Goal: Information Seeking & Learning: Check status

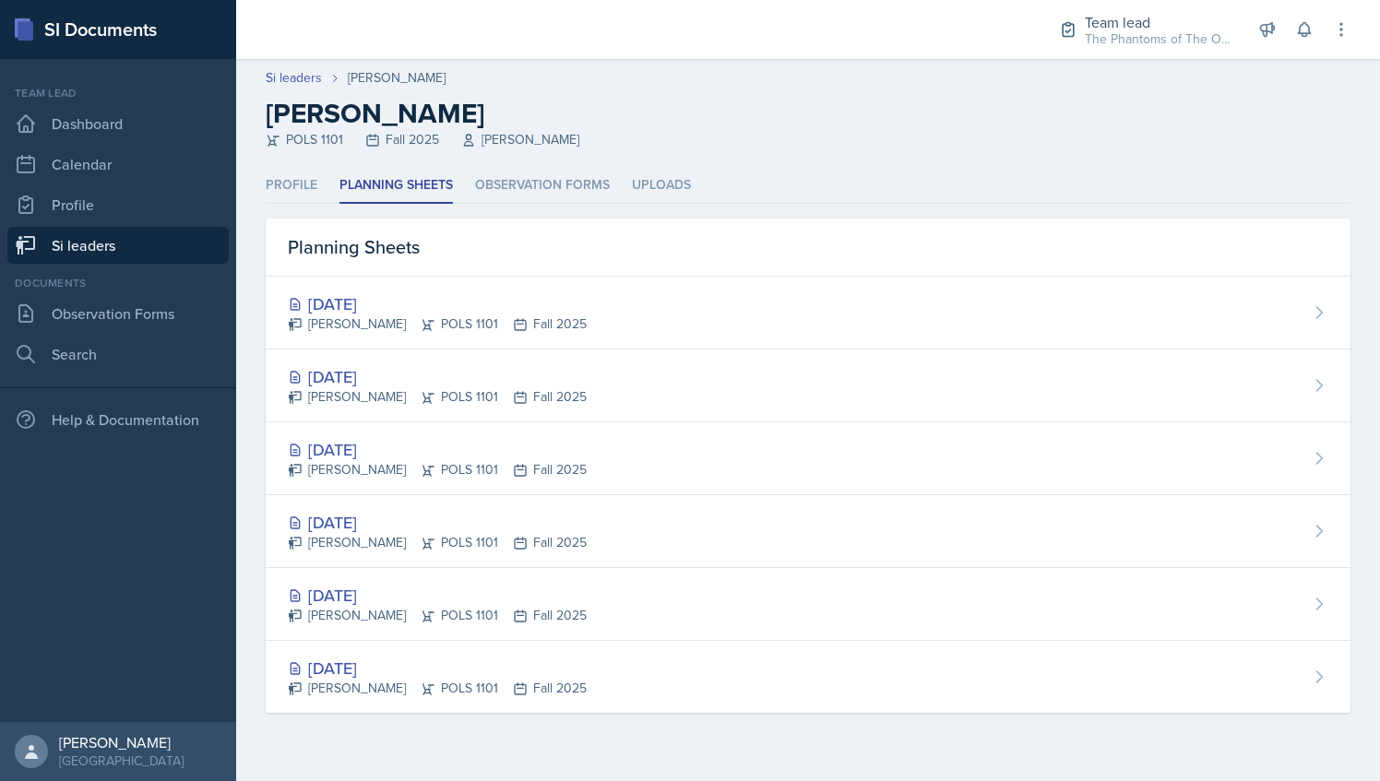
drag, startPoint x: 621, startPoint y: 22, endPoint x: 712, endPoint y: 93, distance: 115.7
click at [712, 93] on div "Si leaders Zion-[PERSON_NAME] Zion-[PERSON_NAME] POLS 1101 Fall 2025 [PERSON_NA…" at bounding box center [808, 108] width 1144 height 81
click at [101, 253] on link "Si leaders" at bounding box center [117, 245] width 221 height 37
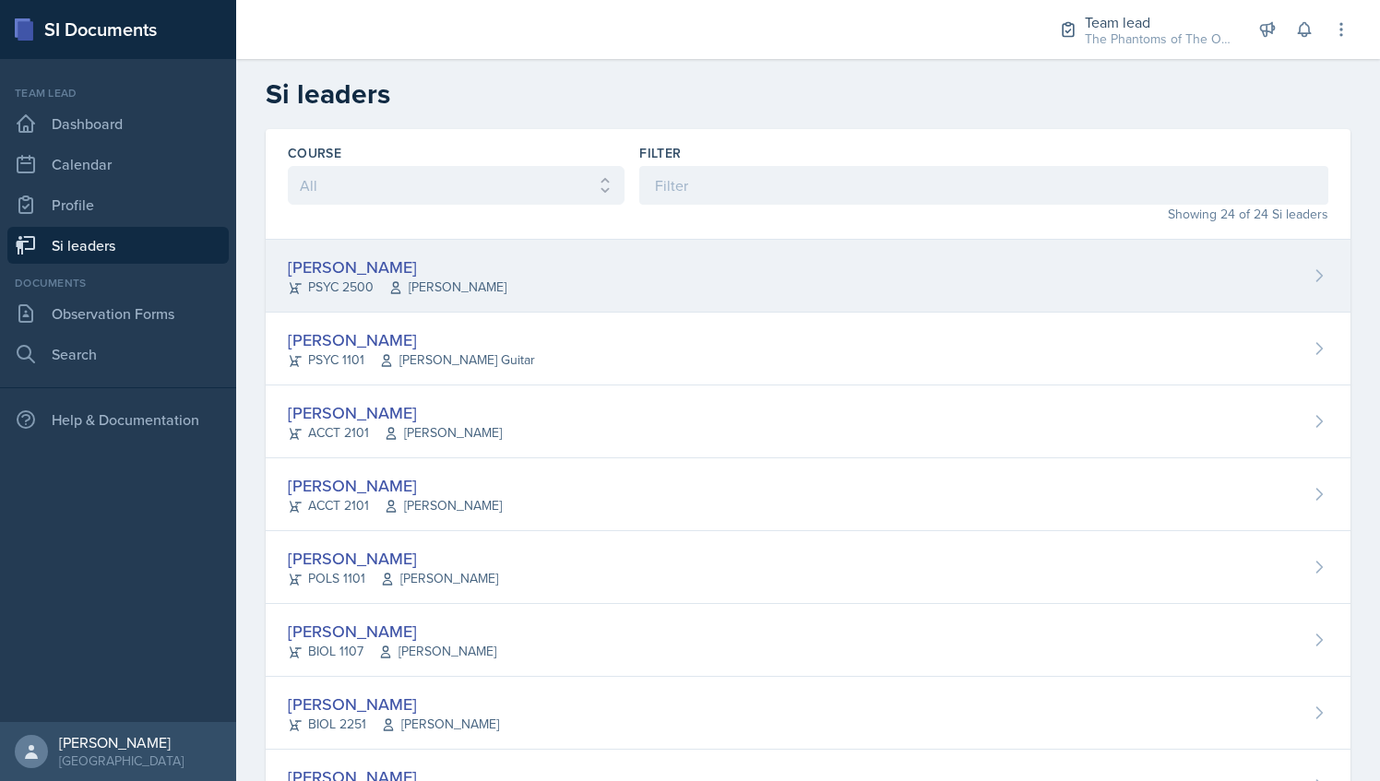
click at [481, 256] on div "[PERSON_NAME]" at bounding box center [397, 267] width 219 height 25
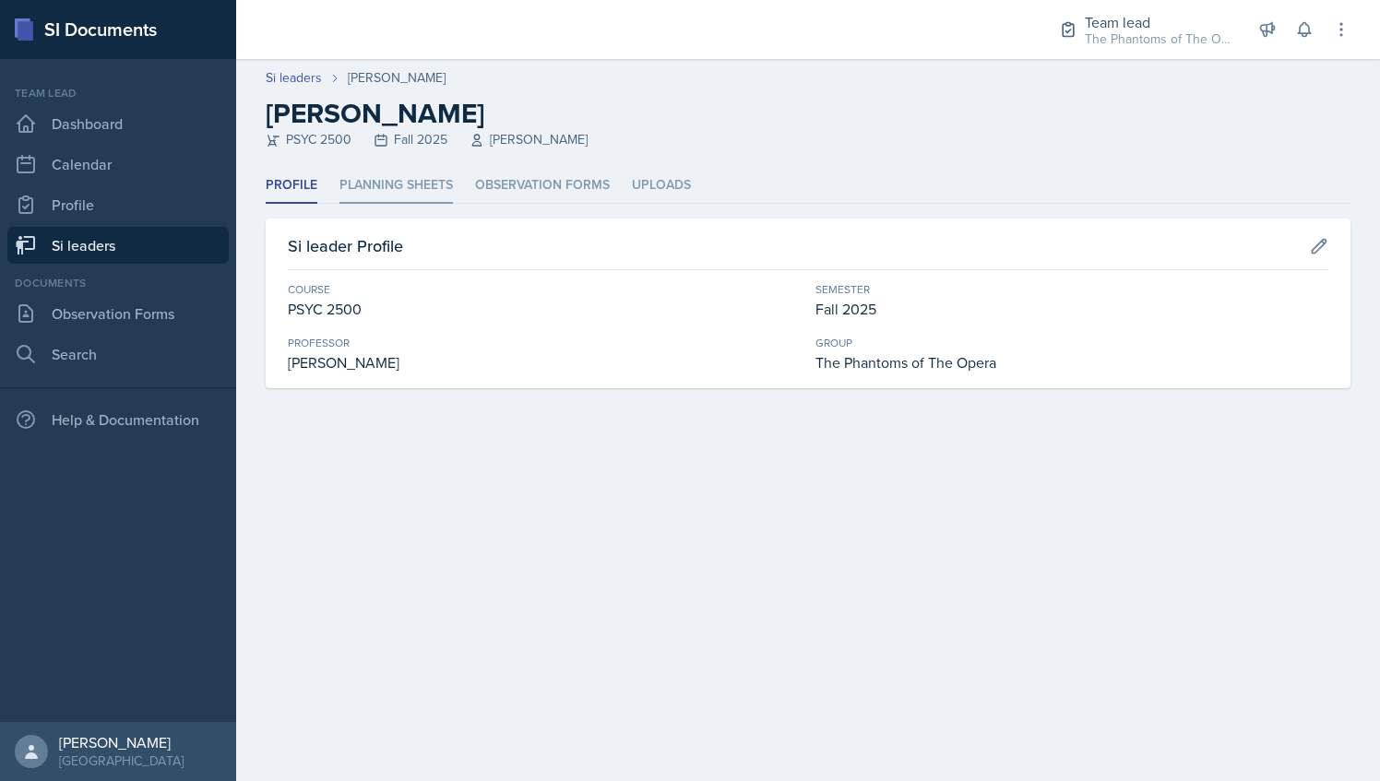
click at [407, 182] on li "Planning Sheets" at bounding box center [395, 186] width 113 height 36
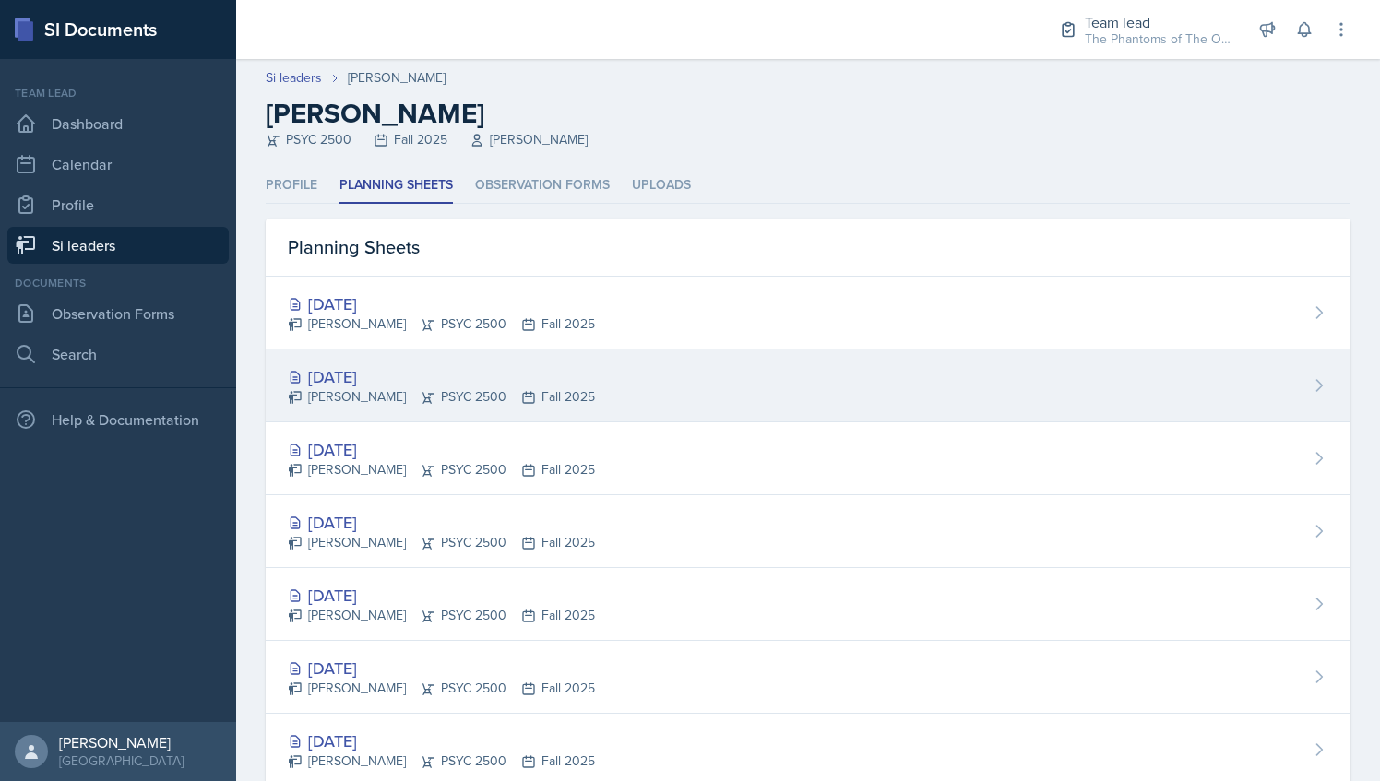
click at [676, 169] on li "Uploads" at bounding box center [661, 186] width 59 height 36
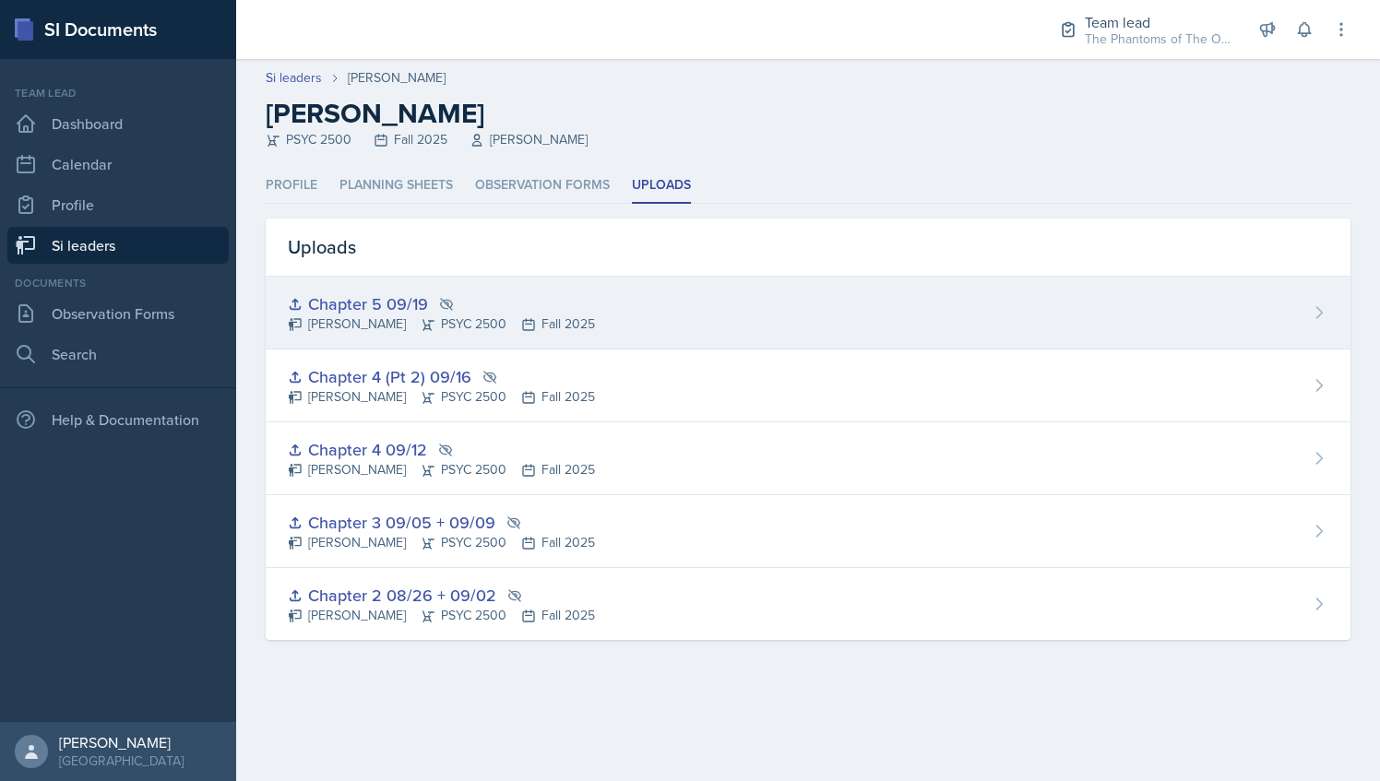
click at [594, 326] on div "Chapter 5 09/19 [PERSON_NAME] PSYC 2500 Fall 2025" at bounding box center [808, 313] width 1085 height 73
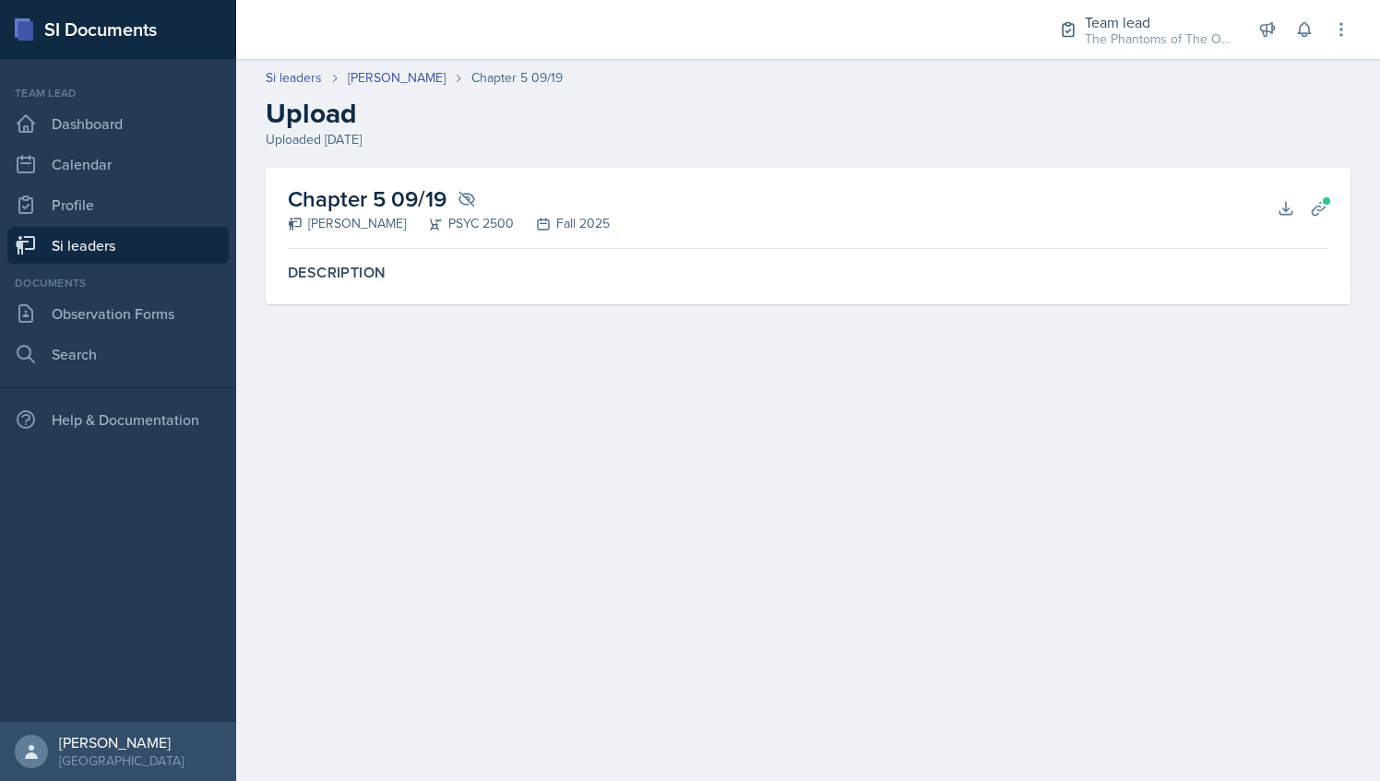
click at [517, 258] on div "Description" at bounding box center [807, 272] width 1055 height 33
click at [402, 72] on link "[PERSON_NAME]" at bounding box center [397, 77] width 98 height 19
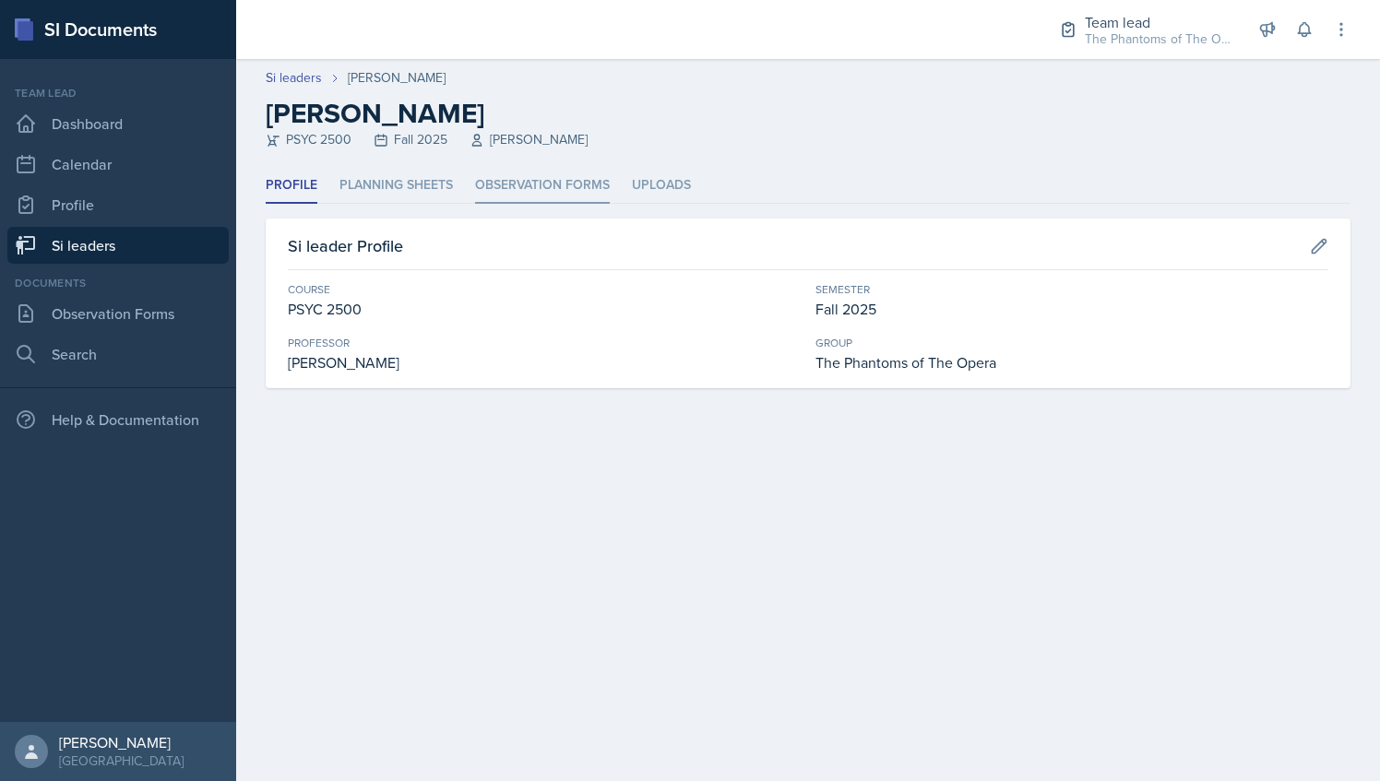
click at [500, 173] on li "Observation Forms" at bounding box center [542, 186] width 135 height 36
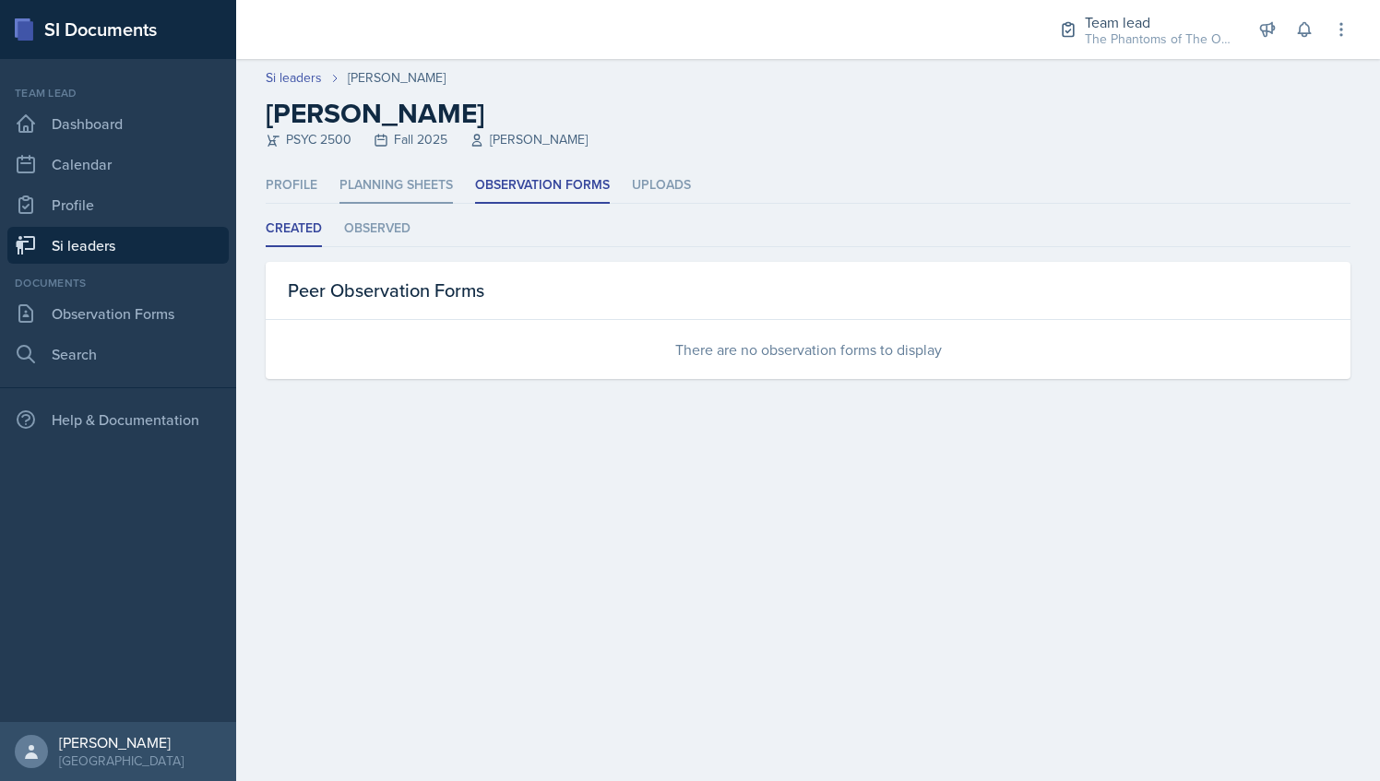
click at [404, 186] on li "Planning Sheets" at bounding box center [395, 186] width 113 height 36
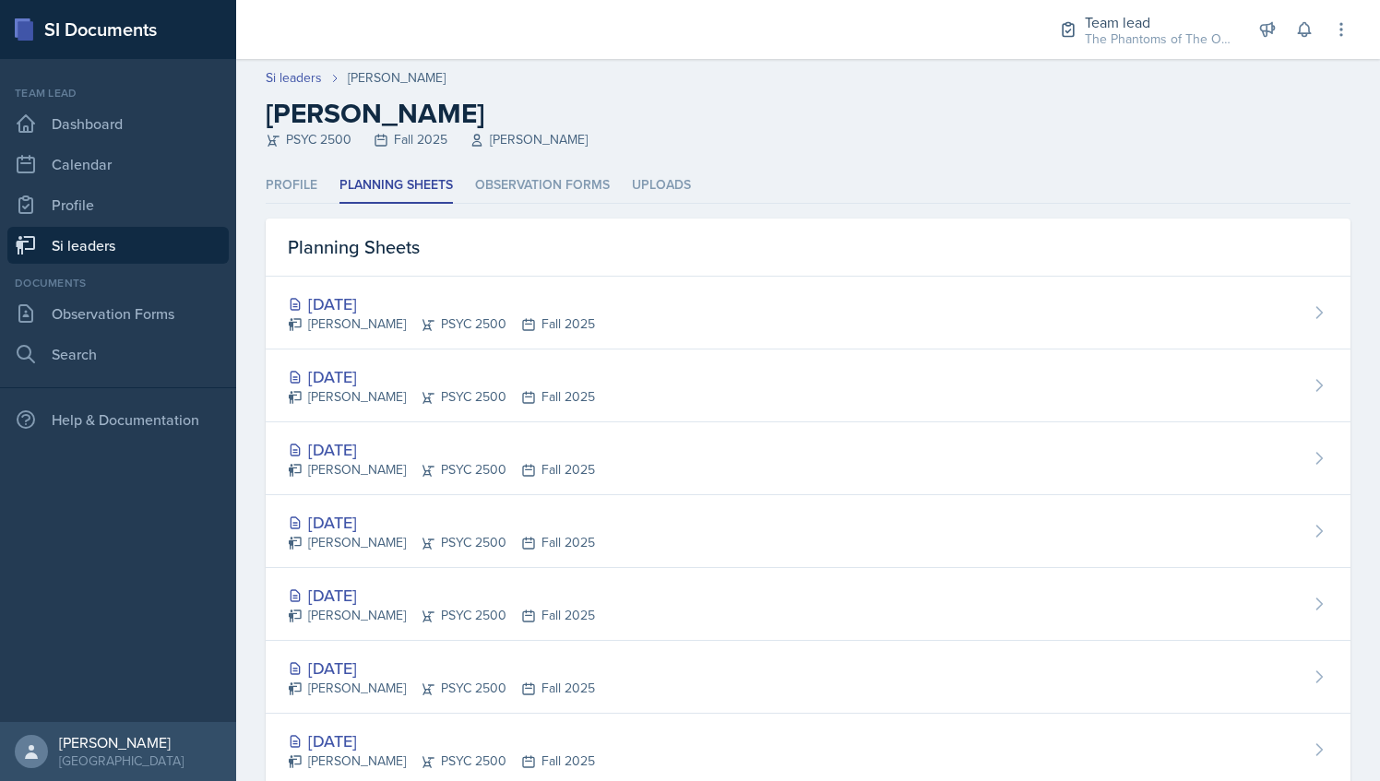
click at [127, 257] on link "Si leaders" at bounding box center [117, 245] width 221 height 37
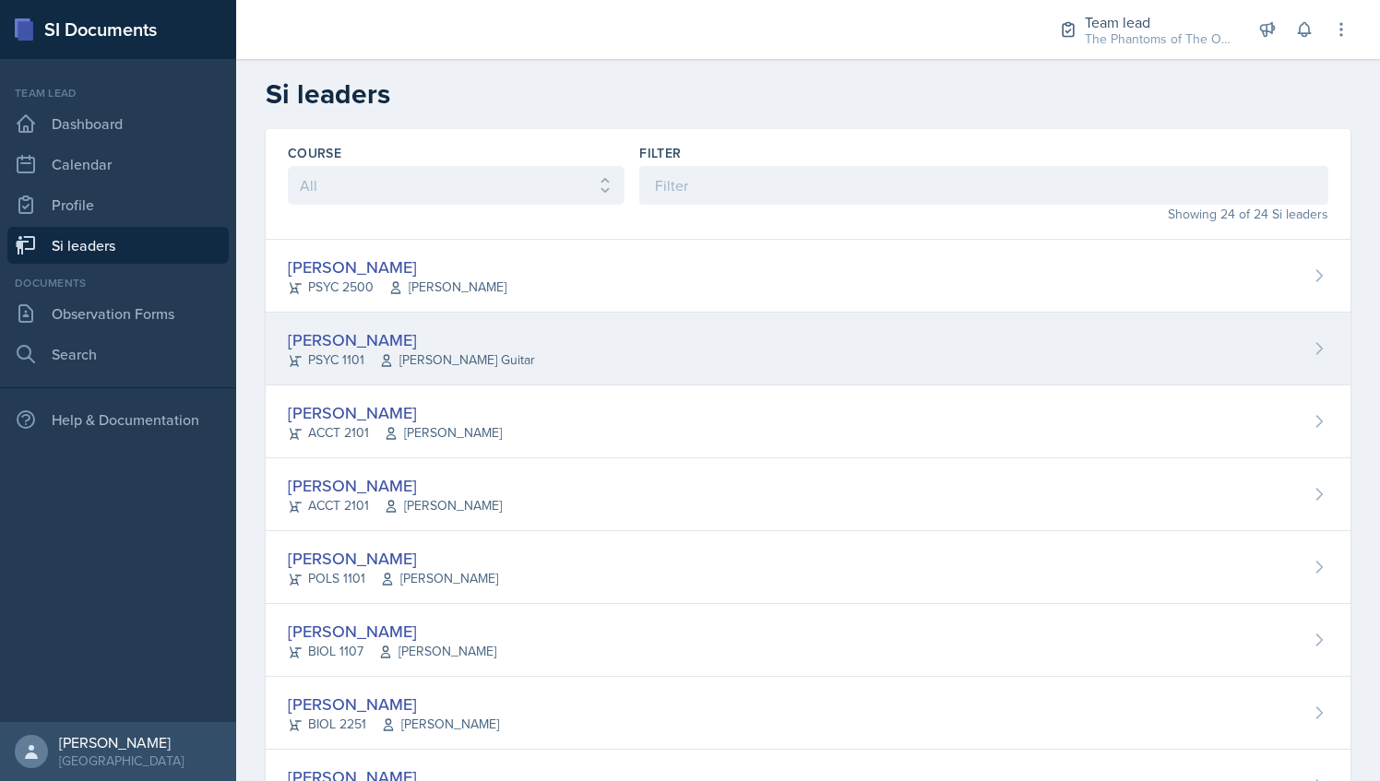
click at [438, 349] on div "[PERSON_NAME]" at bounding box center [411, 339] width 247 height 25
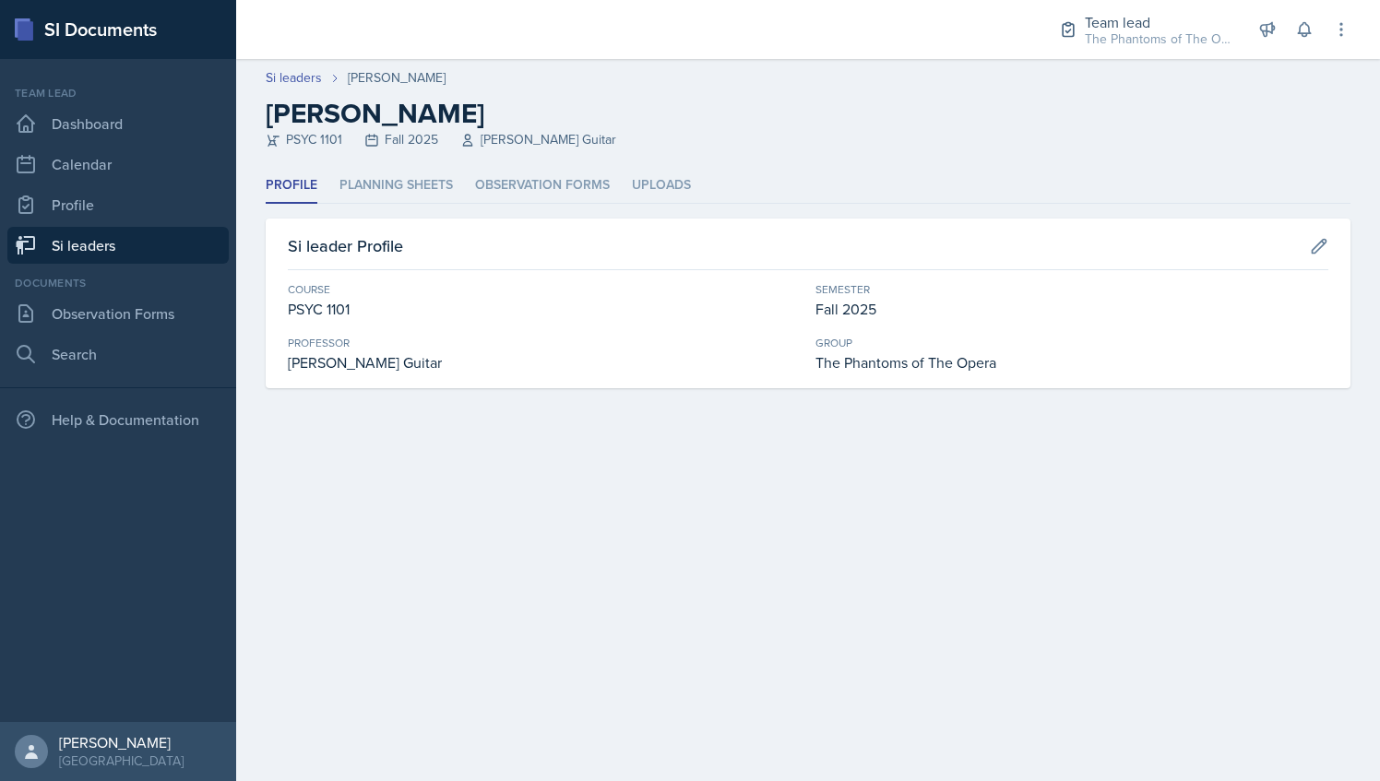
click at [161, 238] on link "Si leaders" at bounding box center [117, 245] width 221 height 37
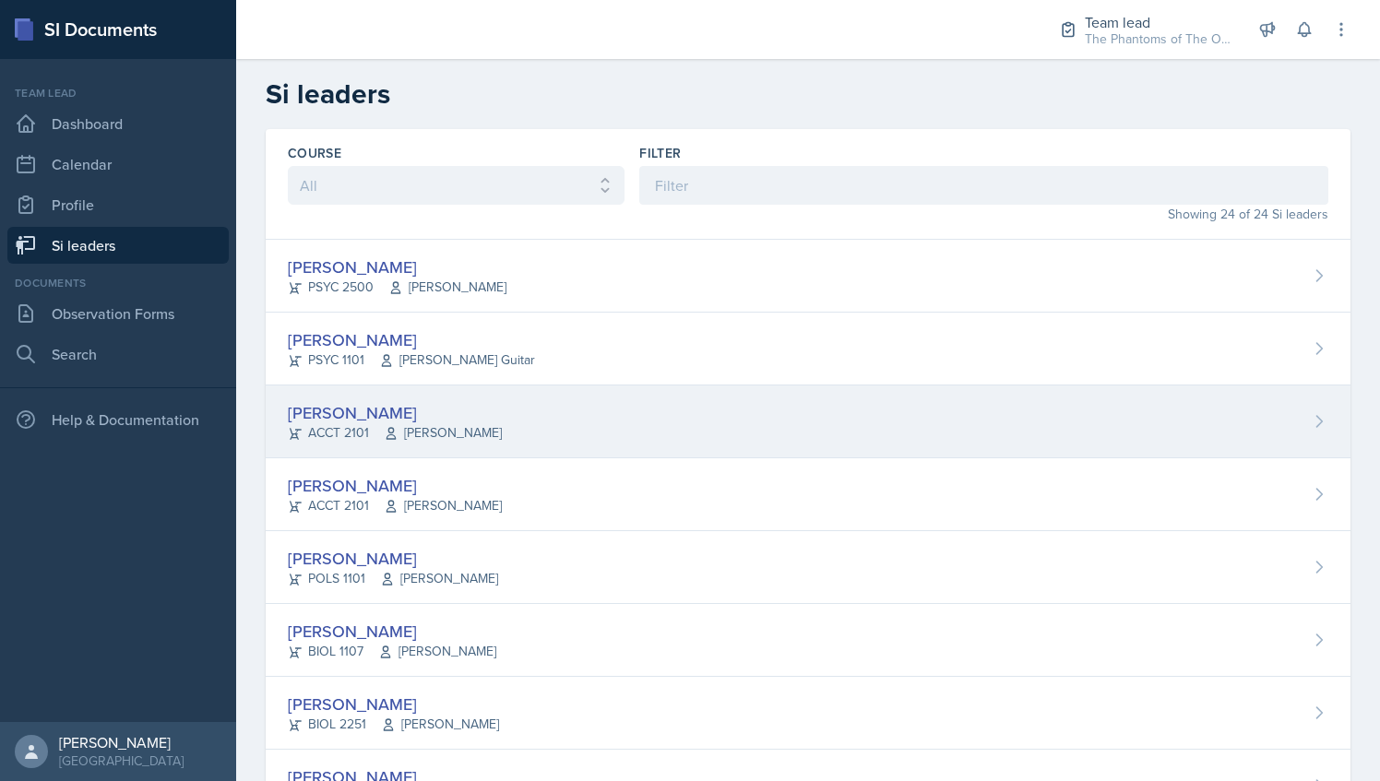
click at [498, 430] on div "[PERSON_NAME] ACCT 2101 [GEOGRAPHIC_DATA]" at bounding box center [808, 422] width 1085 height 73
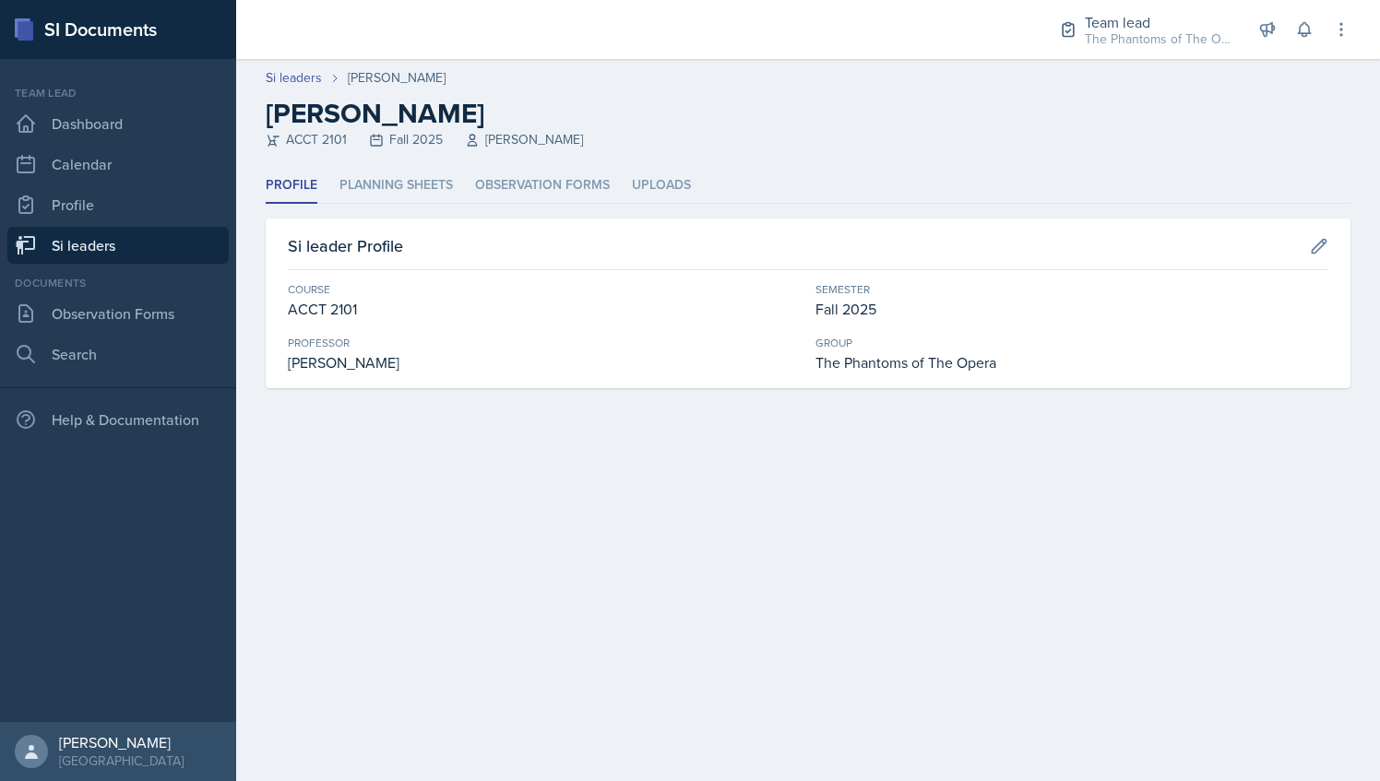
click at [169, 242] on link "Si leaders" at bounding box center [117, 245] width 221 height 37
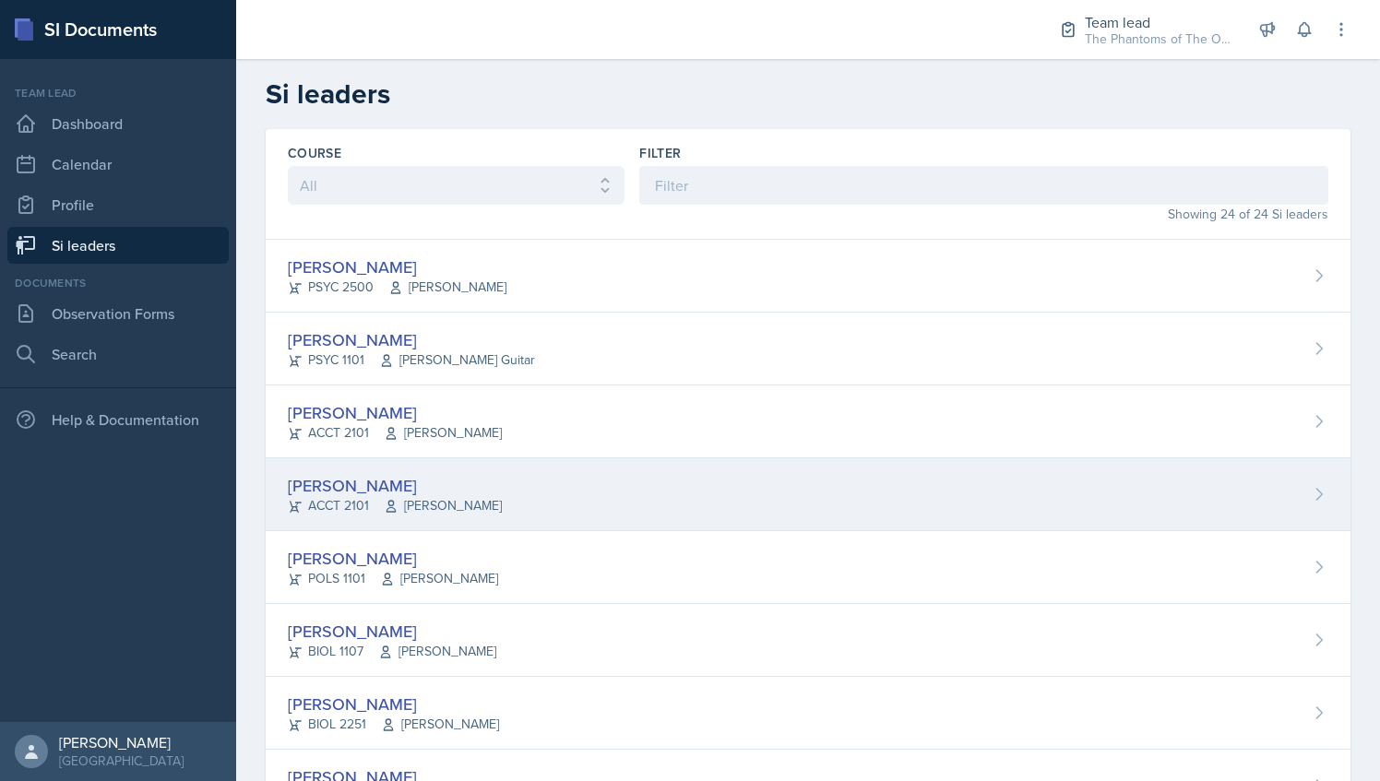
click at [489, 479] on div "[PERSON_NAME]" at bounding box center [395, 485] width 214 height 25
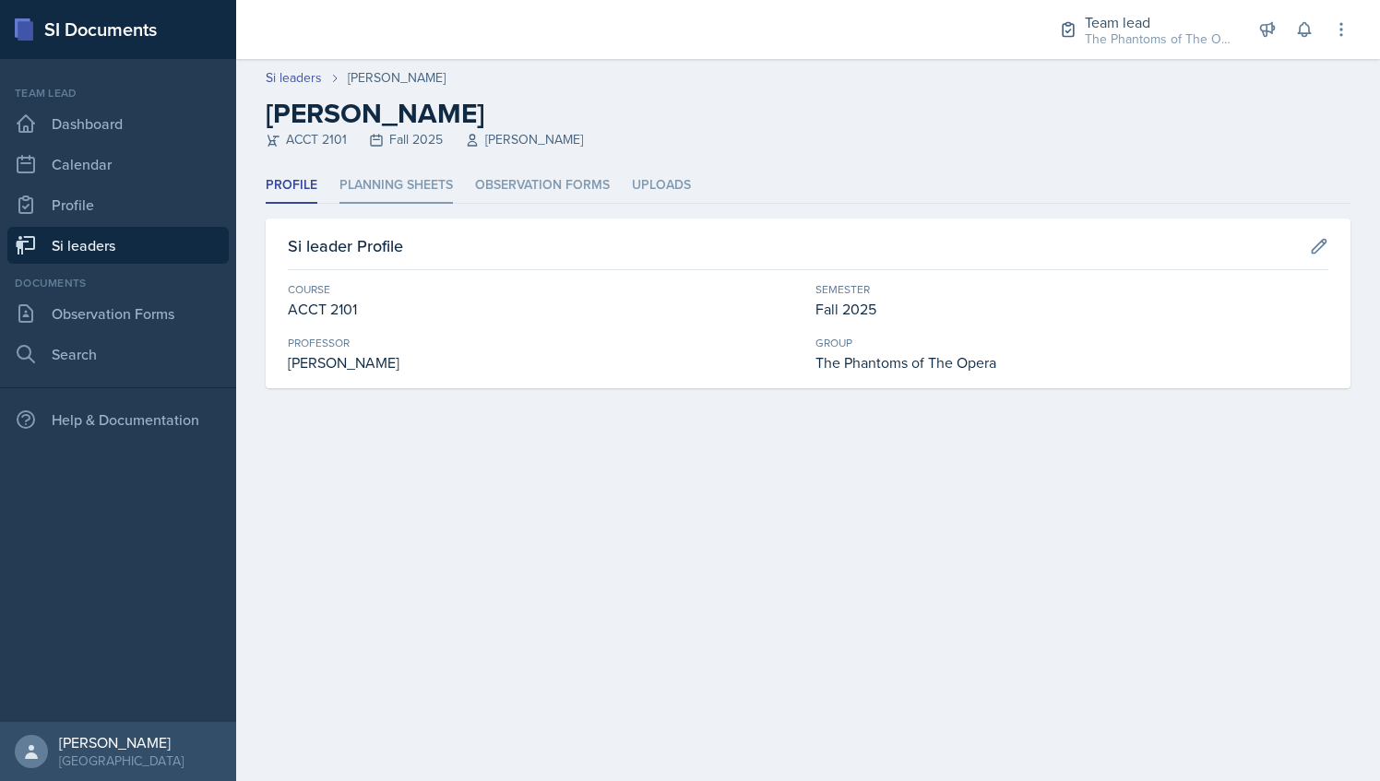
click at [404, 192] on li "Planning Sheets" at bounding box center [395, 186] width 113 height 36
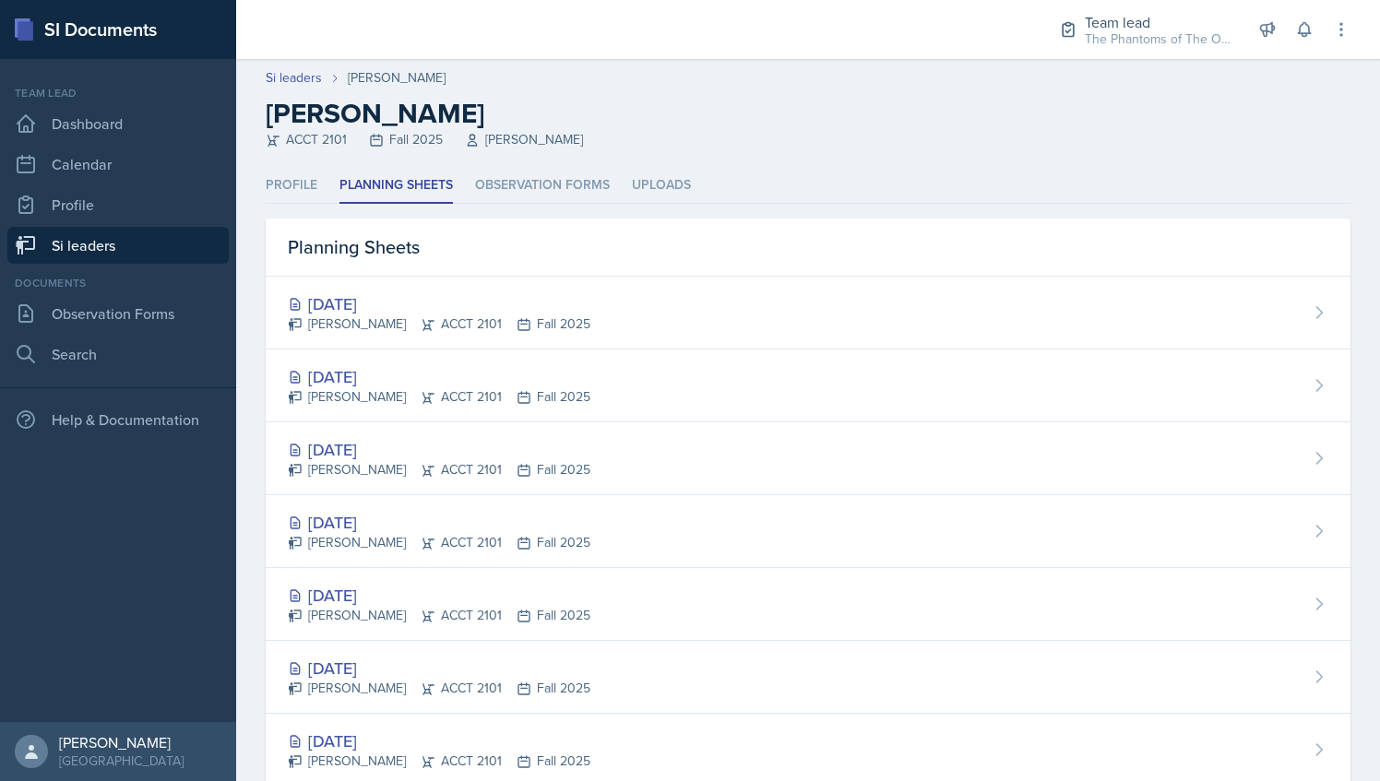
click at [113, 253] on link "Si leaders" at bounding box center [117, 245] width 221 height 37
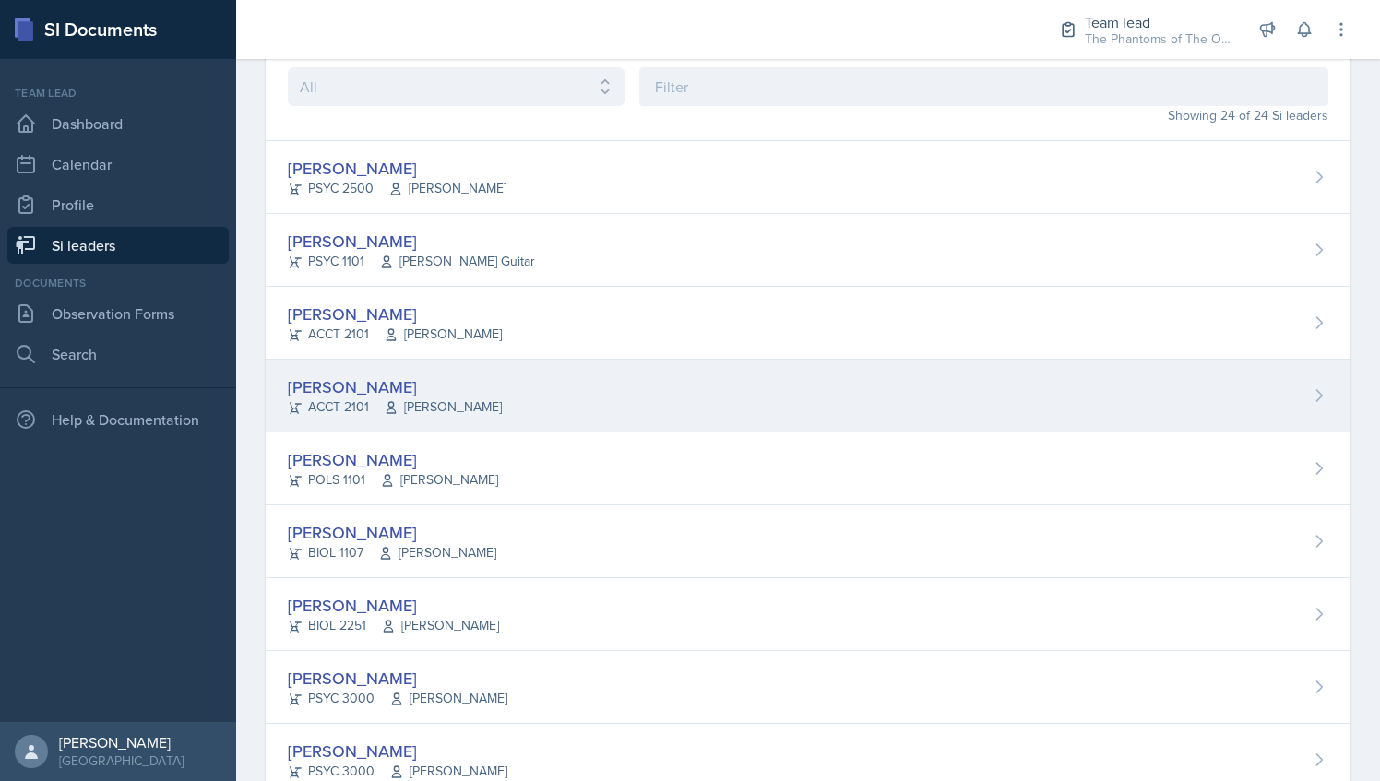
scroll to position [116, 0]
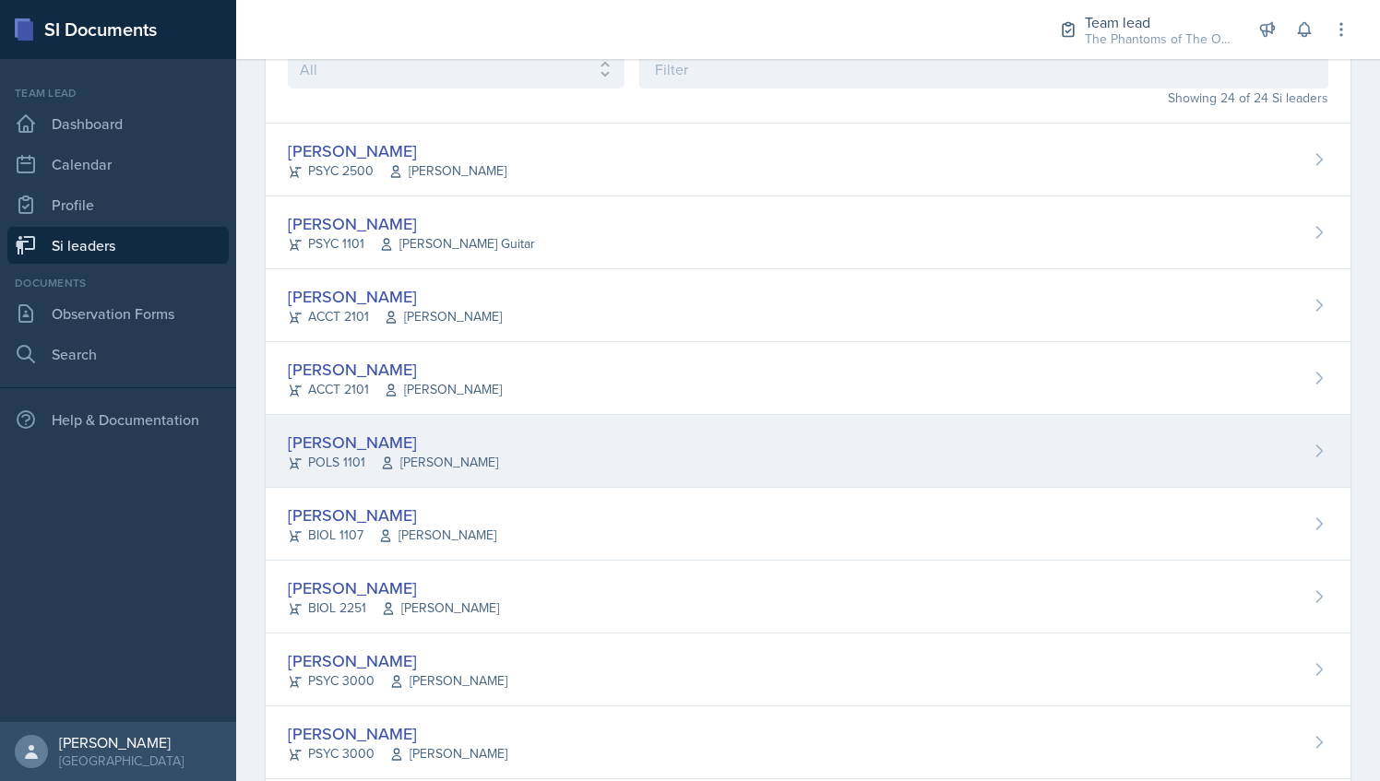
click at [476, 424] on div "Zion-Raphael Clark POLS 1101 Jennifer Cantor" at bounding box center [808, 451] width 1085 height 73
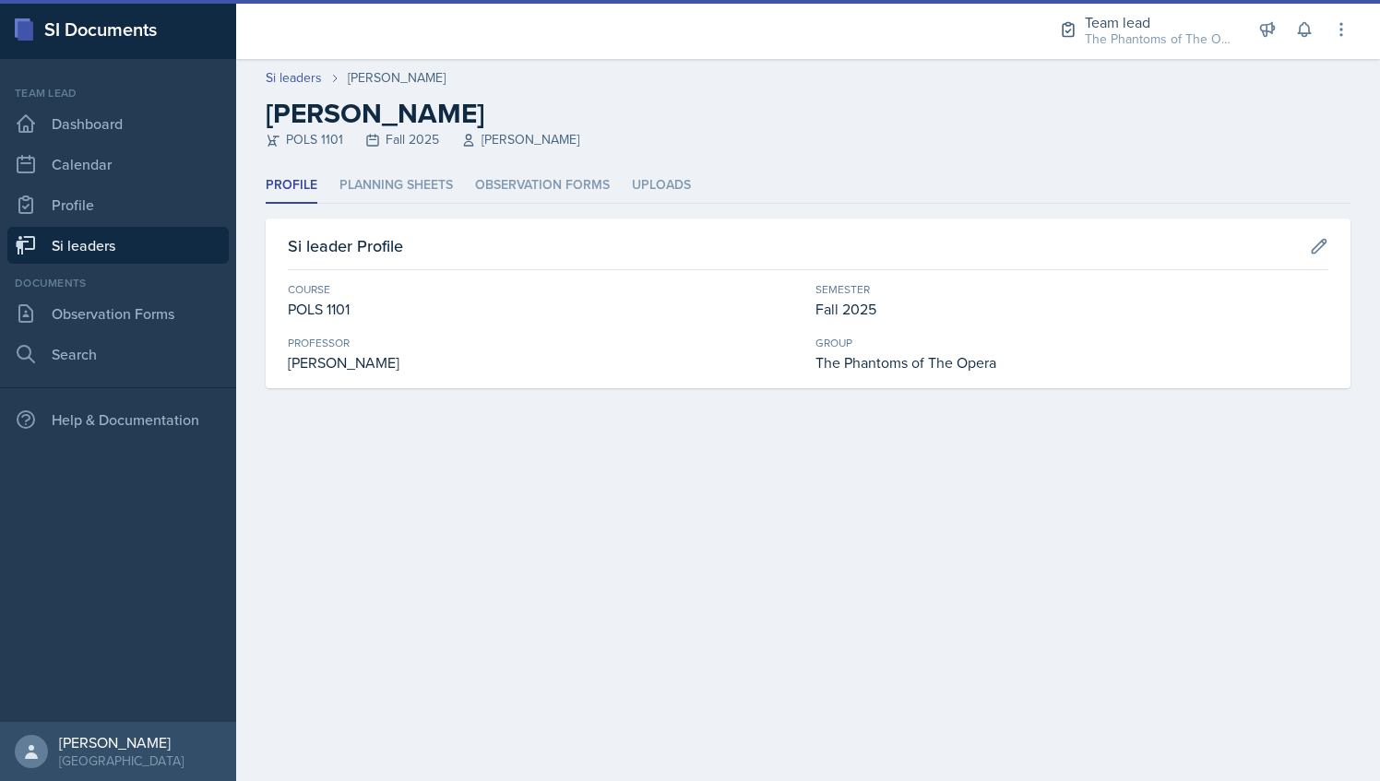
click at [382, 210] on div "Profile Planning Sheets Observation Forms Uploads Profile Planning Sheets Obser…" at bounding box center [808, 278] width 1085 height 220
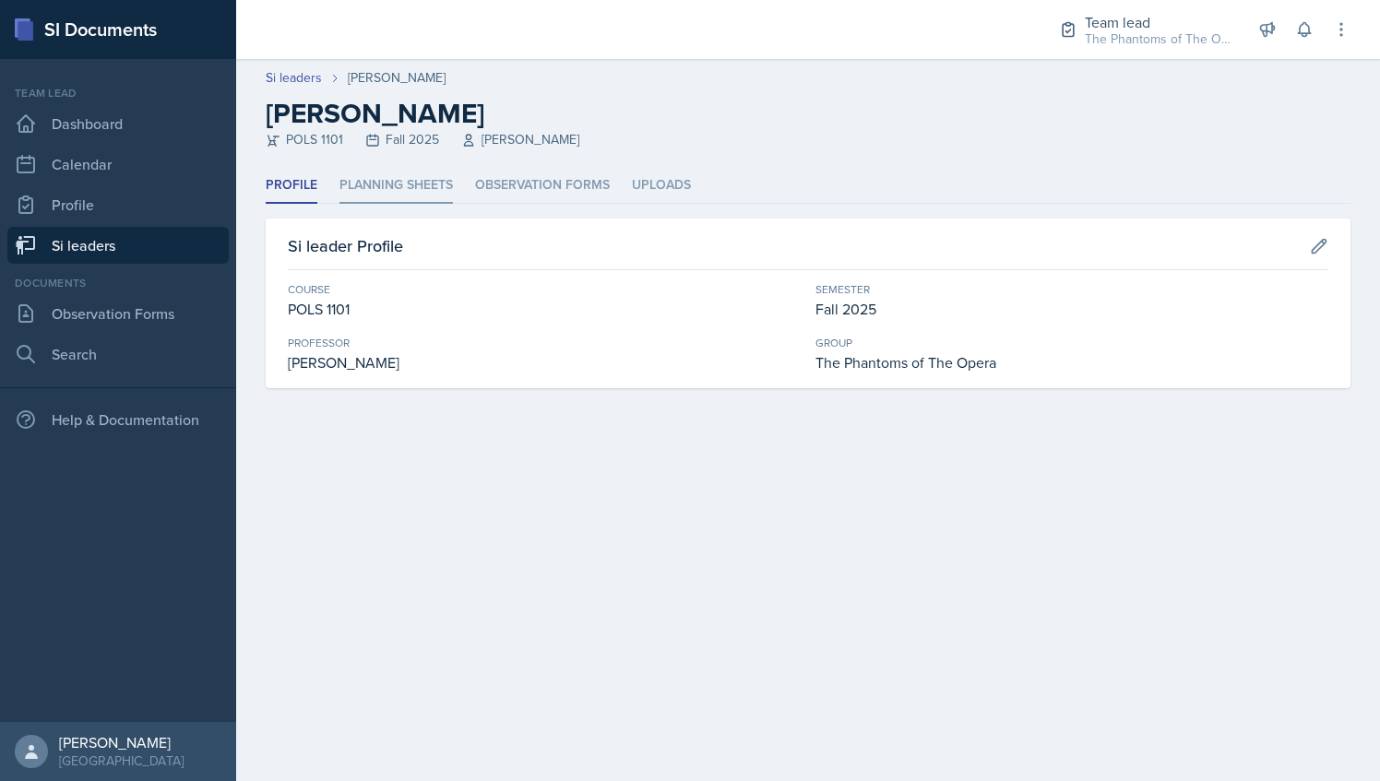
click at [385, 186] on li "Planning Sheets" at bounding box center [395, 186] width 113 height 36
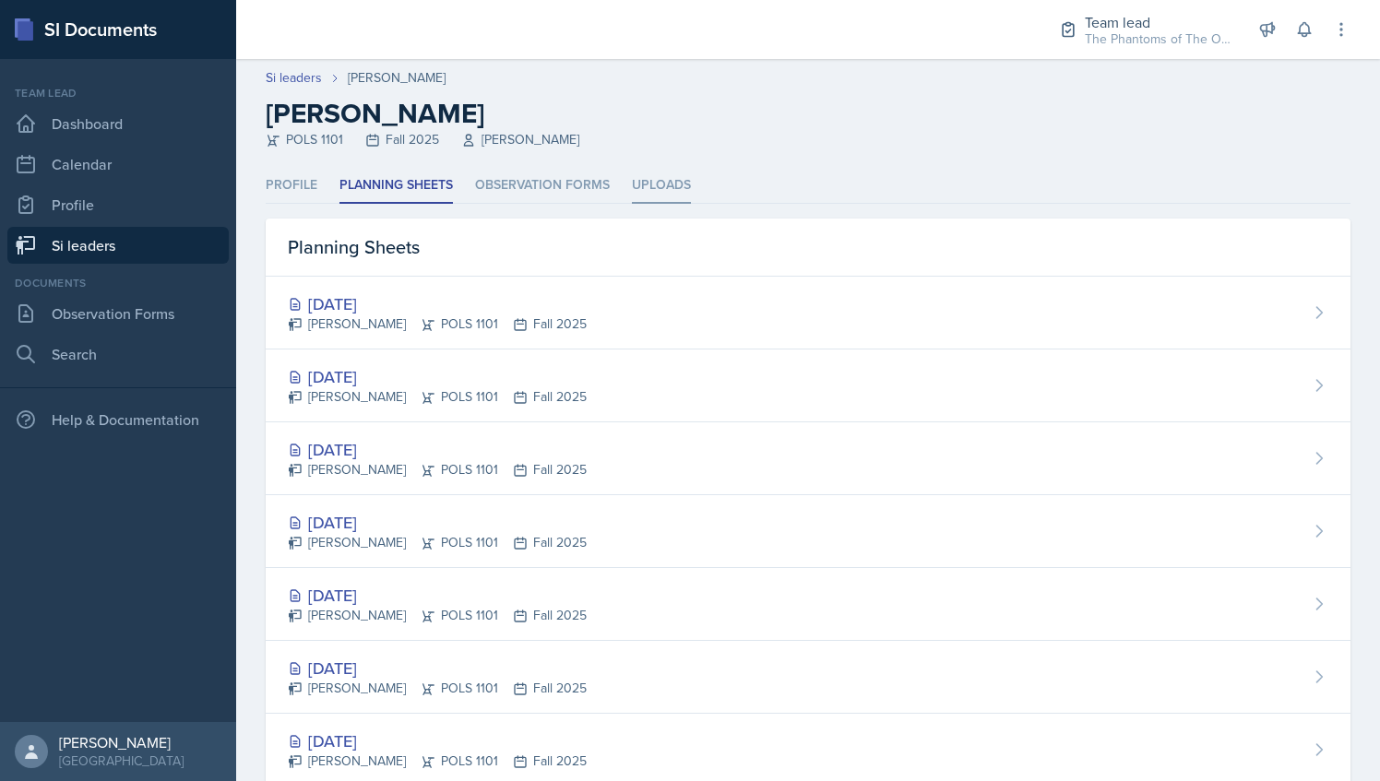
click at [659, 181] on li "Uploads" at bounding box center [661, 186] width 59 height 36
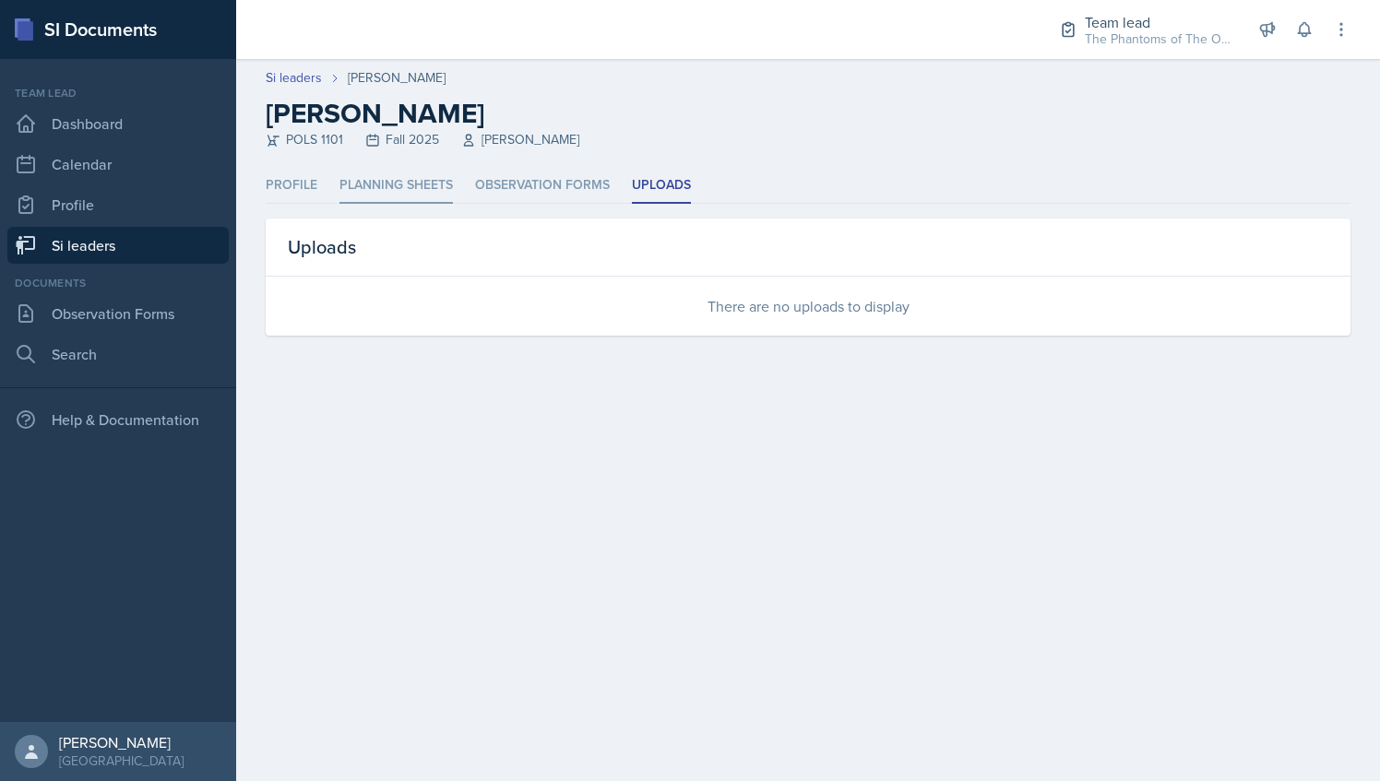
click at [393, 175] on li "Planning Sheets" at bounding box center [395, 186] width 113 height 36
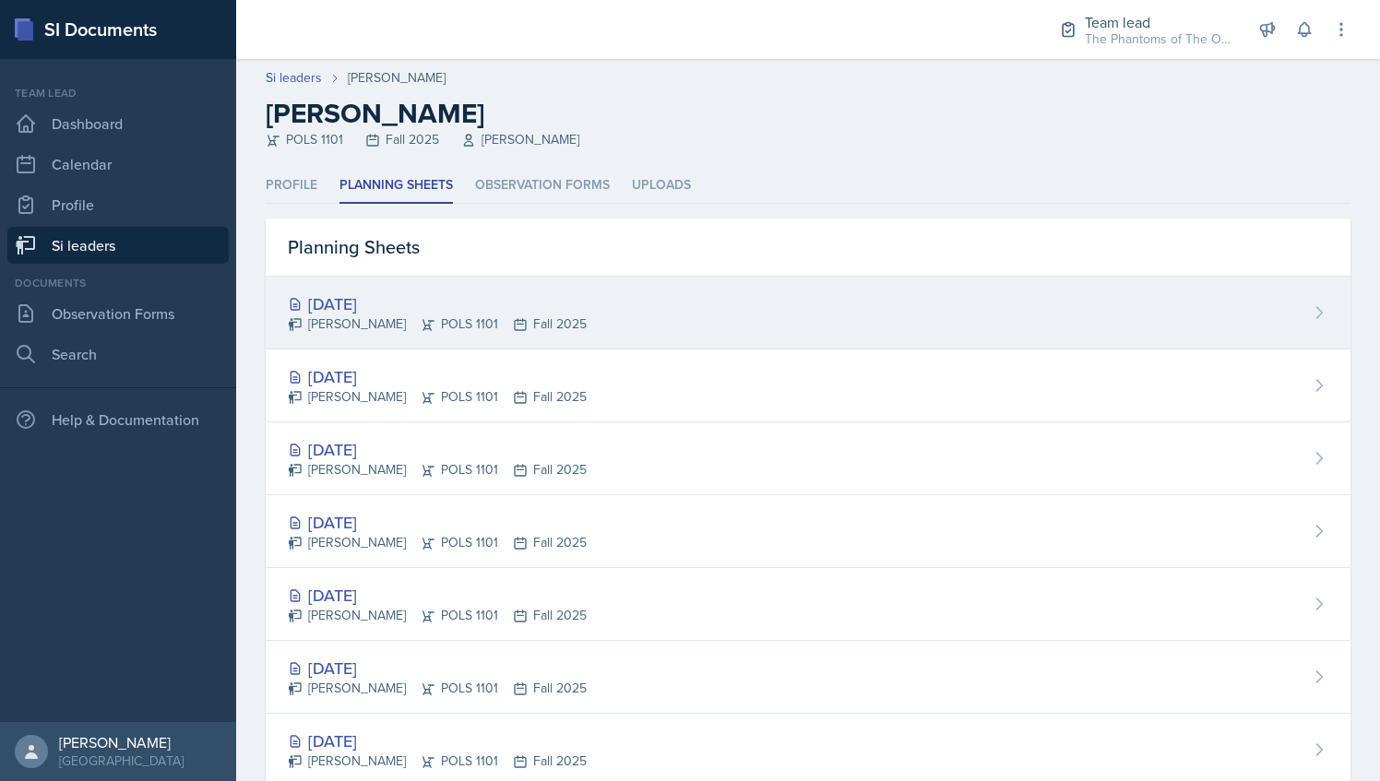
click at [548, 315] on div "Zion-Raphael Clark POLS 1101 Fall 2025" at bounding box center [437, 324] width 299 height 19
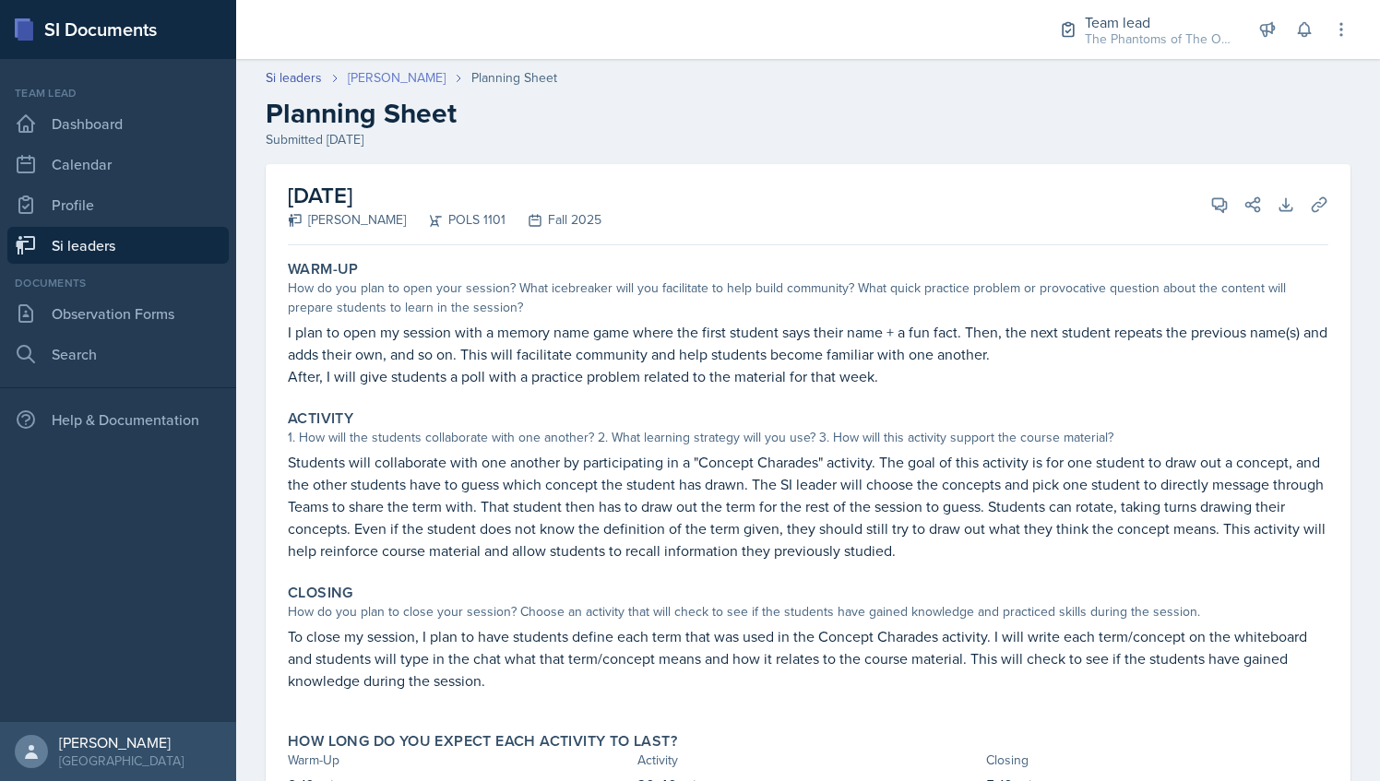
click at [410, 76] on link "[PERSON_NAME]" at bounding box center [397, 77] width 98 height 19
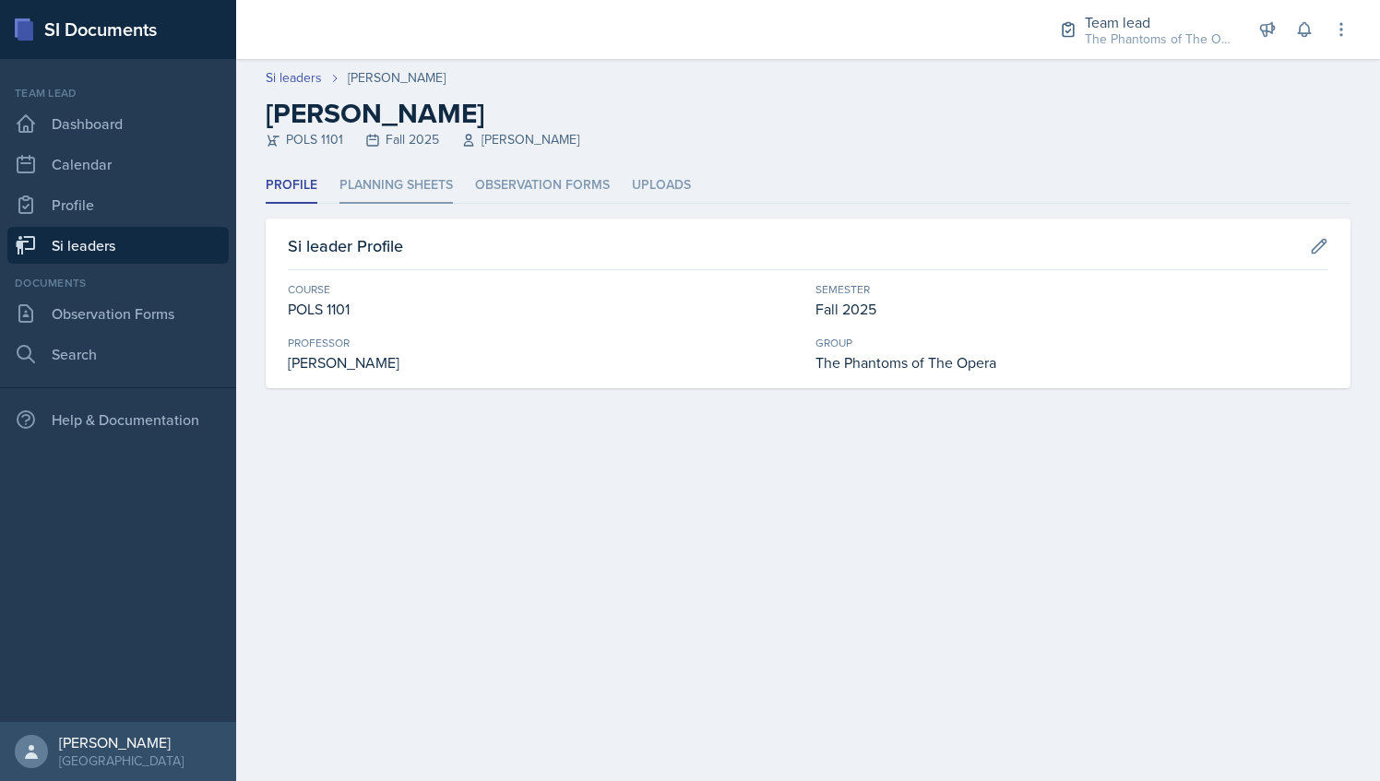
click at [410, 177] on li "Planning Sheets" at bounding box center [395, 186] width 113 height 36
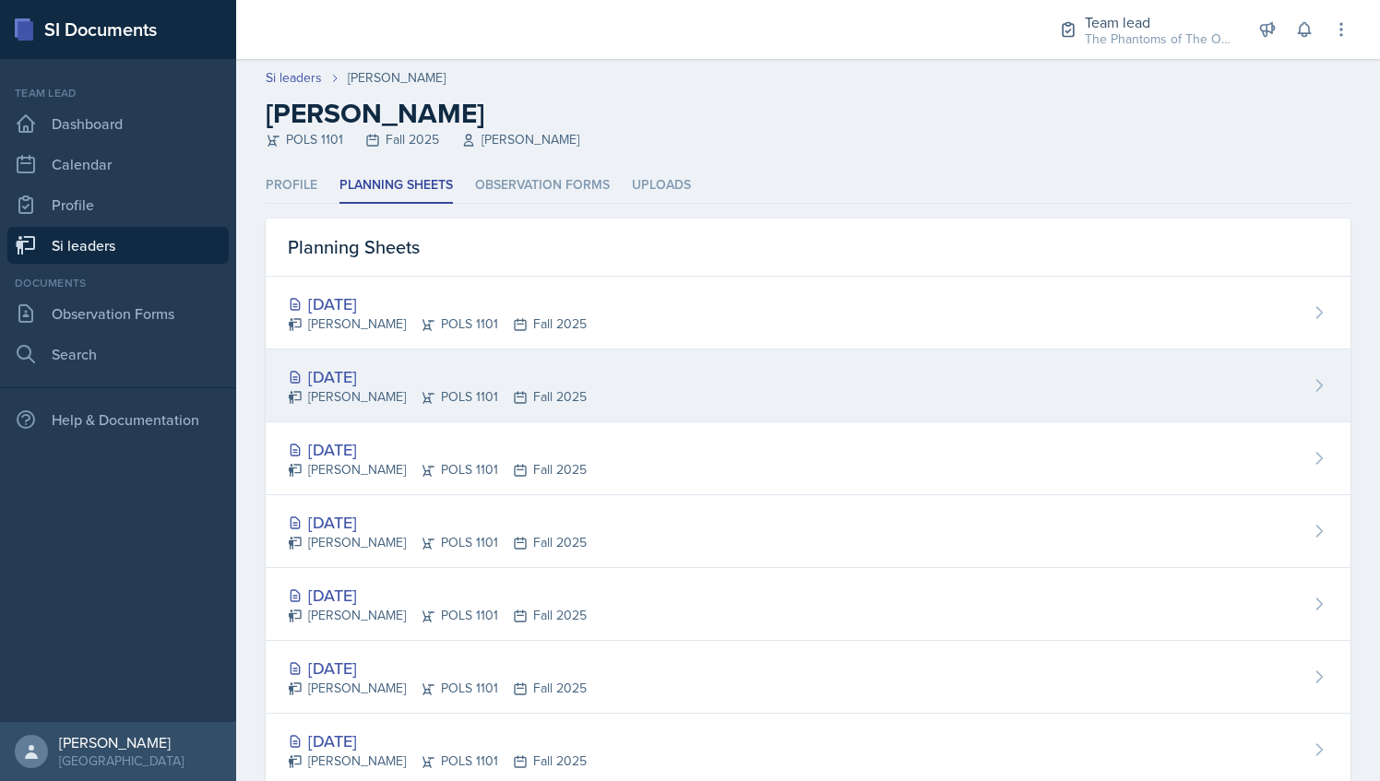
click at [508, 376] on div "[DATE]" at bounding box center [437, 376] width 299 height 25
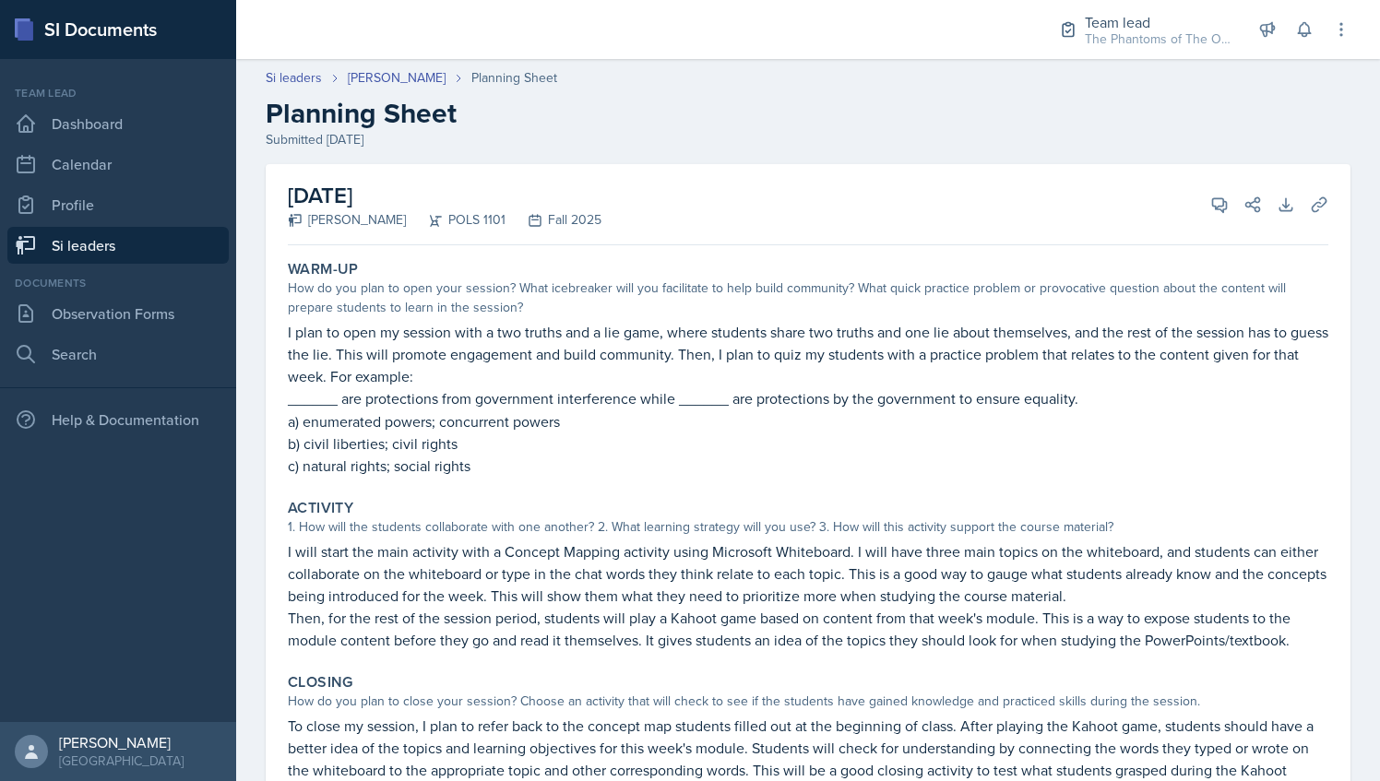
click at [403, 89] on div "Si leaders Zion-Raphael Clark Planning Sheet Planning Sheet Submitted Sep 14th,…" at bounding box center [808, 108] width 1144 height 81
click at [406, 71] on link "[PERSON_NAME]" at bounding box center [397, 77] width 98 height 19
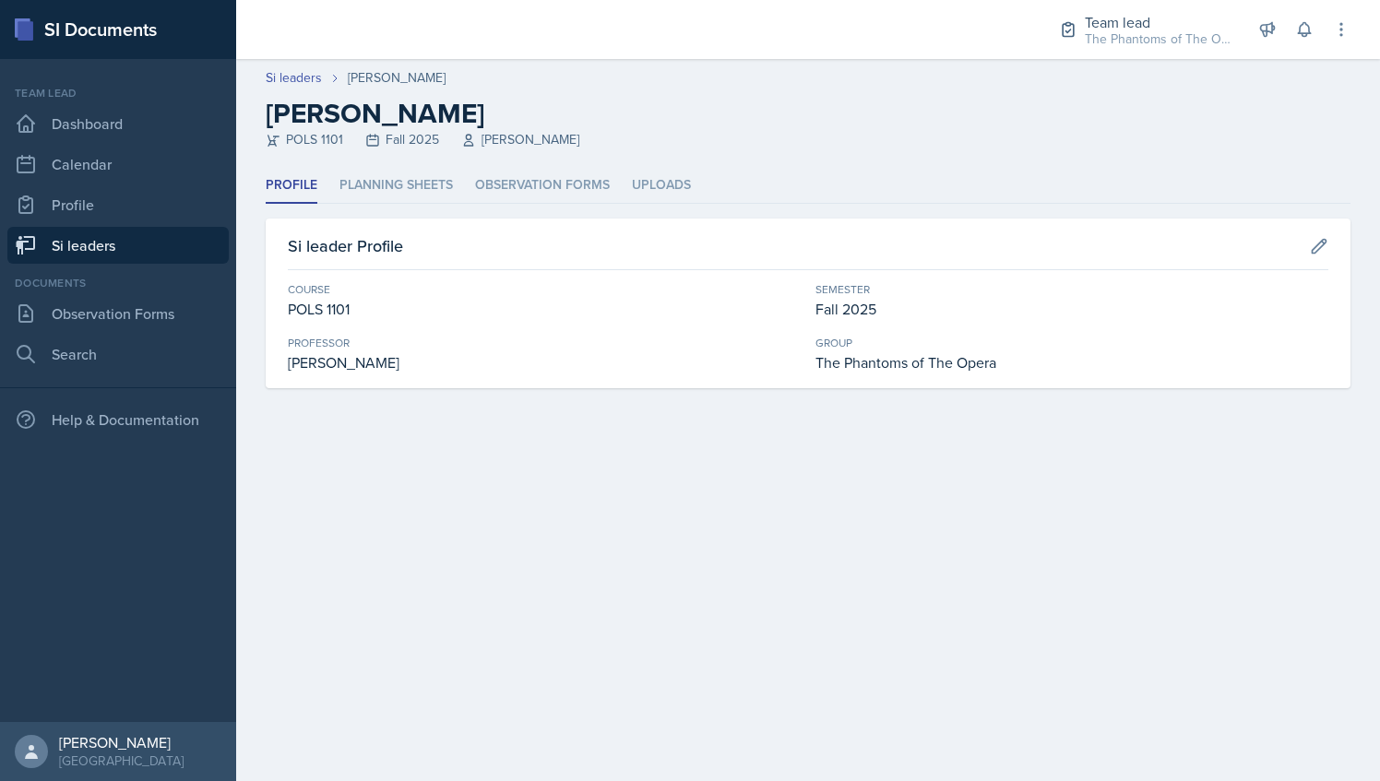
click at [155, 251] on link "Si leaders" at bounding box center [117, 245] width 221 height 37
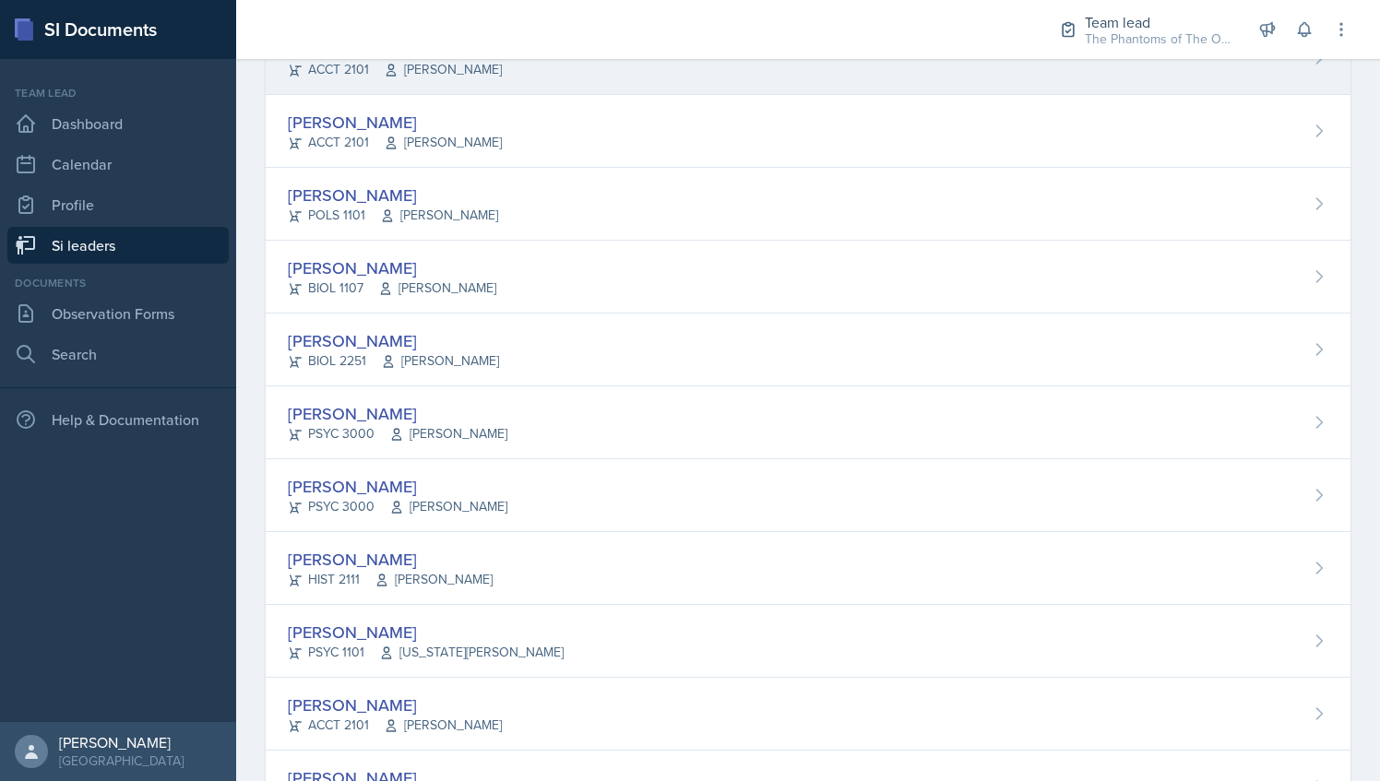
scroll to position [365, 0]
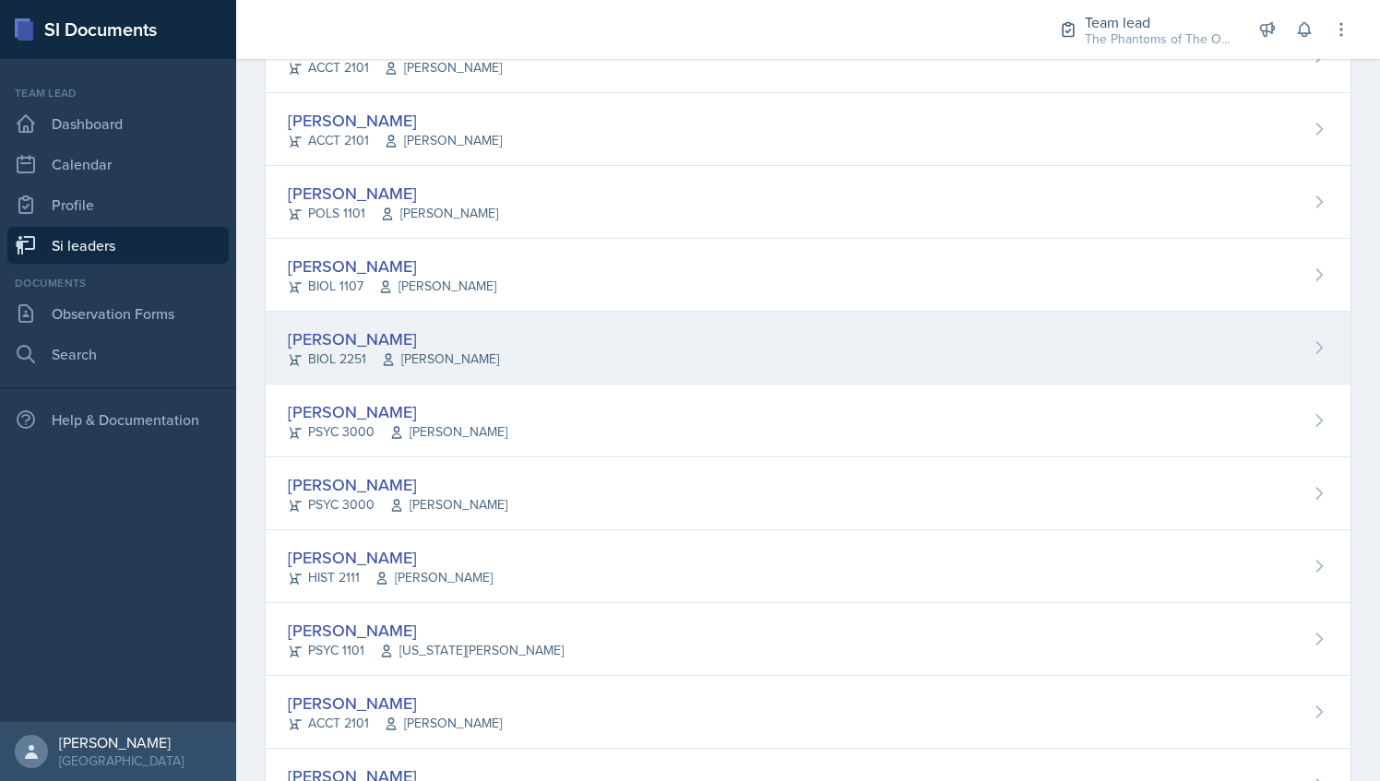
click at [465, 327] on div "[PERSON_NAME]" at bounding box center [393, 339] width 211 height 25
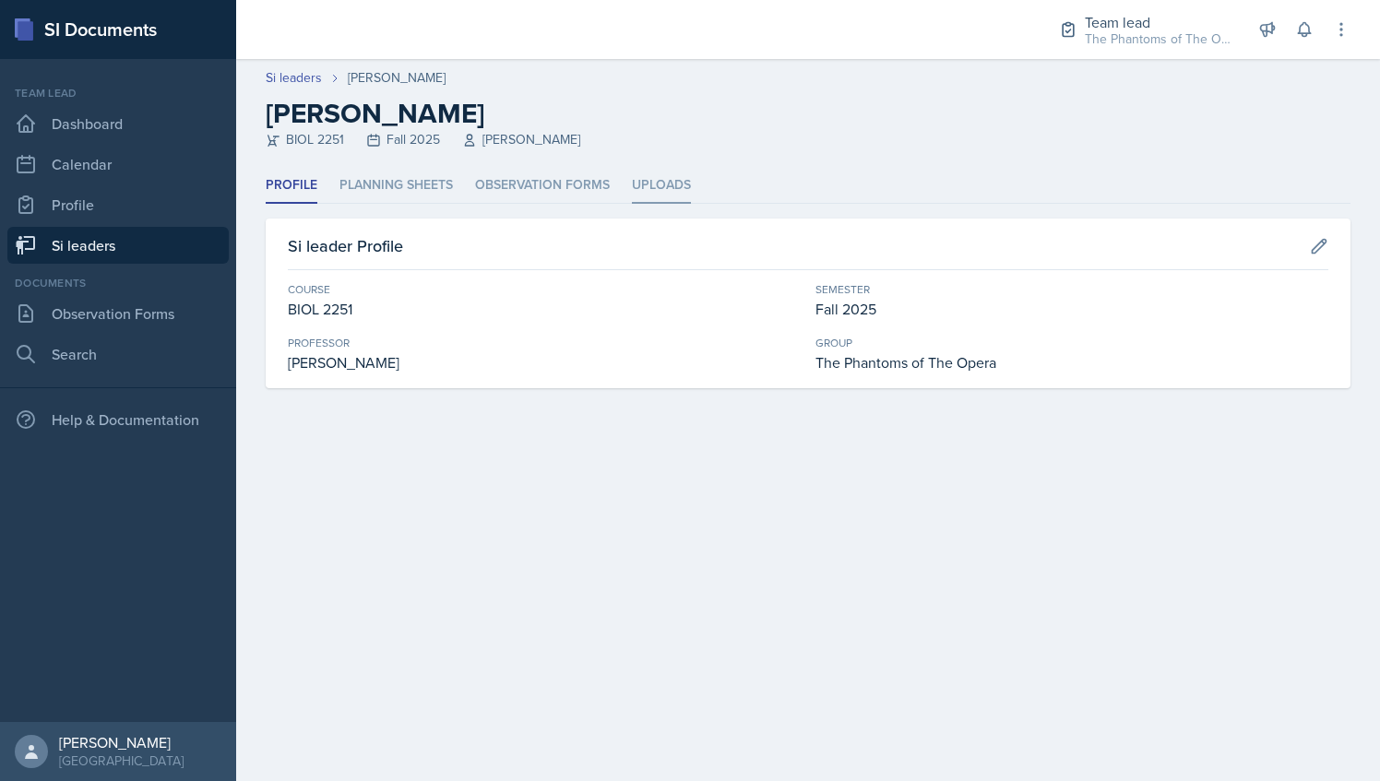
click at [633, 186] on li "Uploads" at bounding box center [661, 186] width 59 height 36
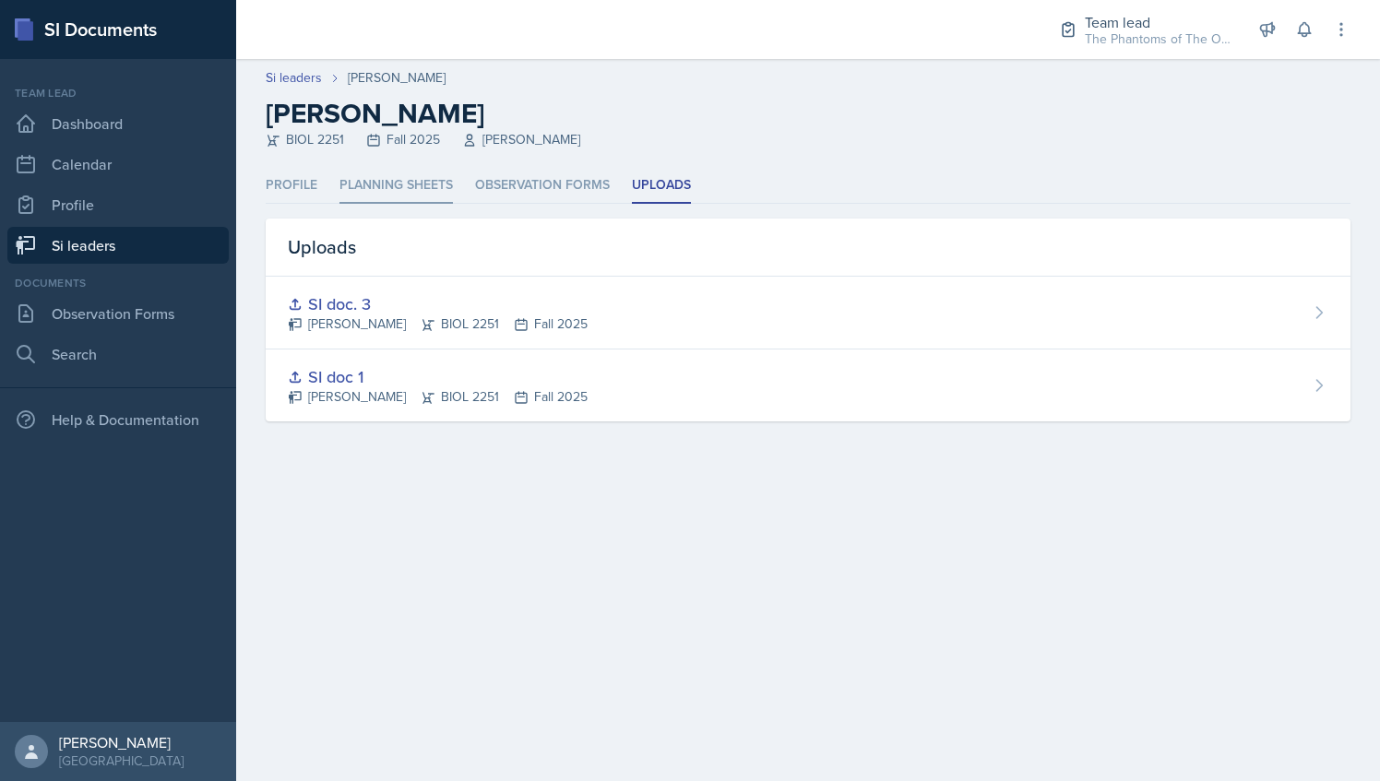
click at [391, 184] on li "Planning Sheets" at bounding box center [395, 186] width 113 height 36
click at [167, 236] on link "Si leaders" at bounding box center [117, 245] width 221 height 37
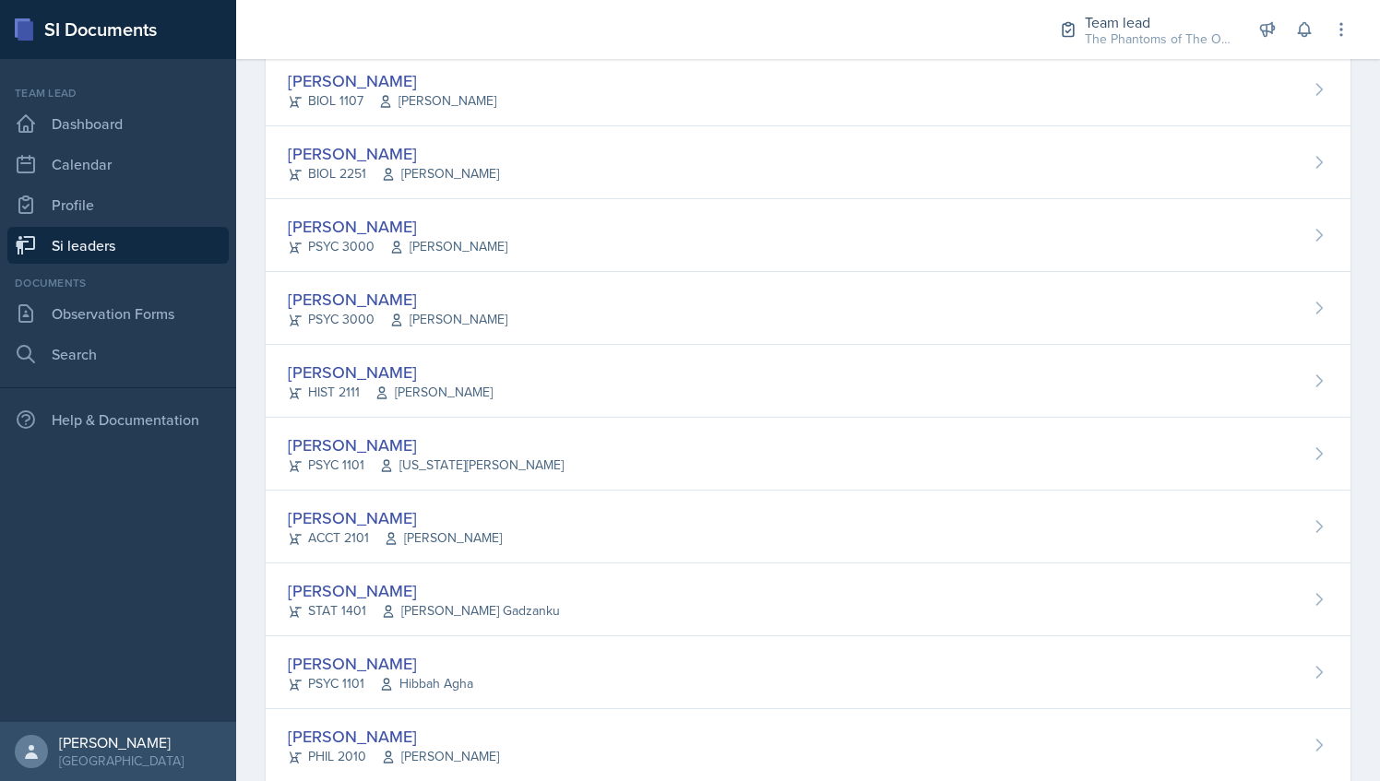
scroll to position [552, 0]
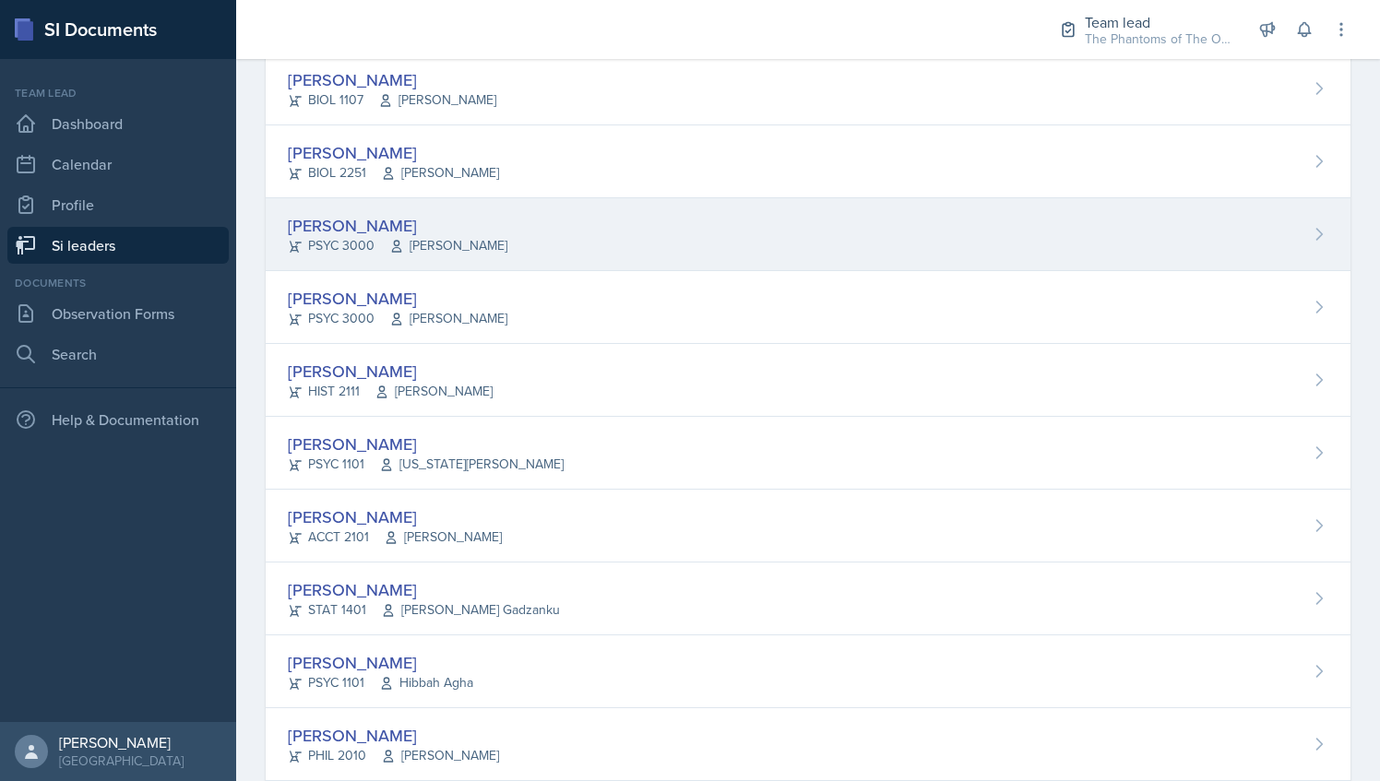
click at [542, 223] on div "Maci DeMott PSYC 3000 Dianhan Zheng" at bounding box center [808, 234] width 1085 height 73
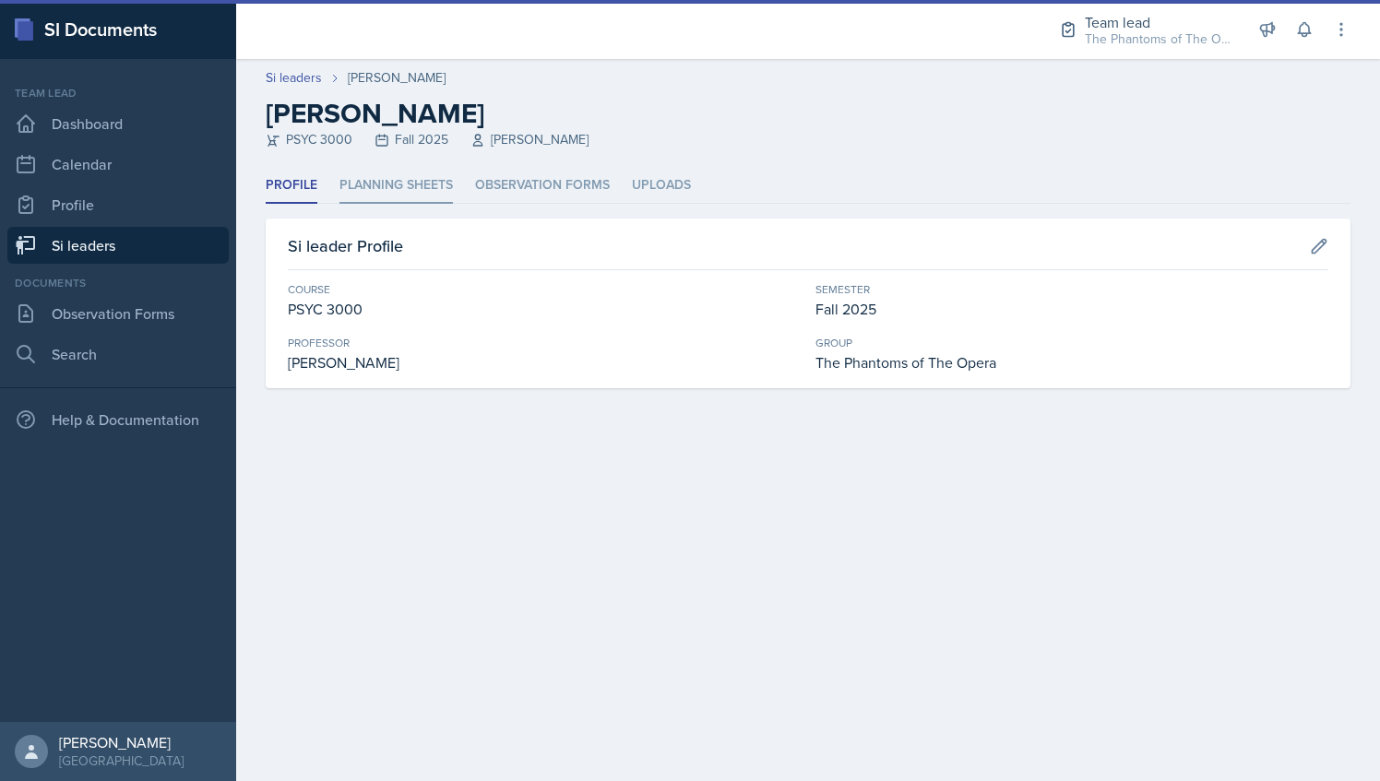
click at [446, 178] on li "Planning Sheets" at bounding box center [395, 186] width 113 height 36
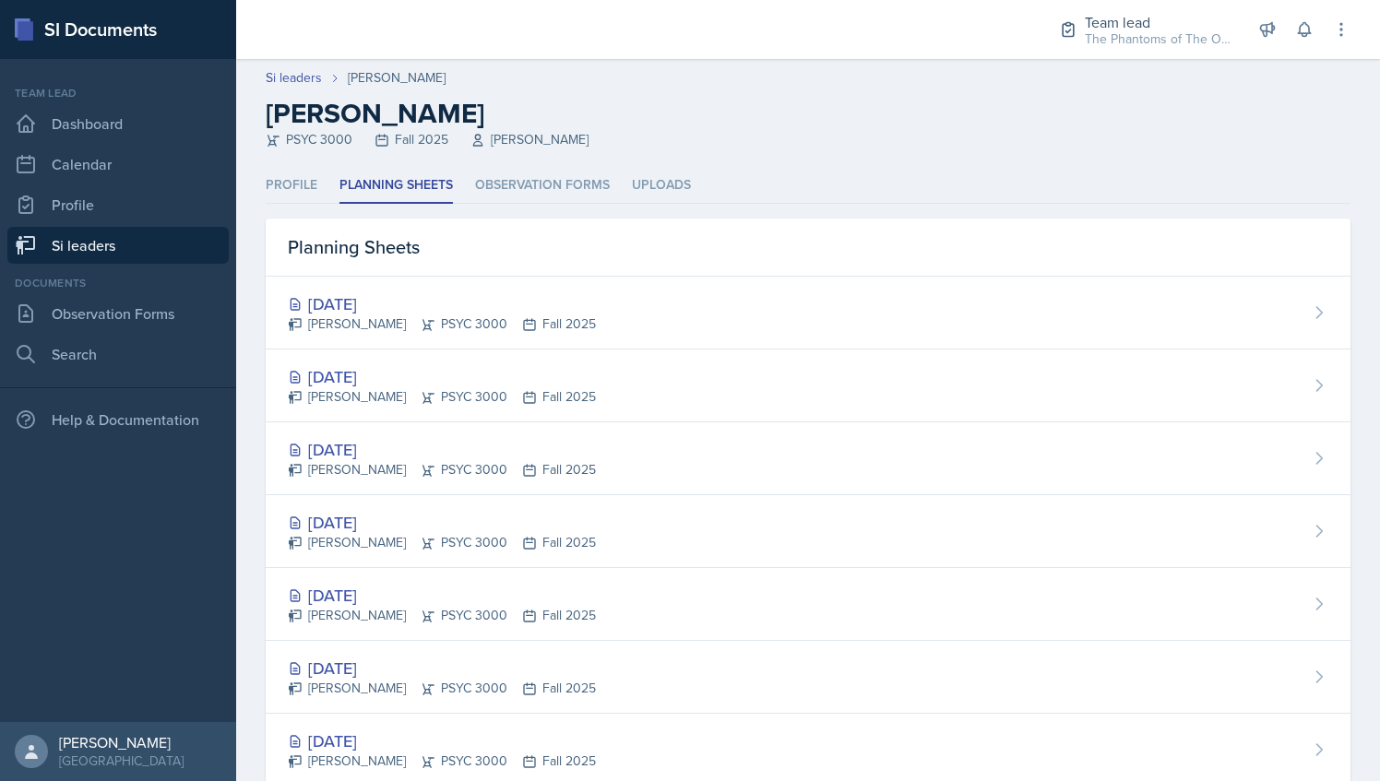
click at [93, 244] on link "Si leaders" at bounding box center [117, 245] width 221 height 37
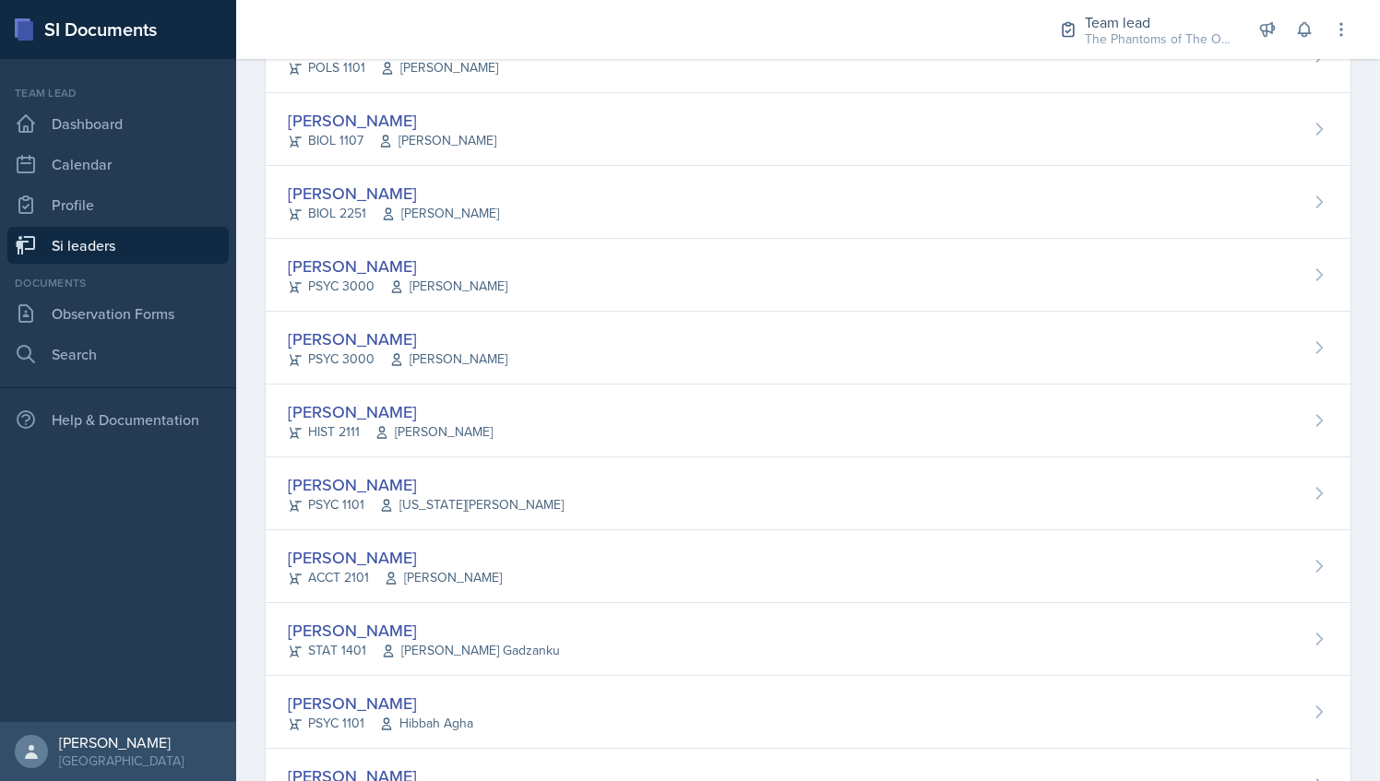
scroll to position [512, 0]
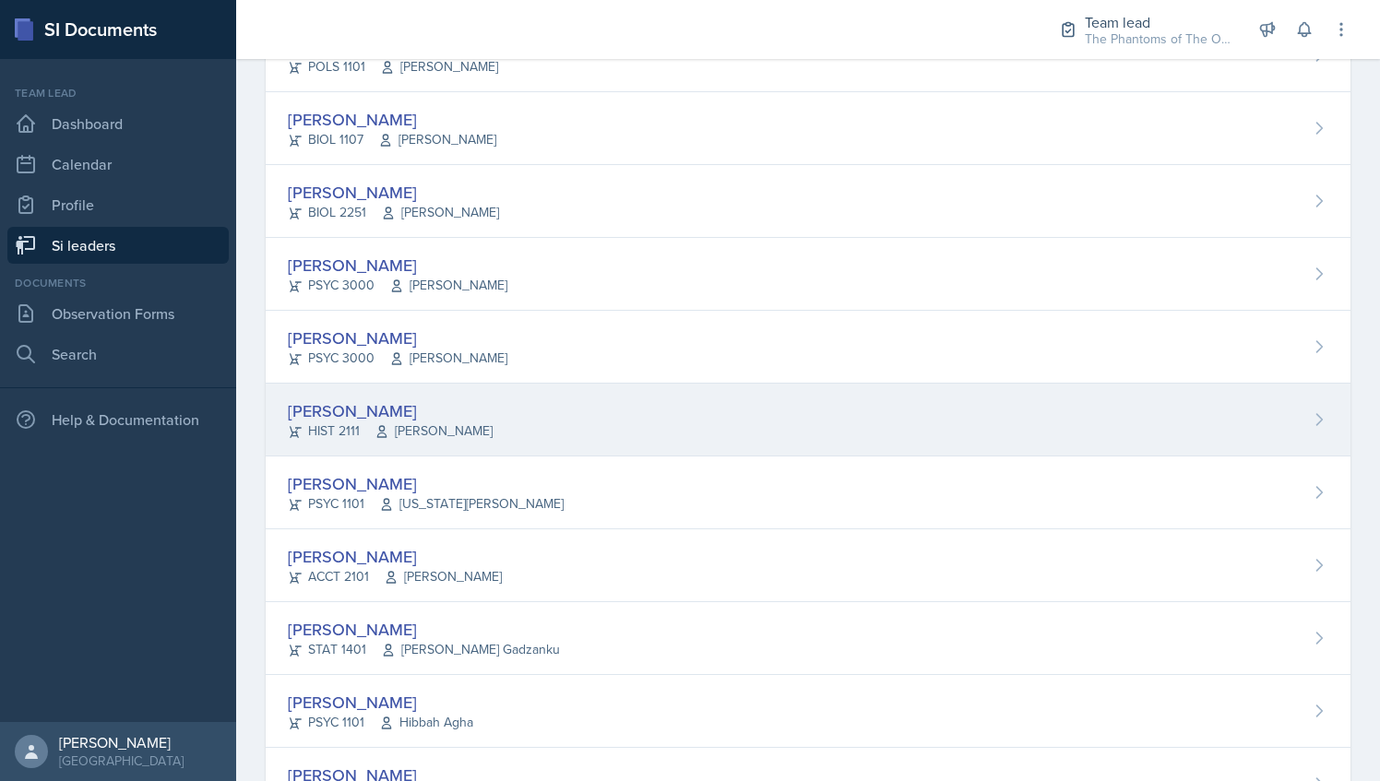
click at [550, 424] on div "Amelia Dodson HIST 2111 John Laaman" at bounding box center [808, 420] width 1085 height 73
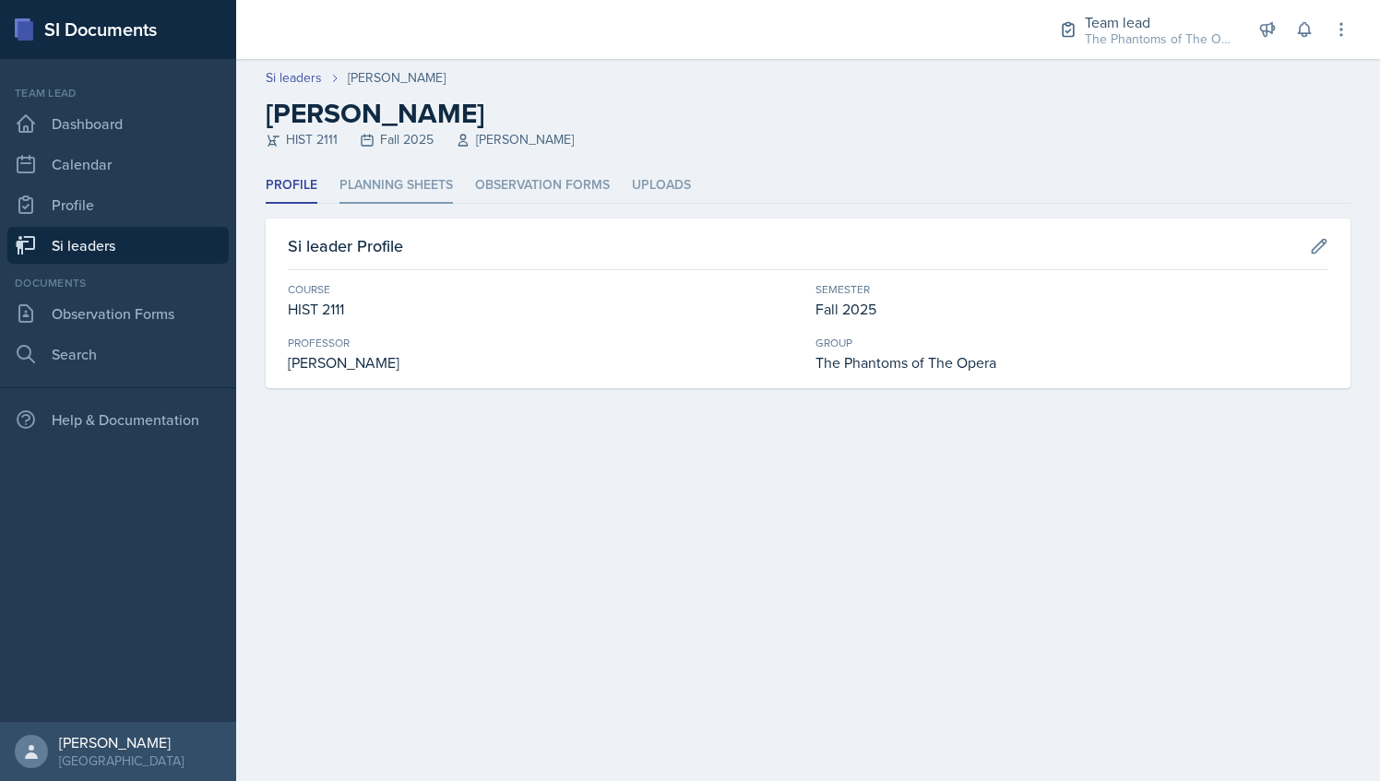
click at [422, 172] on li "Planning Sheets" at bounding box center [395, 186] width 113 height 36
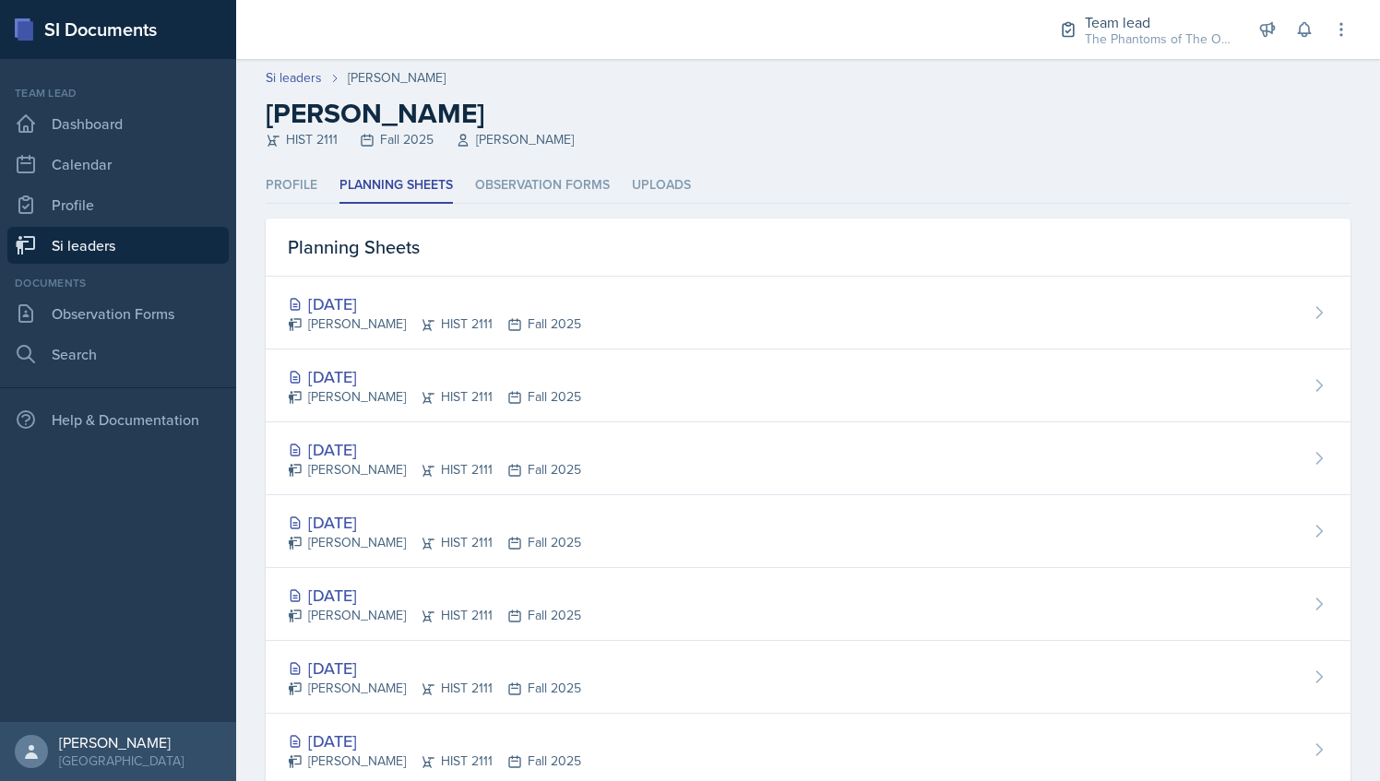
click at [113, 244] on link "Si leaders" at bounding box center [117, 245] width 221 height 37
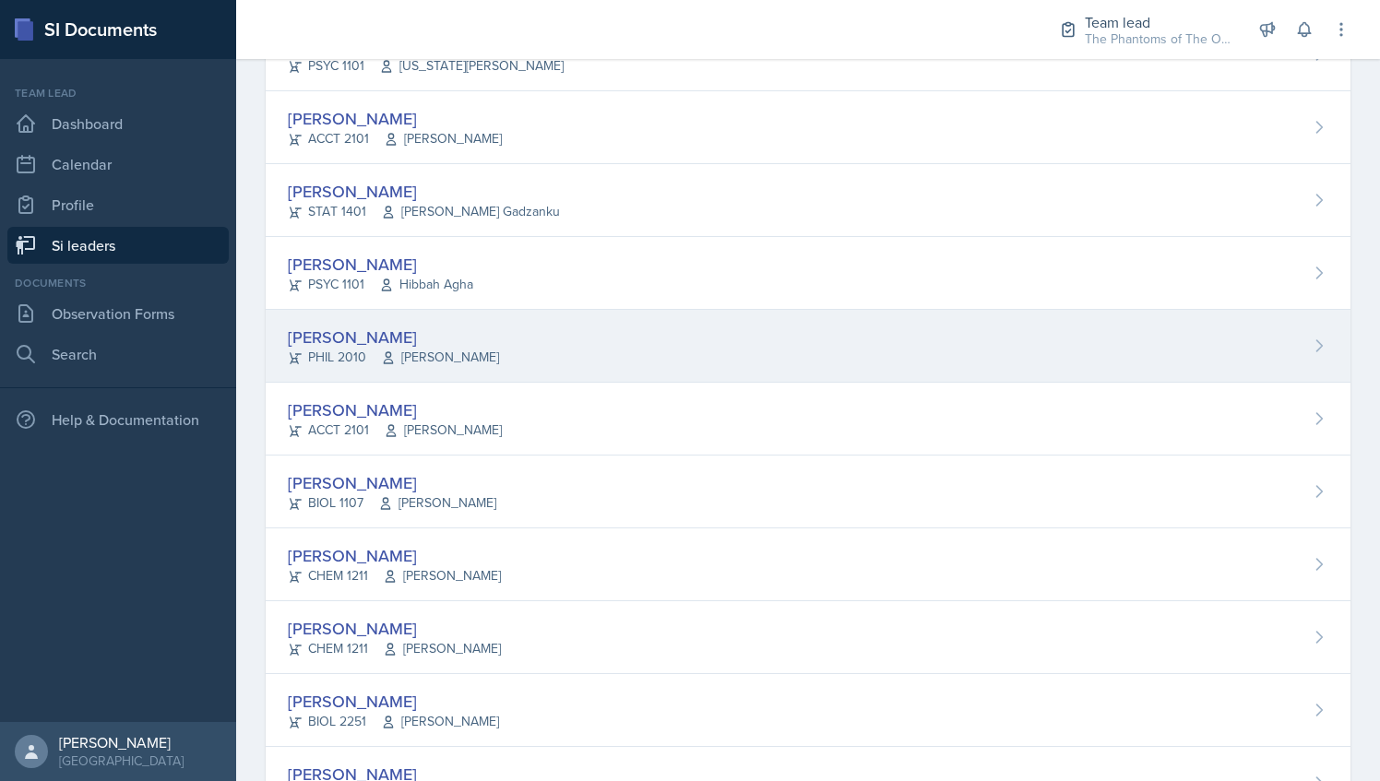
scroll to position [951, 0]
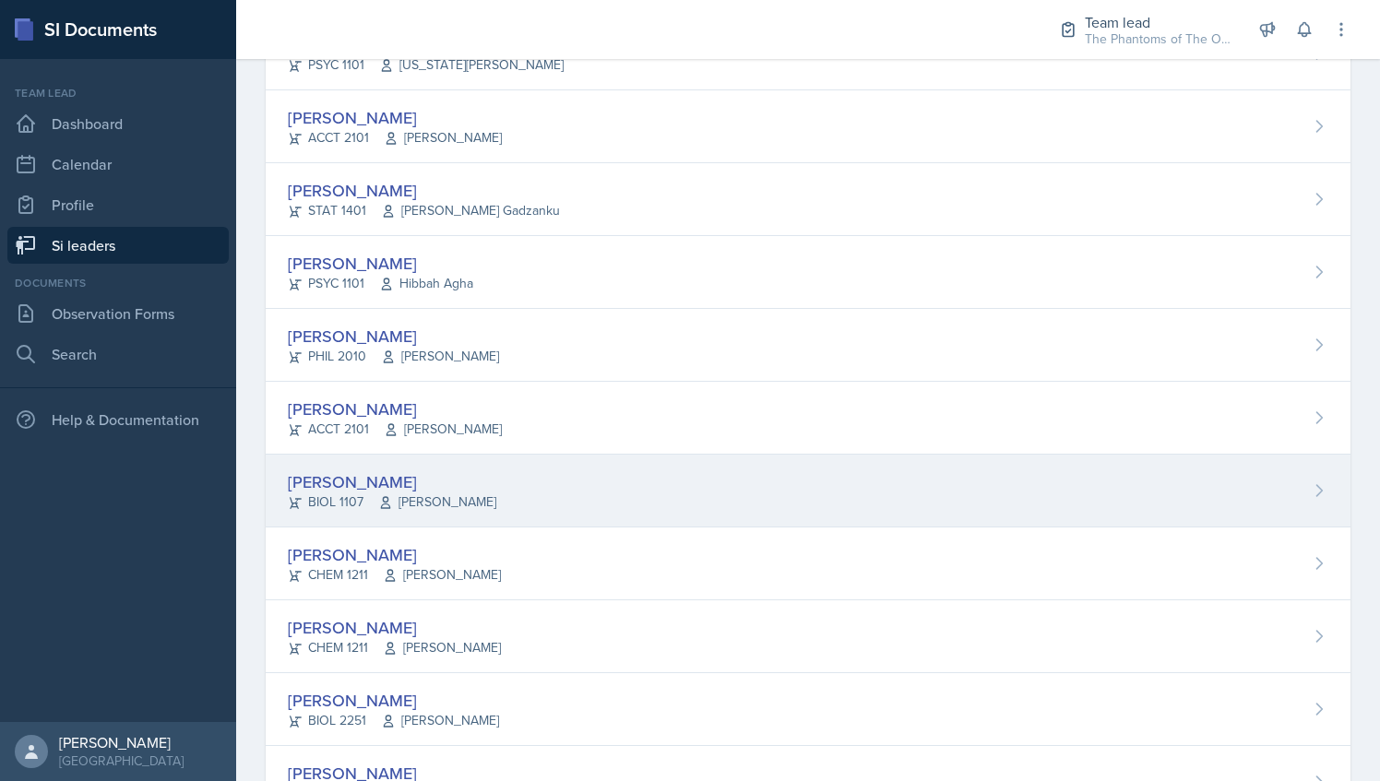
click at [538, 474] on div "Armon Khoshneviszadeh BIOL 1107 Selma Cuya-Smith" at bounding box center [808, 491] width 1085 height 73
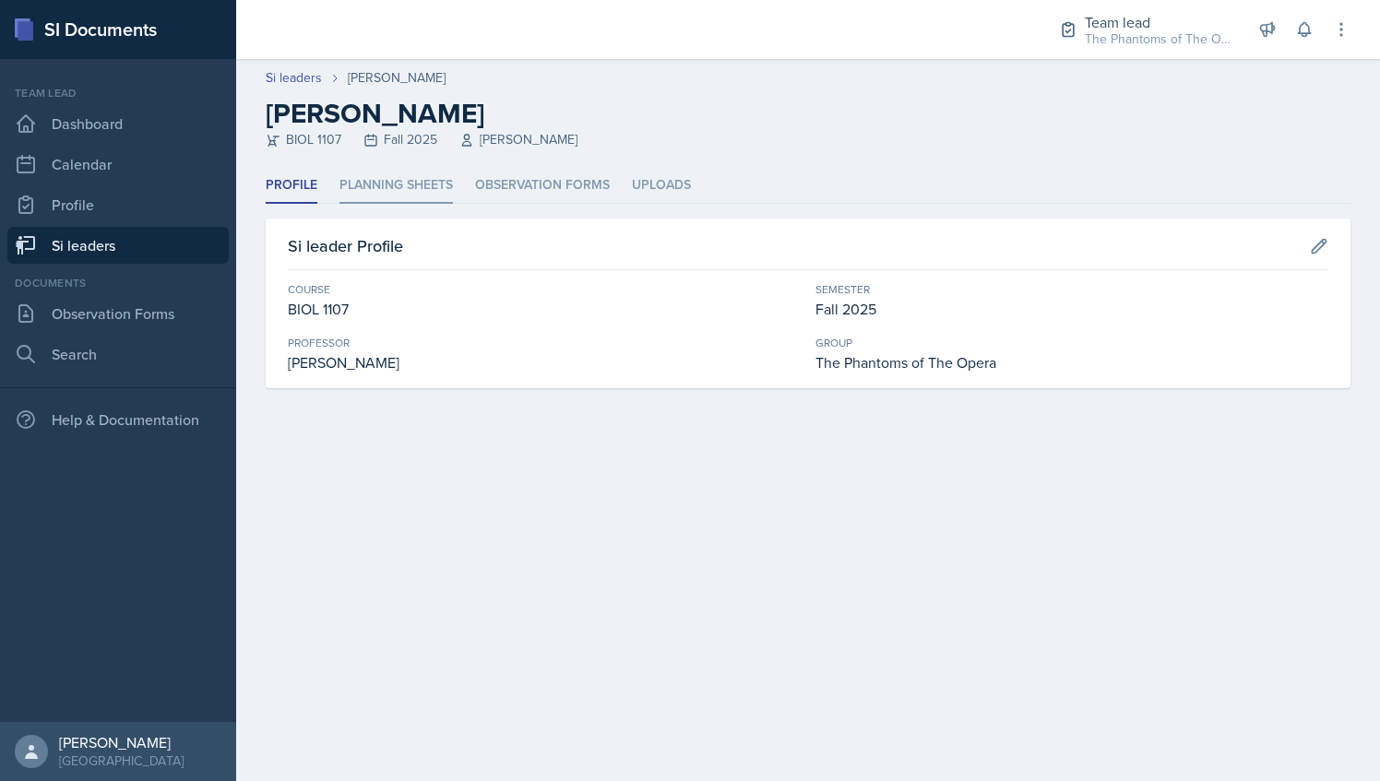
click at [361, 194] on li "Planning Sheets" at bounding box center [395, 186] width 113 height 36
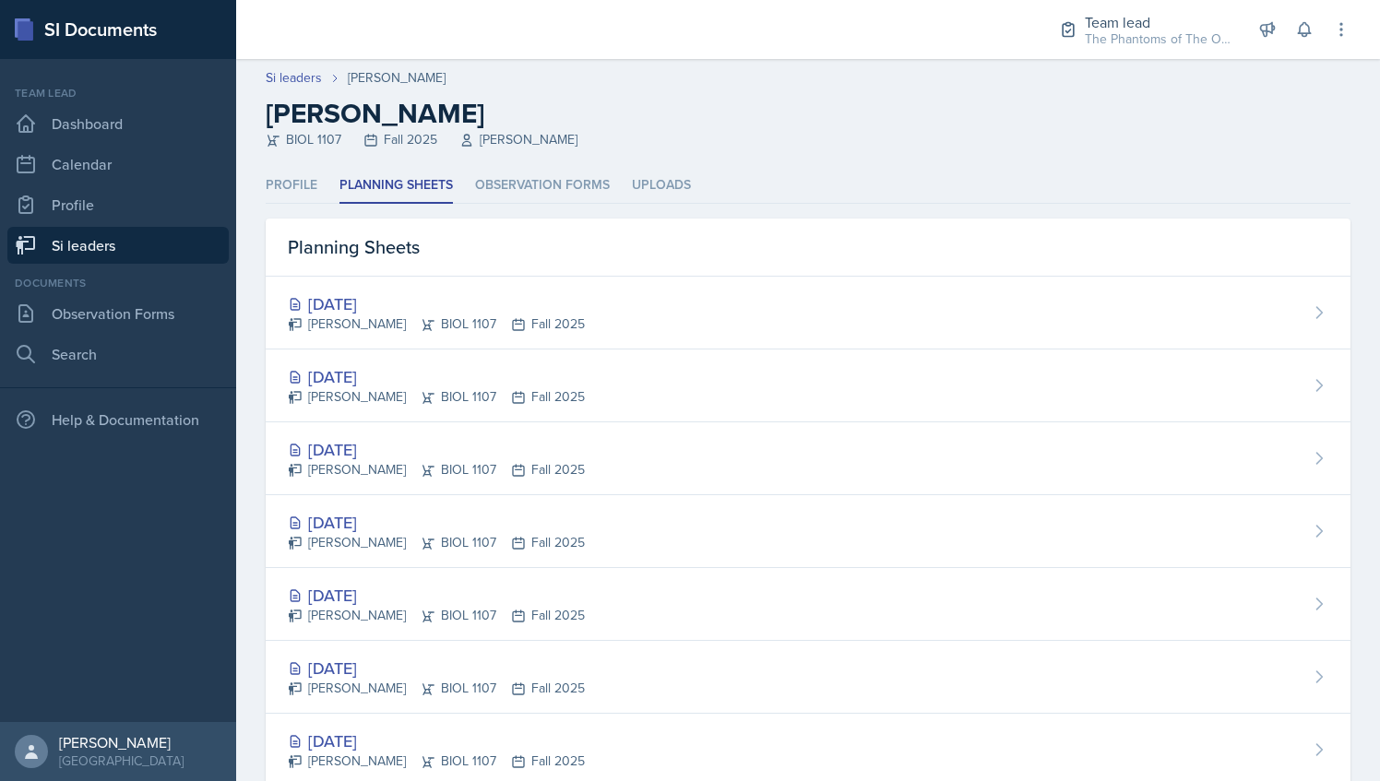
click at [129, 234] on link "Si leaders" at bounding box center [117, 245] width 221 height 37
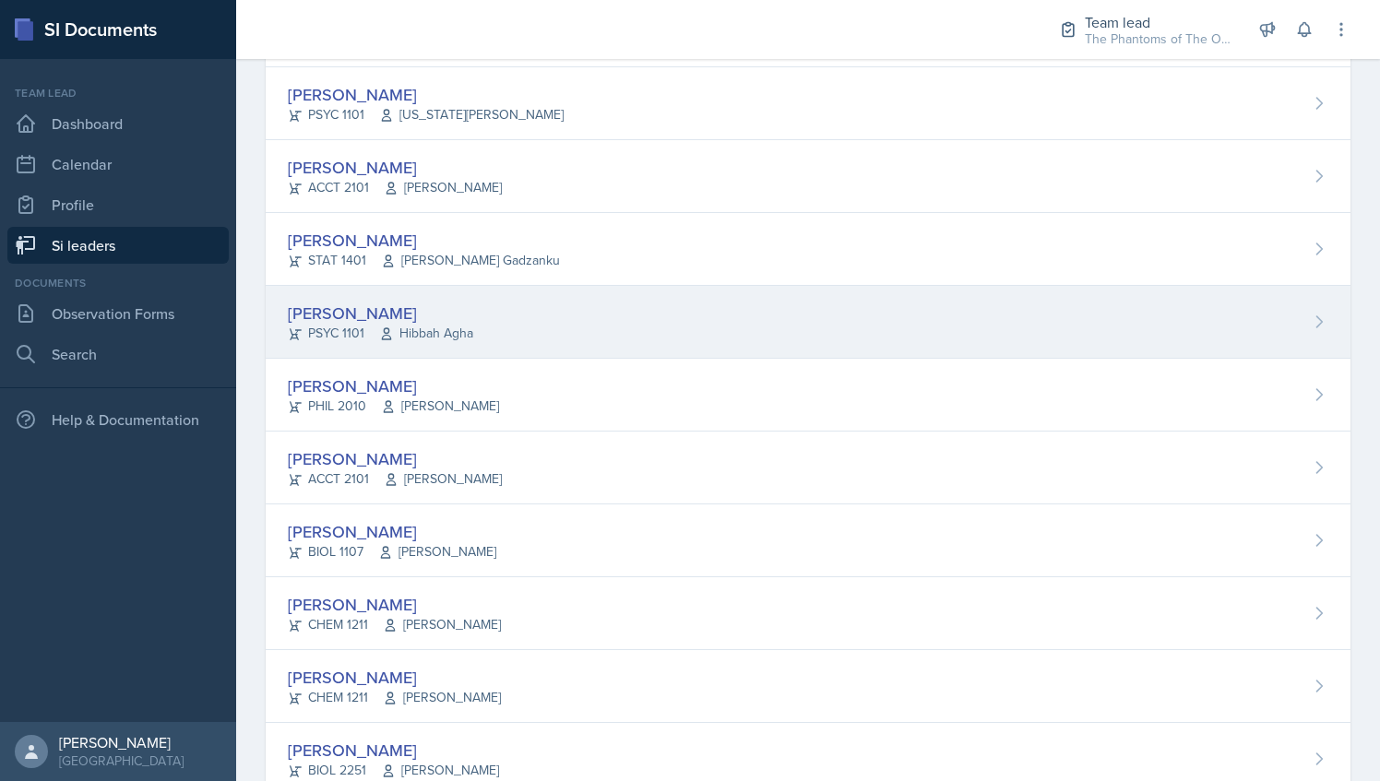
scroll to position [882, 0]
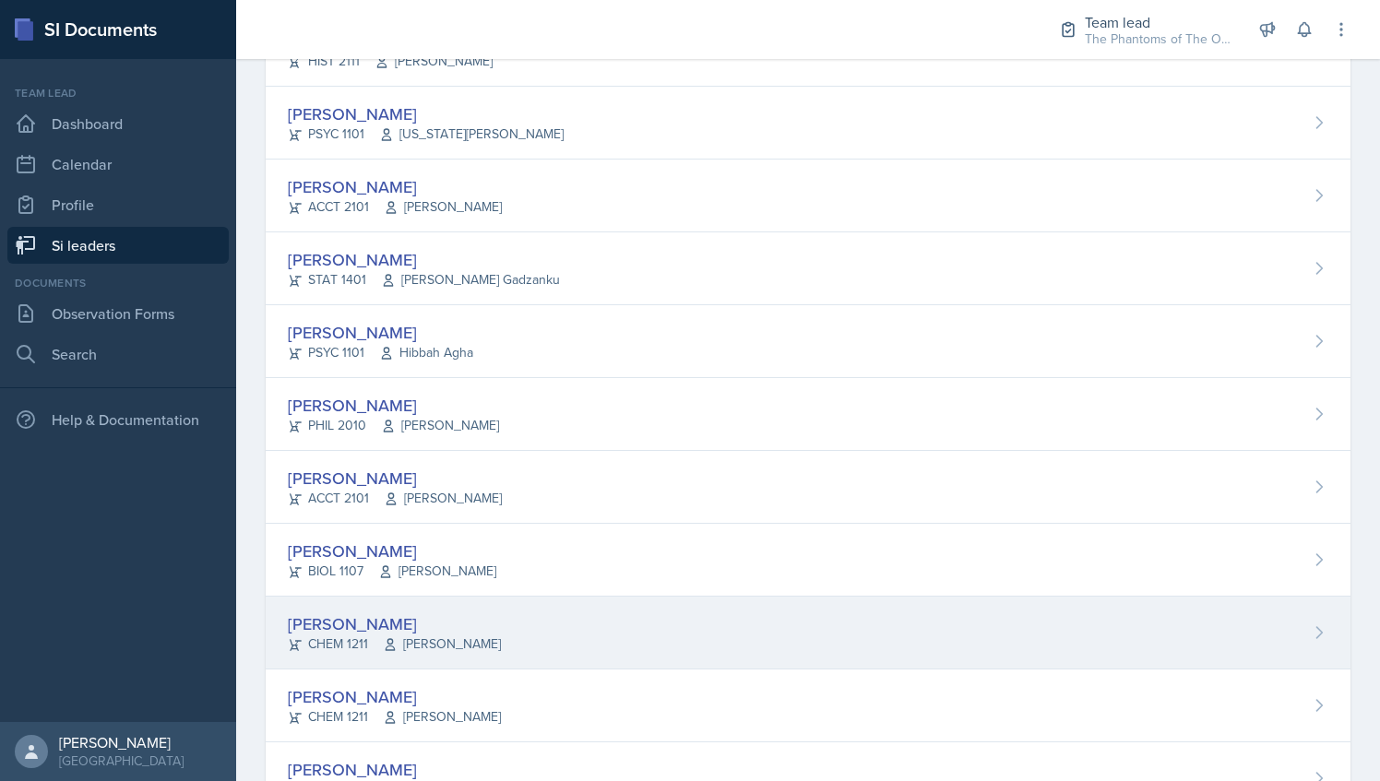
click at [524, 624] on div "Ava Leeth CHEM 1211 Elizabeth Shugart" at bounding box center [808, 633] width 1085 height 73
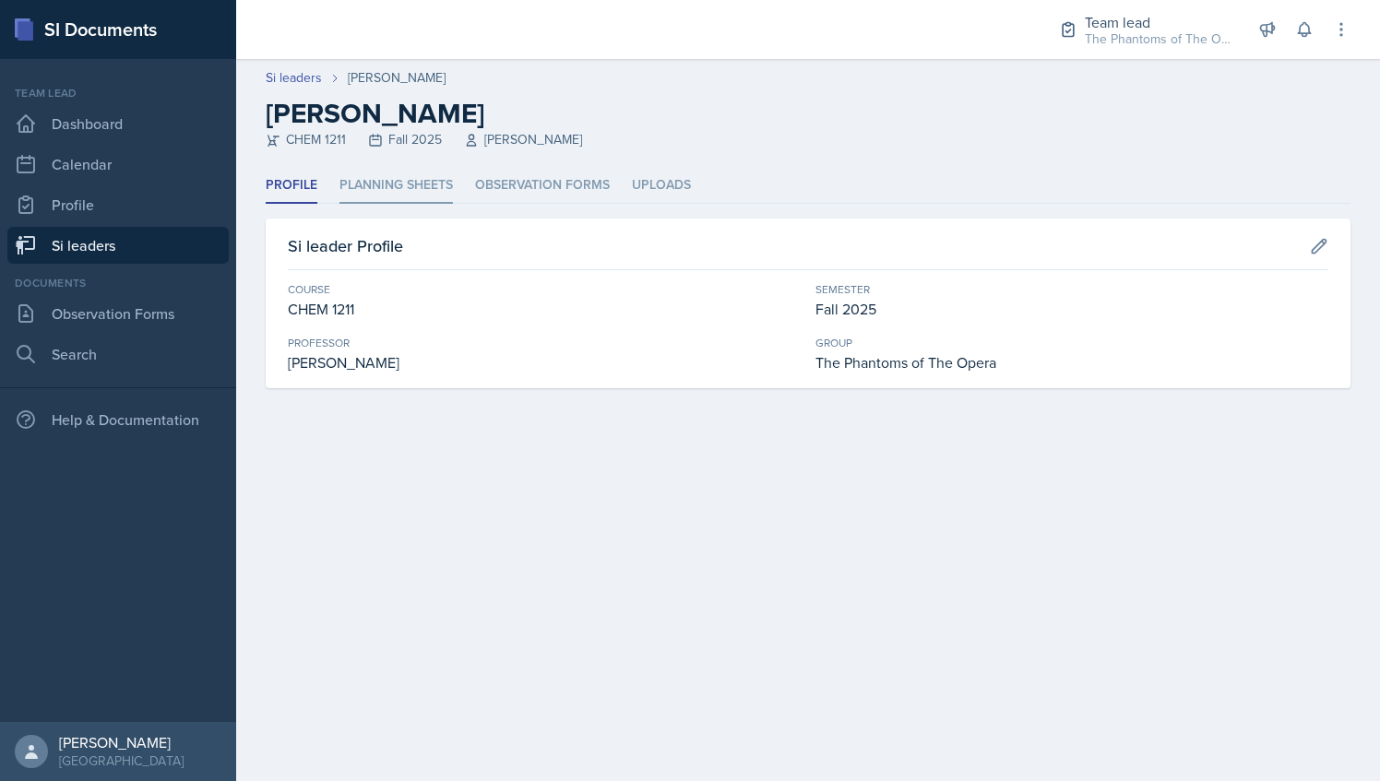
click at [421, 189] on li "Planning Sheets" at bounding box center [395, 186] width 113 height 36
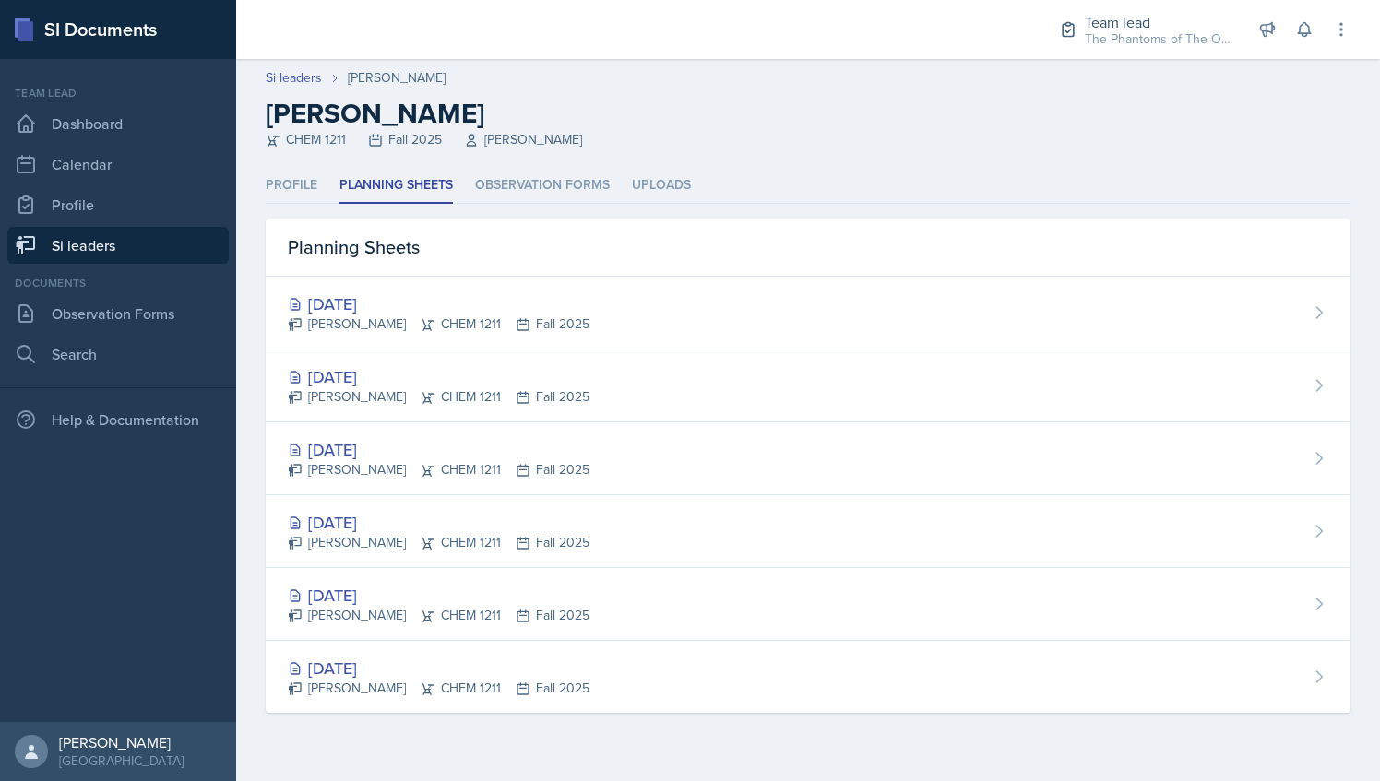
click at [166, 225] on div "Team lead Dashboard Calendar Profile Si leaders" at bounding box center [117, 174] width 221 height 179
click at [165, 231] on link "Si leaders" at bounding box center [117, 245] width 221 height 37
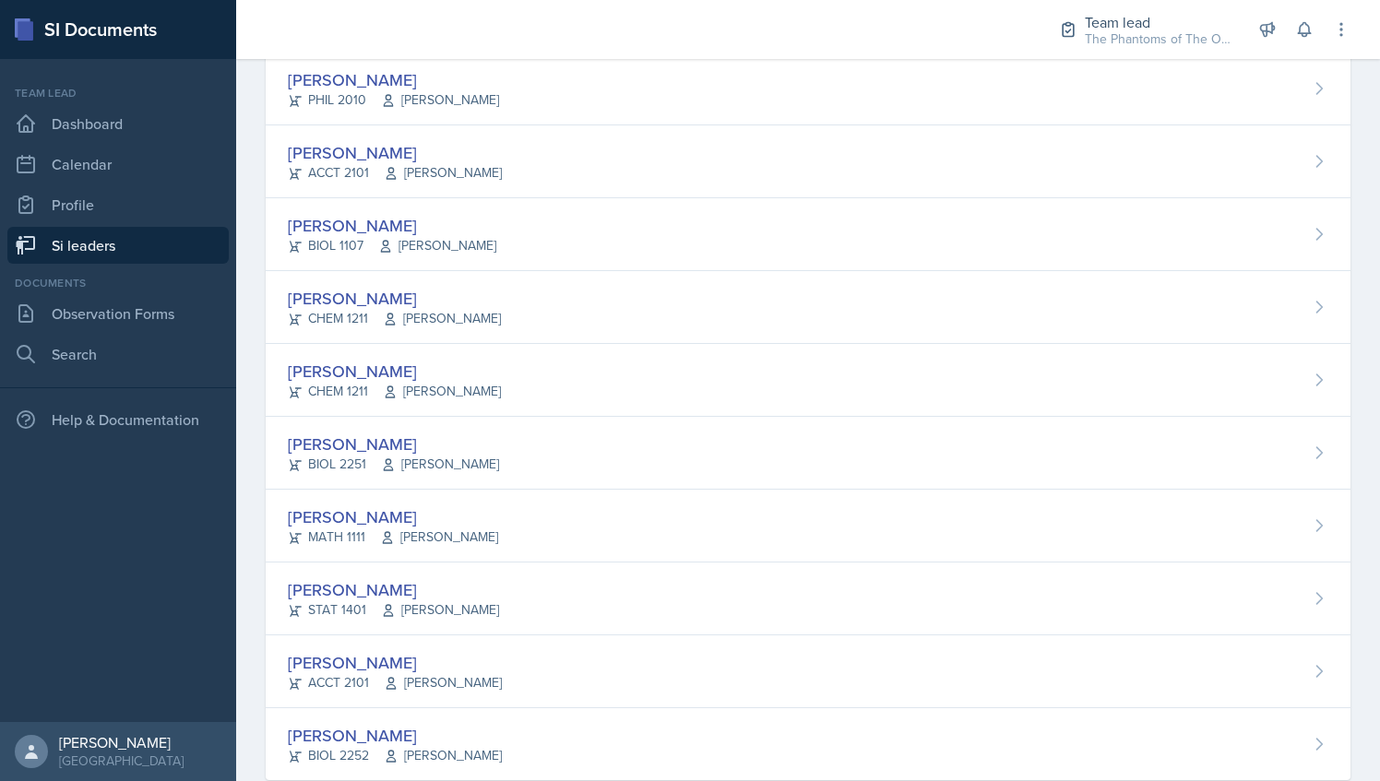
scroll to position [1243, 0]
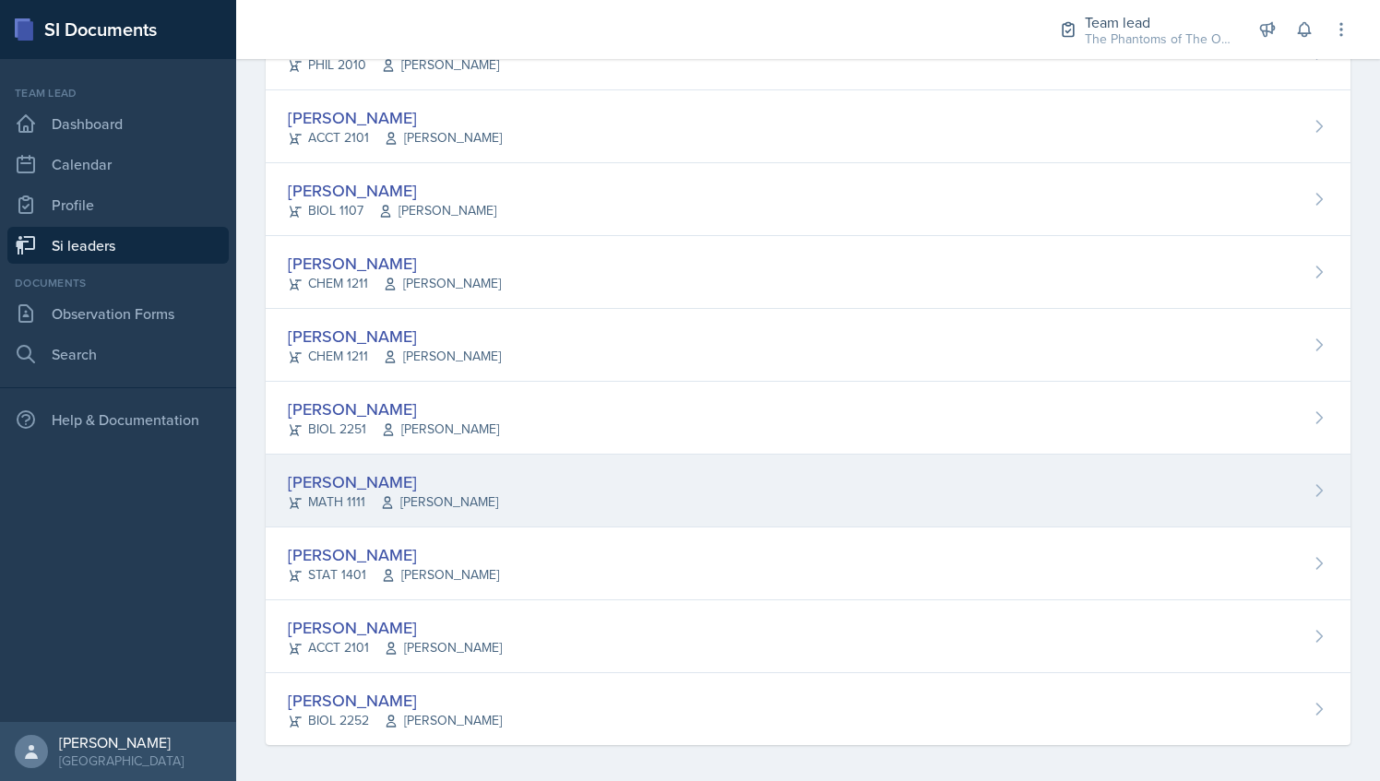
click at [533, 463] on div "Hoang Nguyen MATH 1111 Chris Holtzendorff" at bounding box center [808, 491] width 1085 height 73
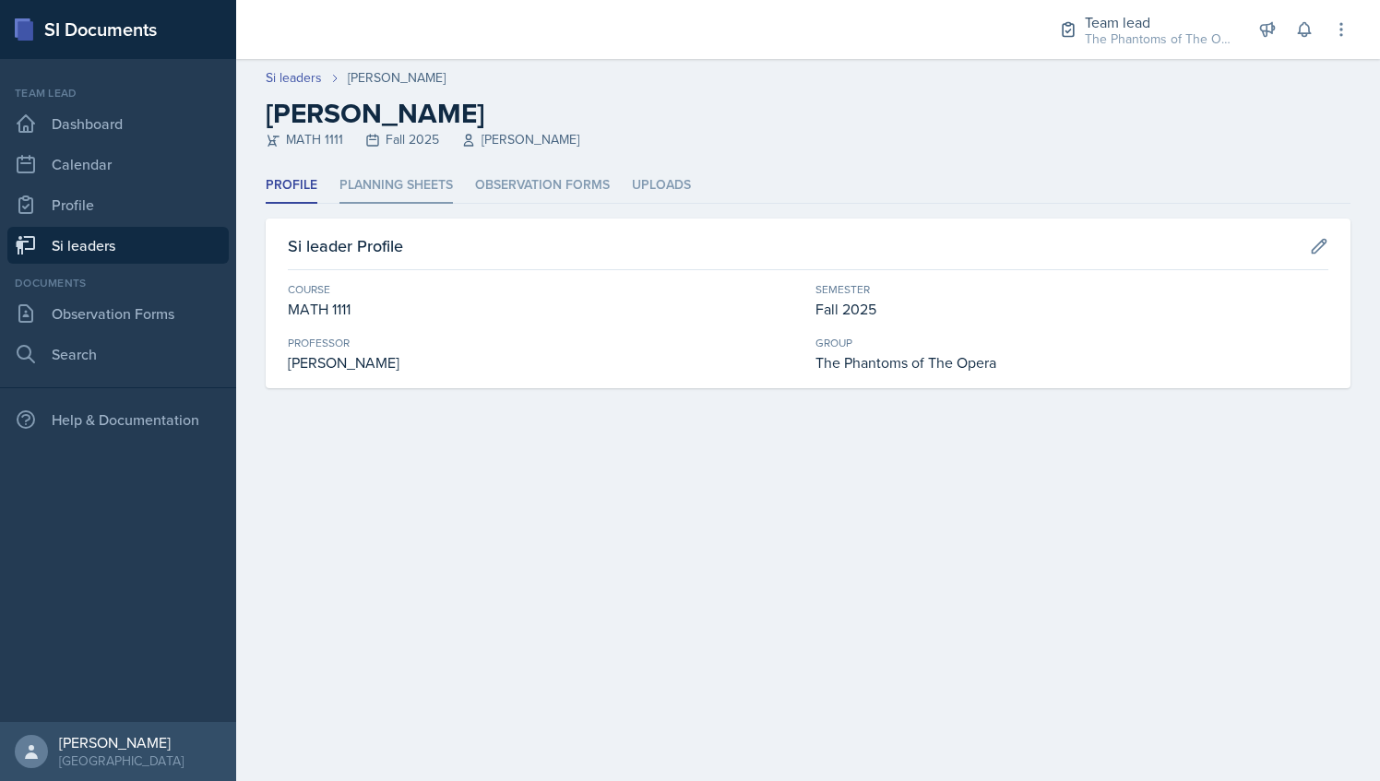
click at [433, 175] on li "Planning Sheets" at bounding box center [395, 186] width 113 height 36
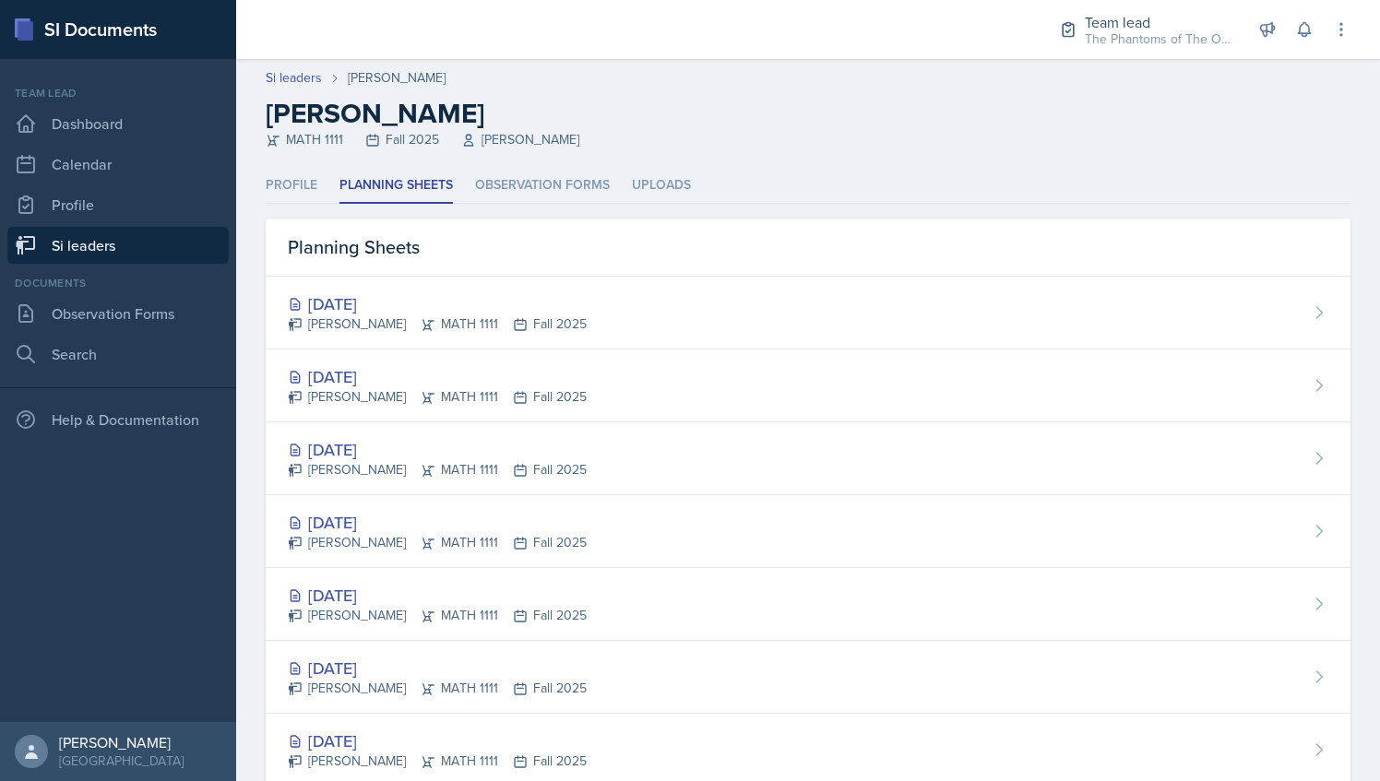
click at [82, 240] on link "Si leaders" at bounding box center [117, 245] width 221 height 37
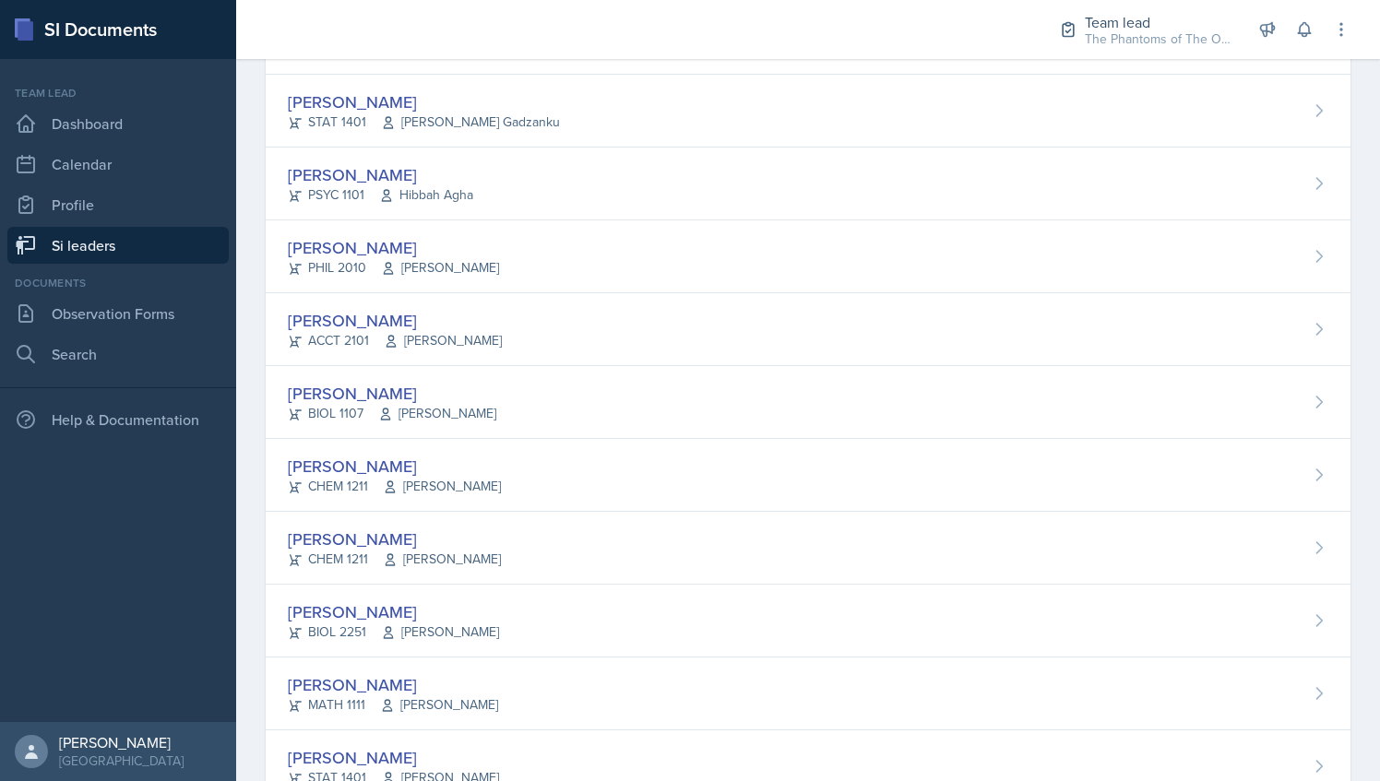
scroll to position [1243, 0]
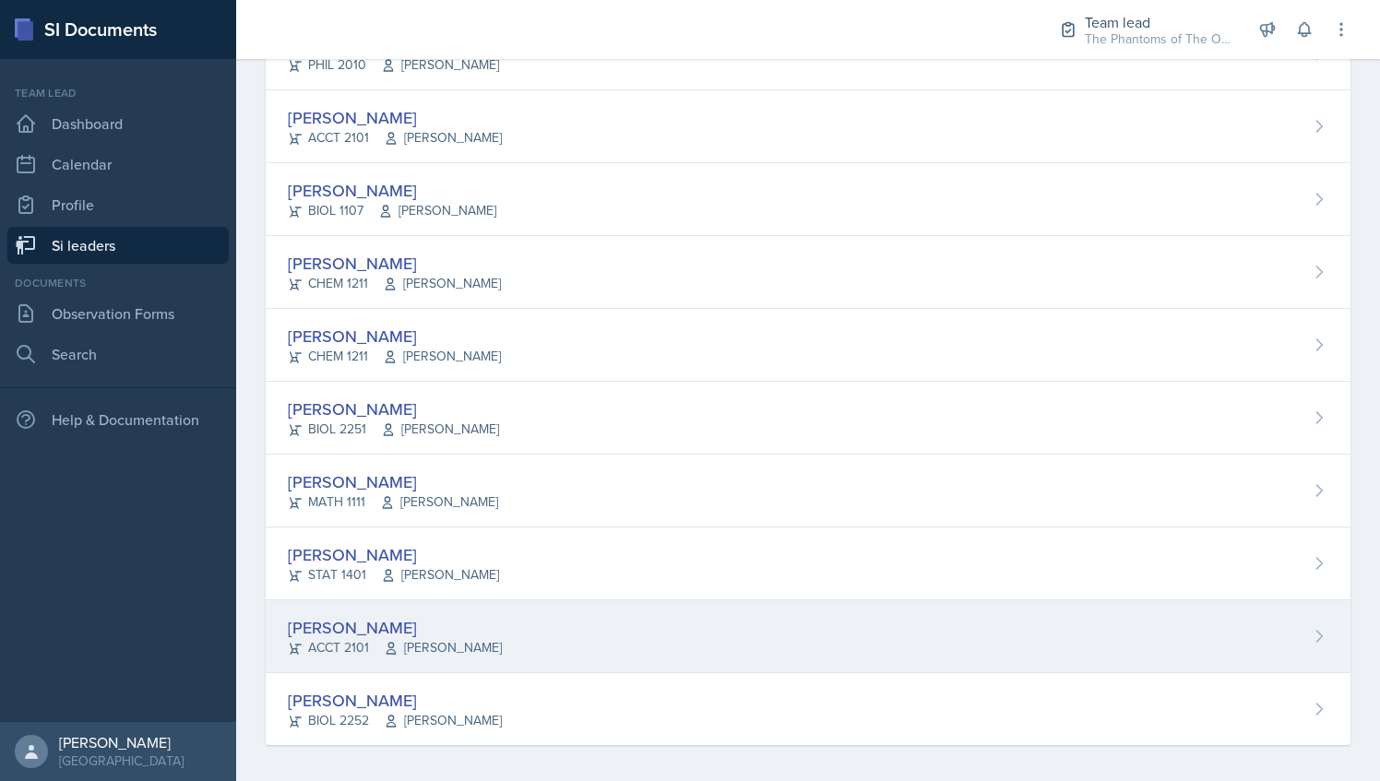
click at [555, 643] on div "Victoria Sorrell ACCT 2101 Daniel Landis" at bounding box center [808, 637] width 1085 height 73
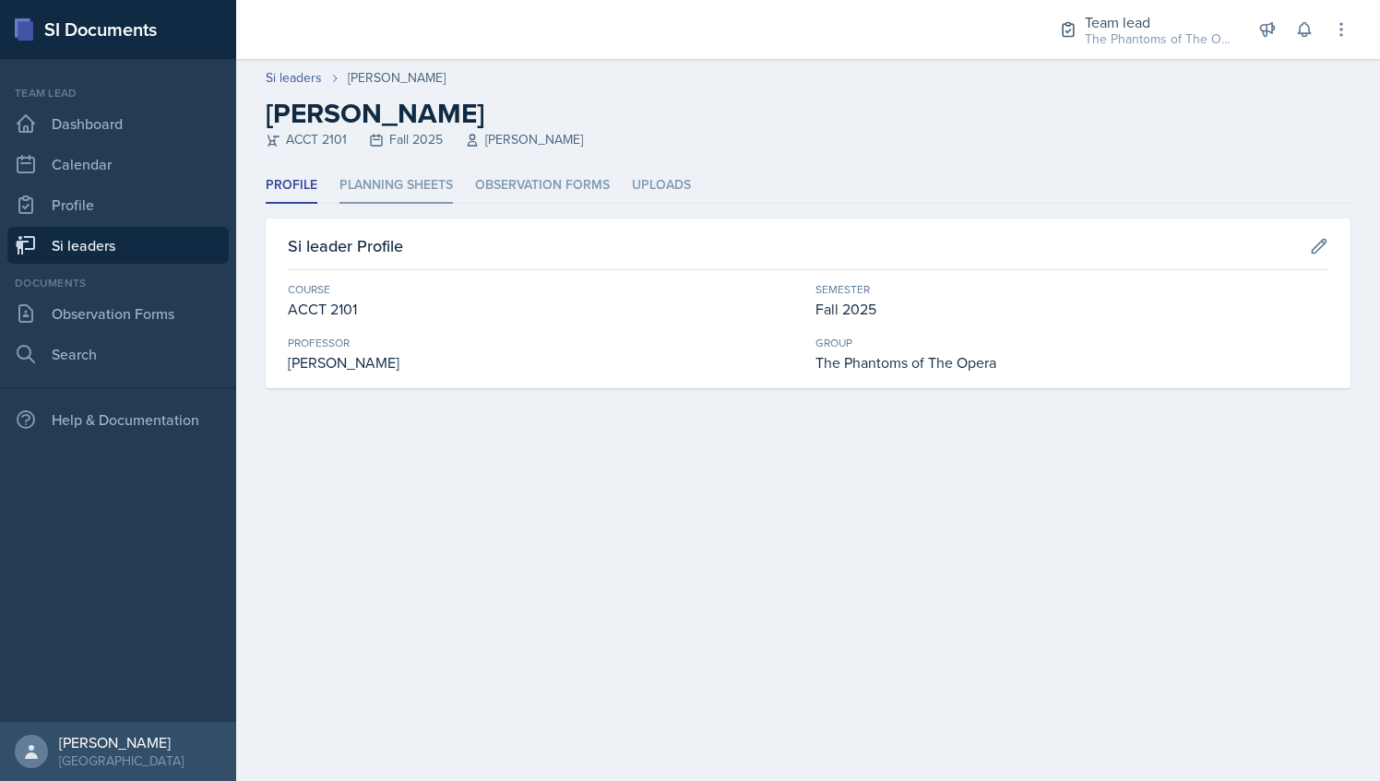
click at [385, 173] on li "Planning Sheets" at bounding box center [395, 186] width 113 height 36
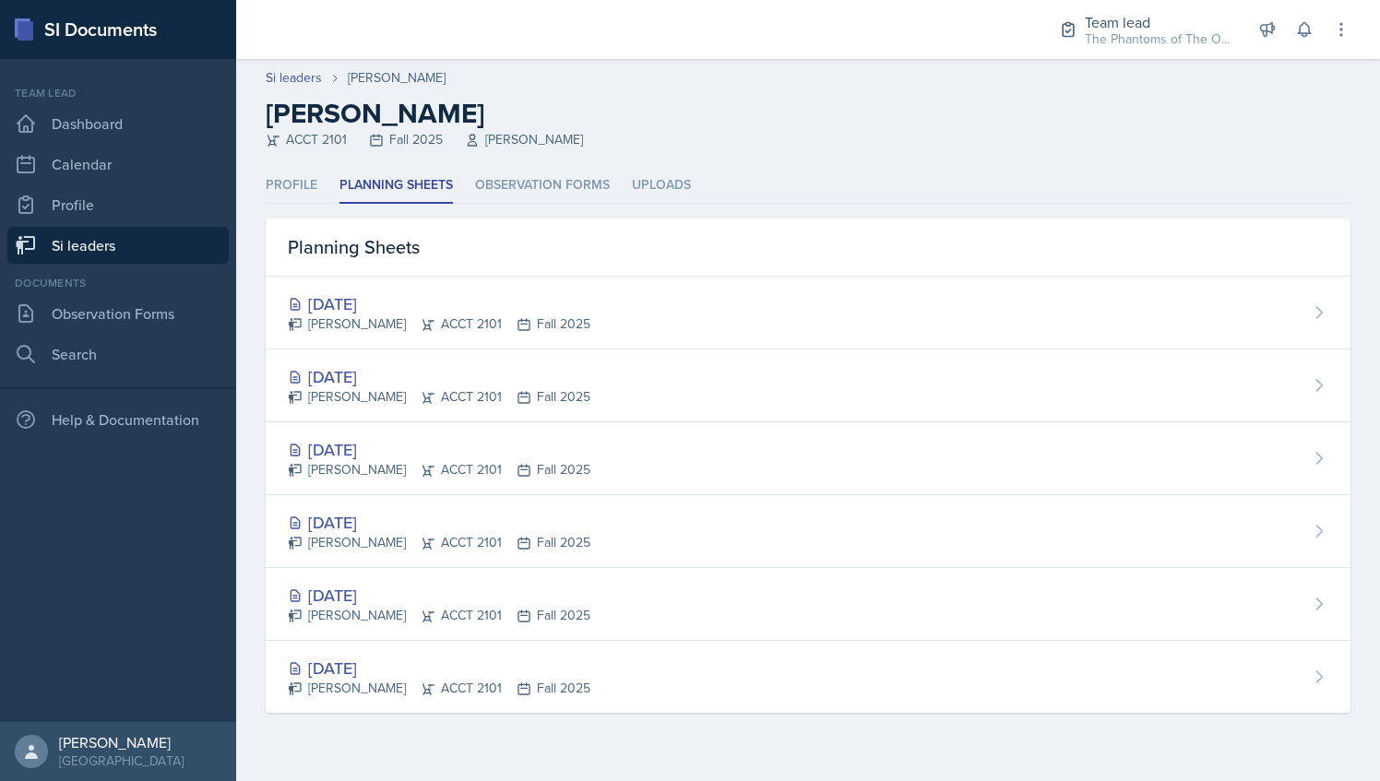
click at [161, 233] on link "Si leaders" at bounding box center [117, 245] width 221 height 37
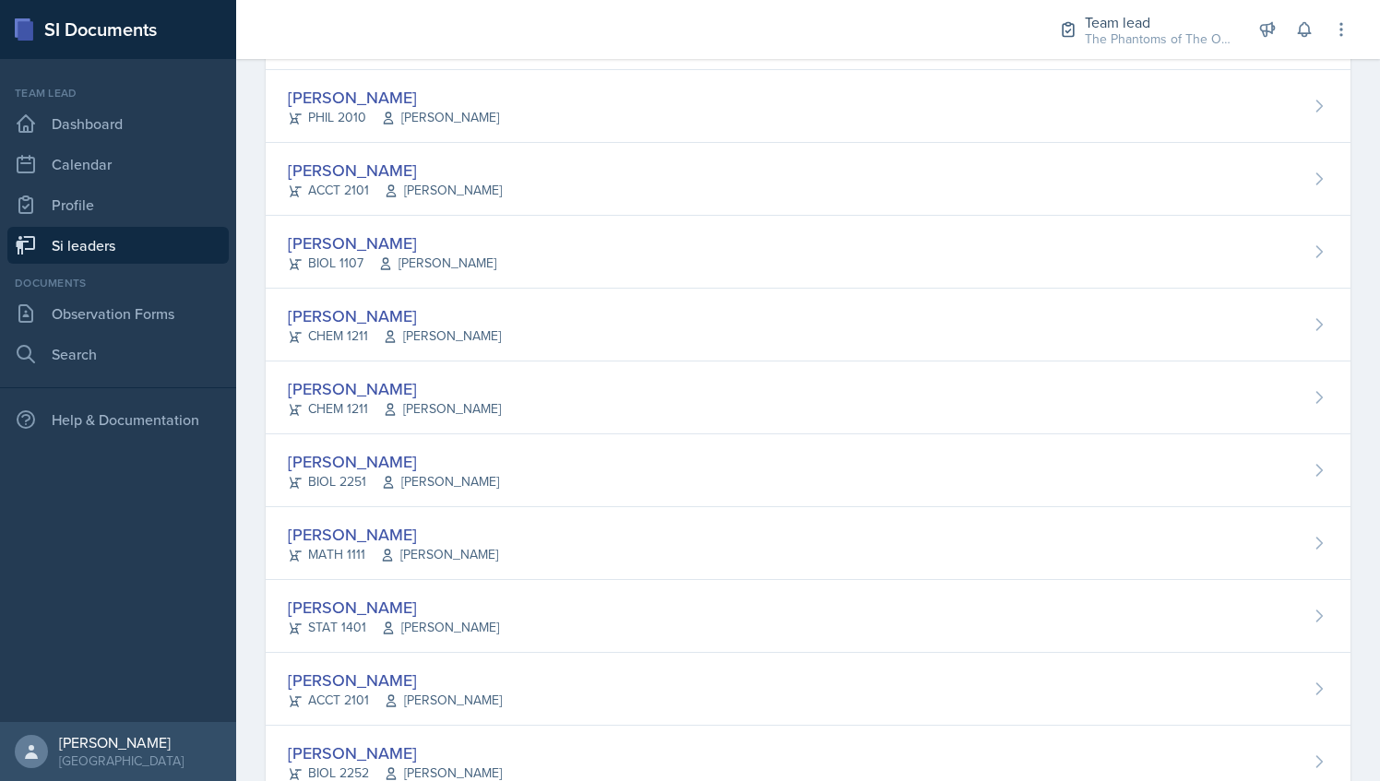
scroll to position [1243, 0]
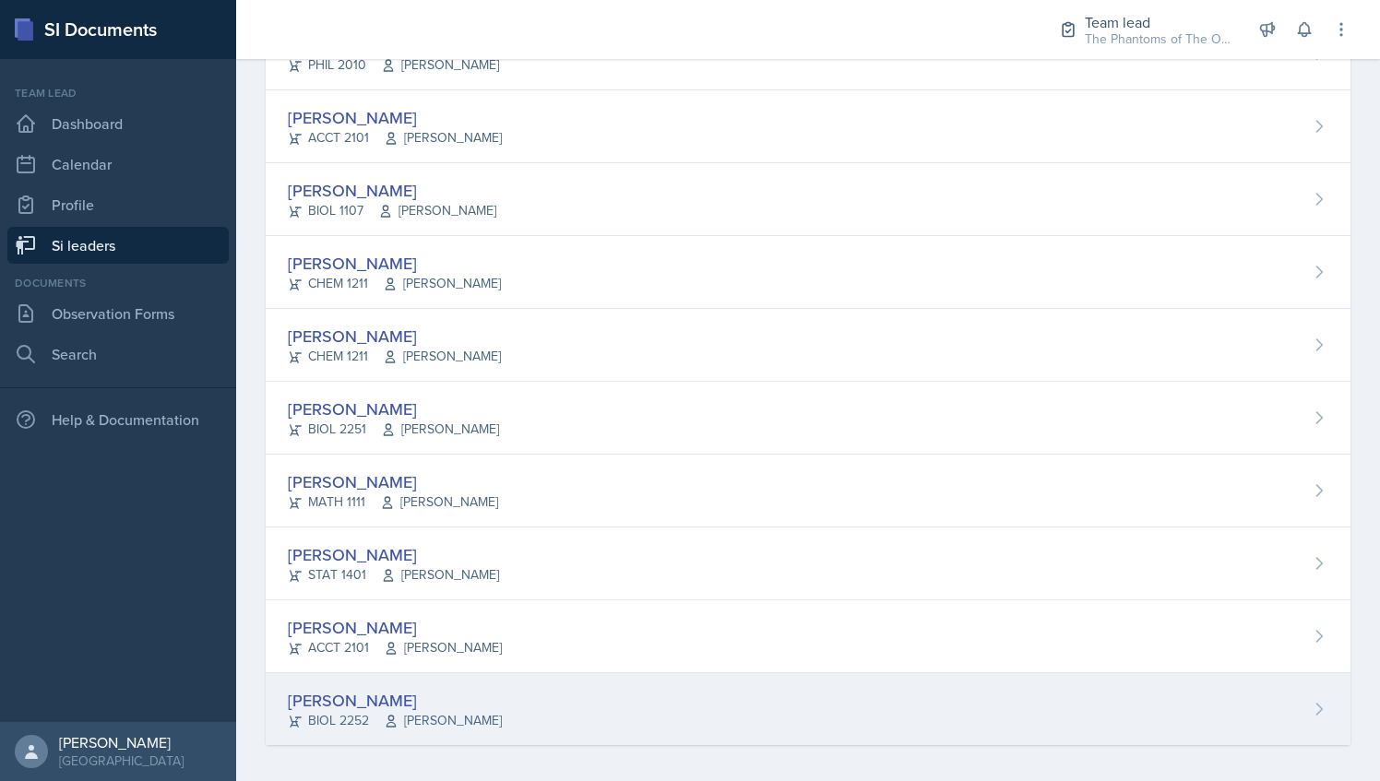
click at [466, 699] on div "[PERSON_NAME]" at bounding box center [395, 700] width 214 height 25
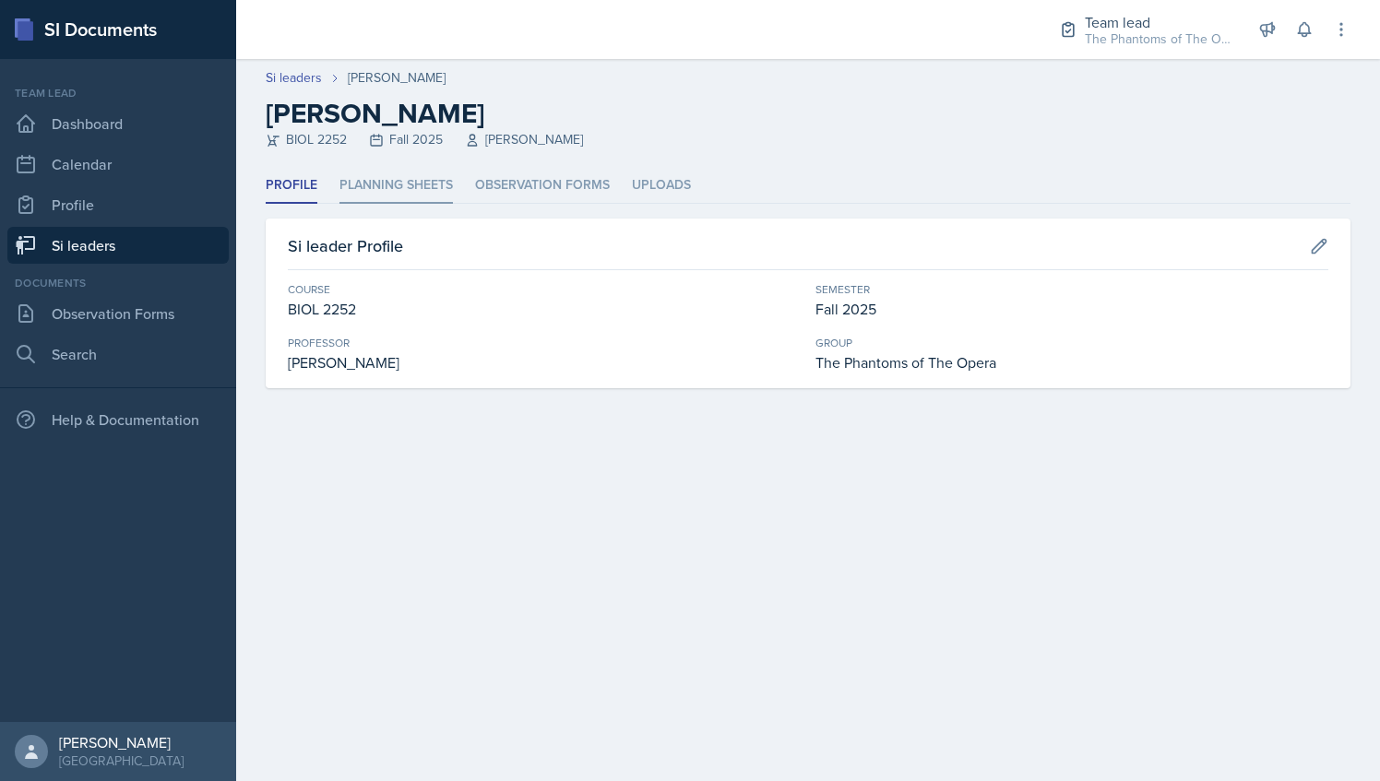
click at [406, 171] on li "Planning Sheets" at bounding box center [395, 186] width 113 height 36
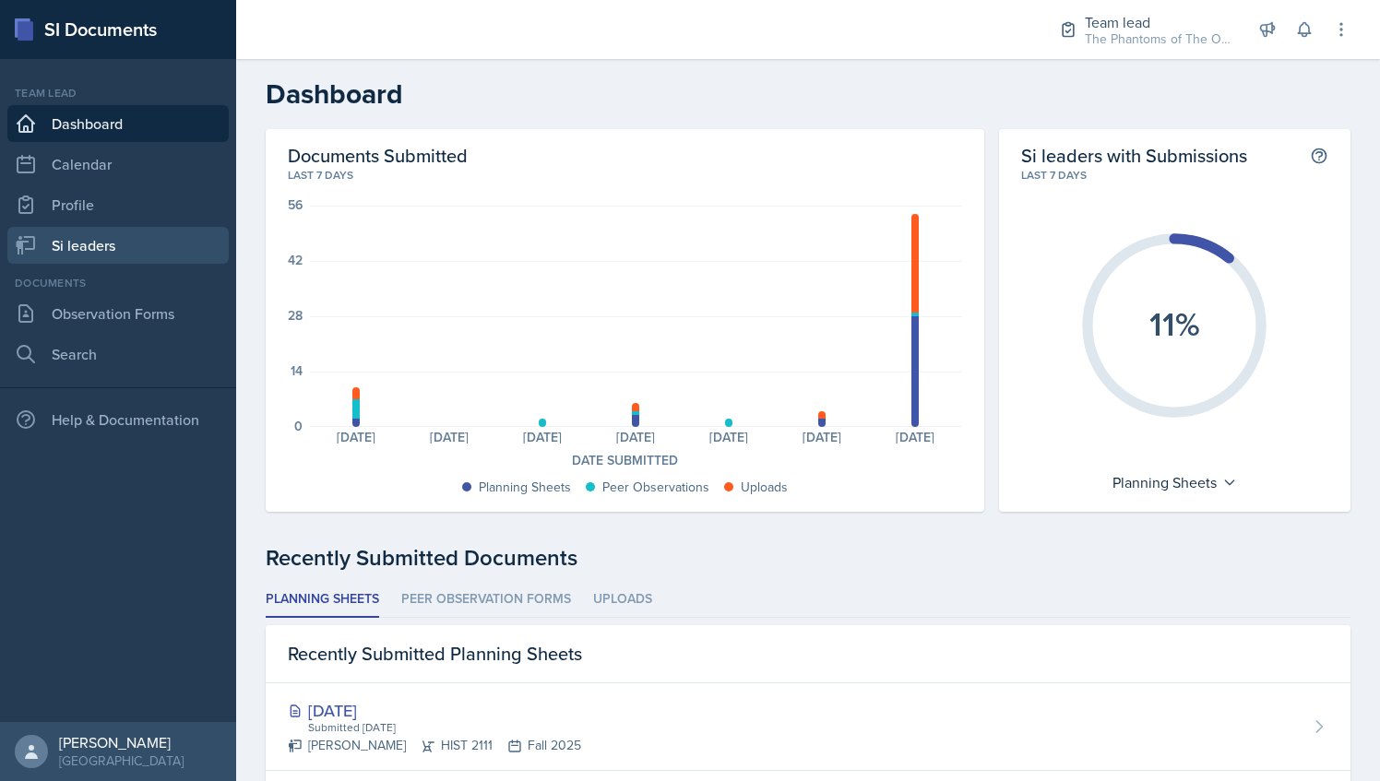
click at [135, 240] on link "Si leaders" at bounding box center [117, 245] width 221 height 37
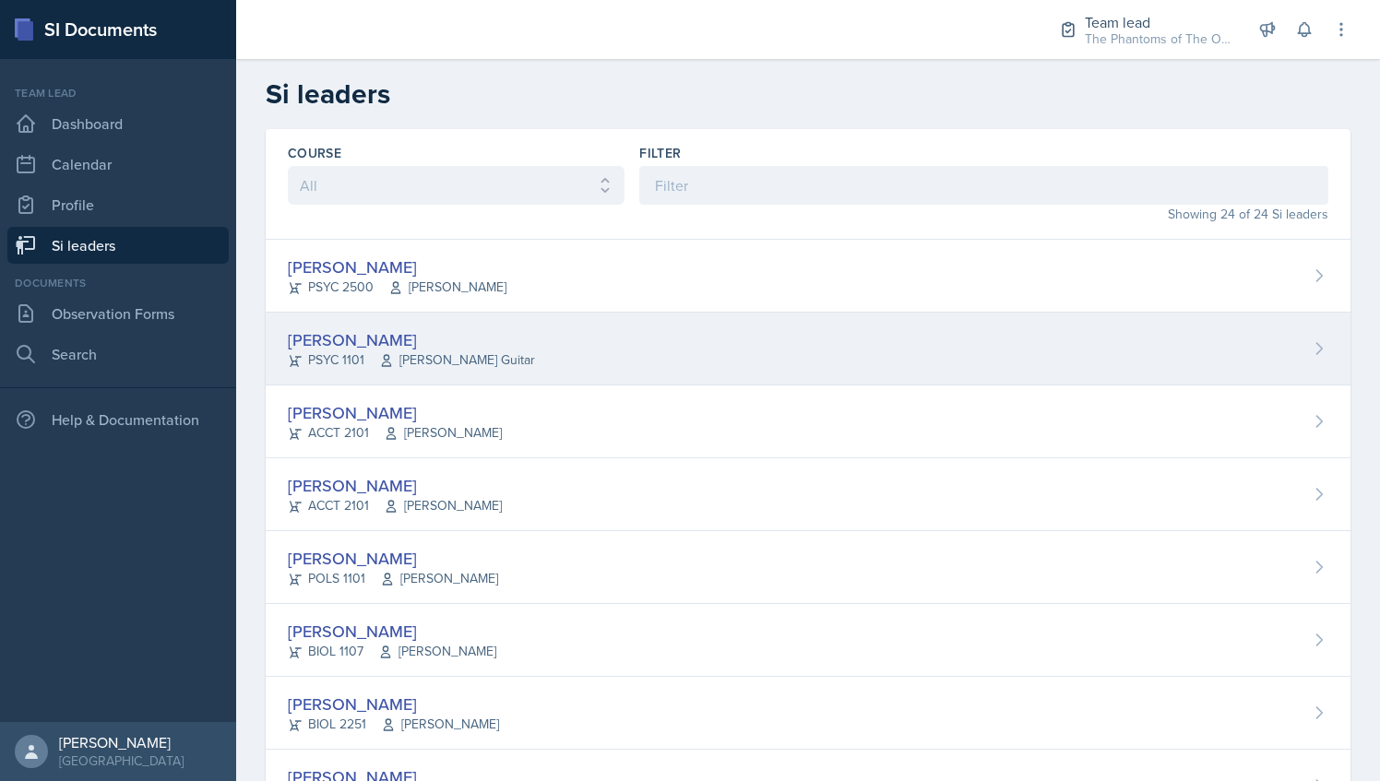
click at [482, 366] on span "[PERSON_NAME] Guitar" at bounding box center [457, 360] width 156 height 19
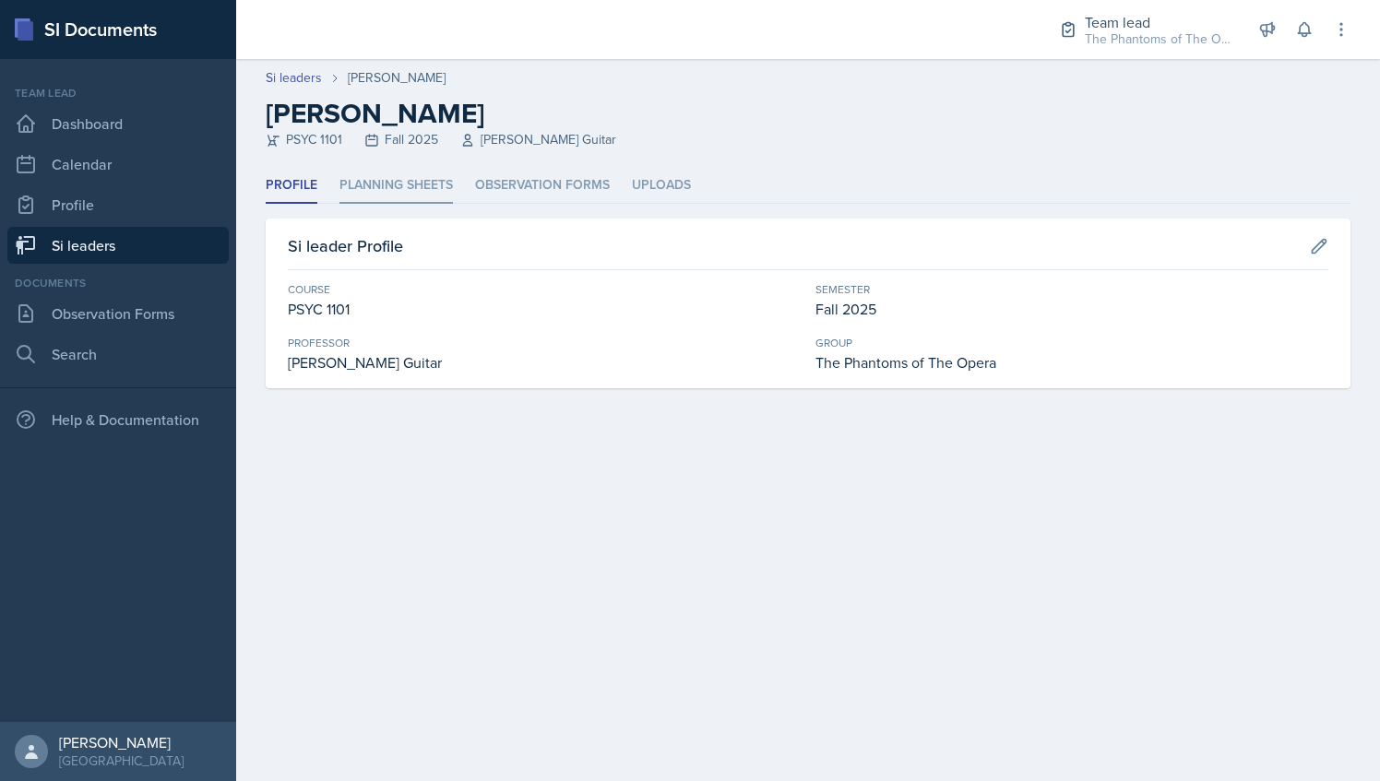
click at [421, 184] on li "Planning Sheets" at bounding box center [395, 186] width 113 height 36
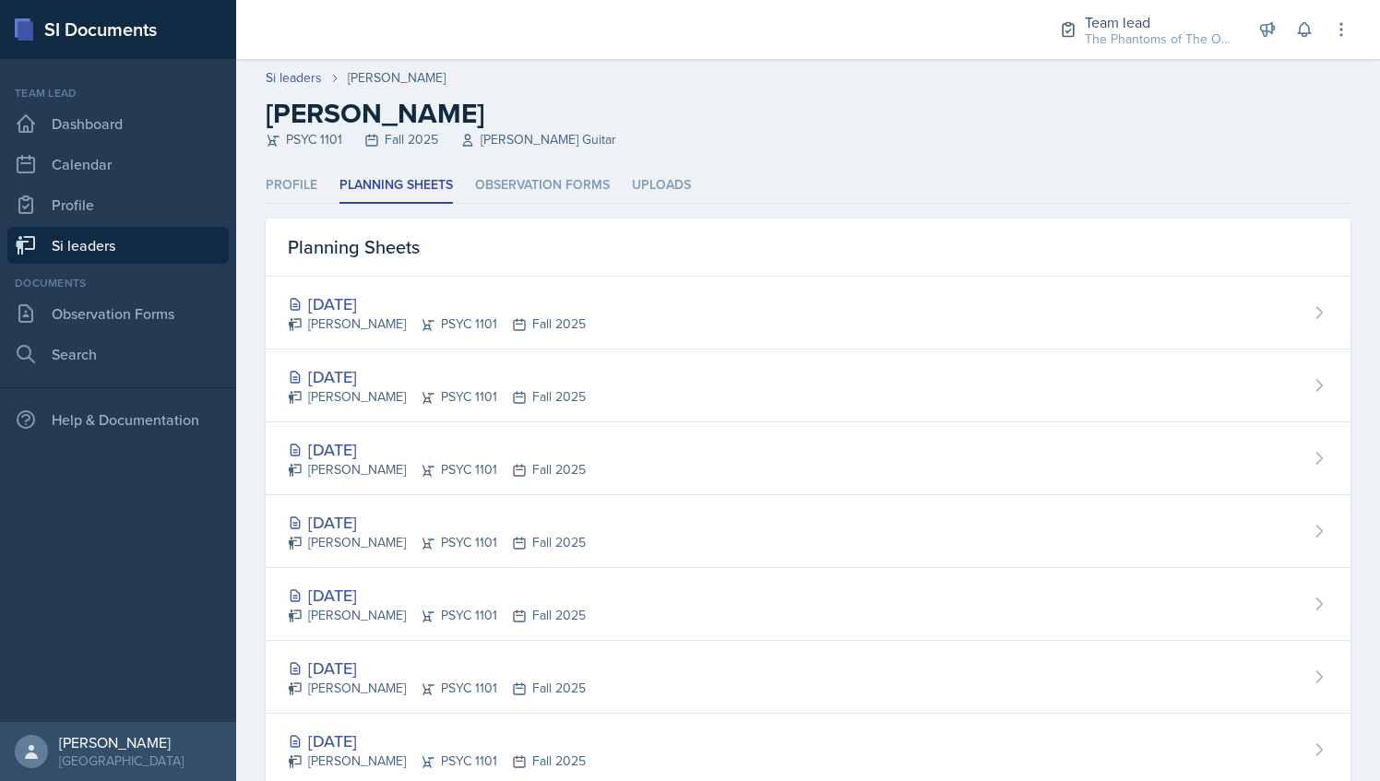
click at [162, 240] on link "Si leaders" at bounding box center [117, 245] width 221 height 37
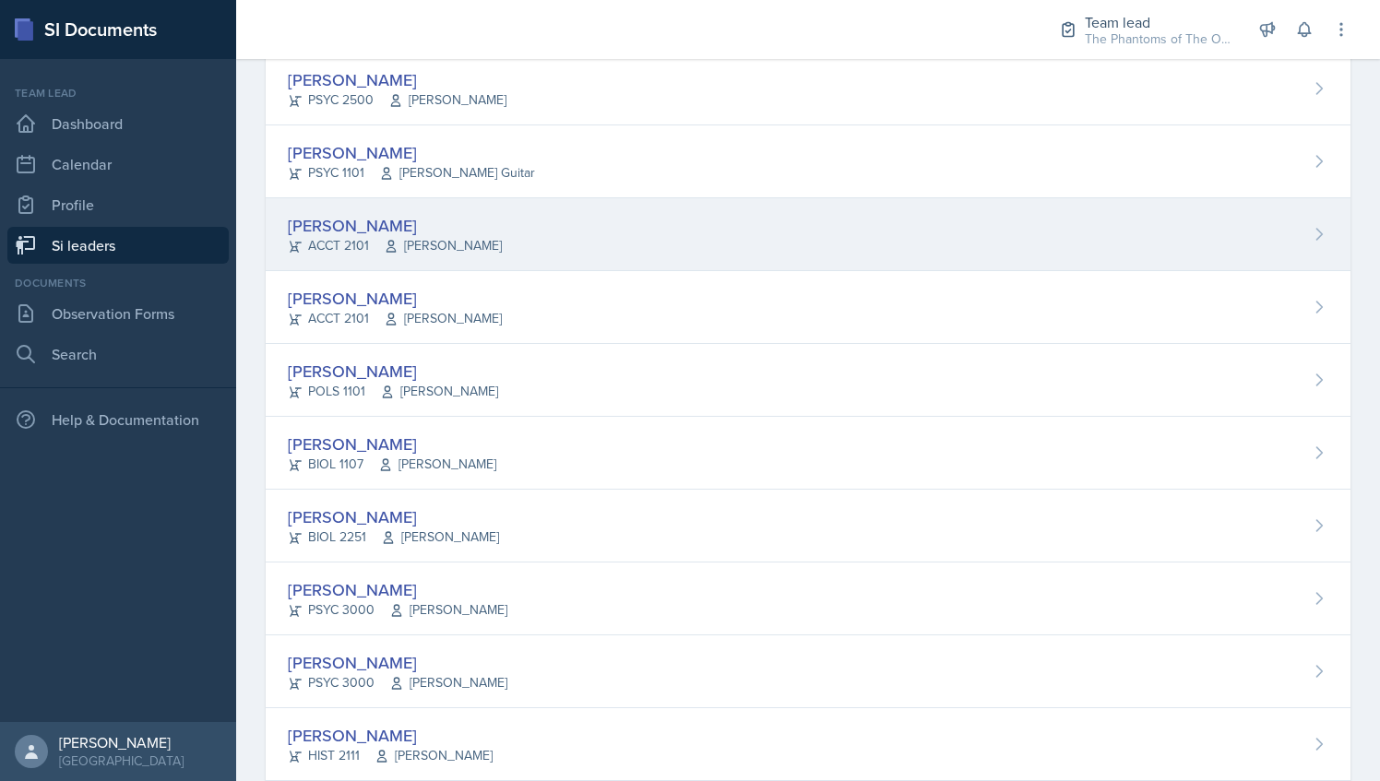
scroll to position [212, 0]
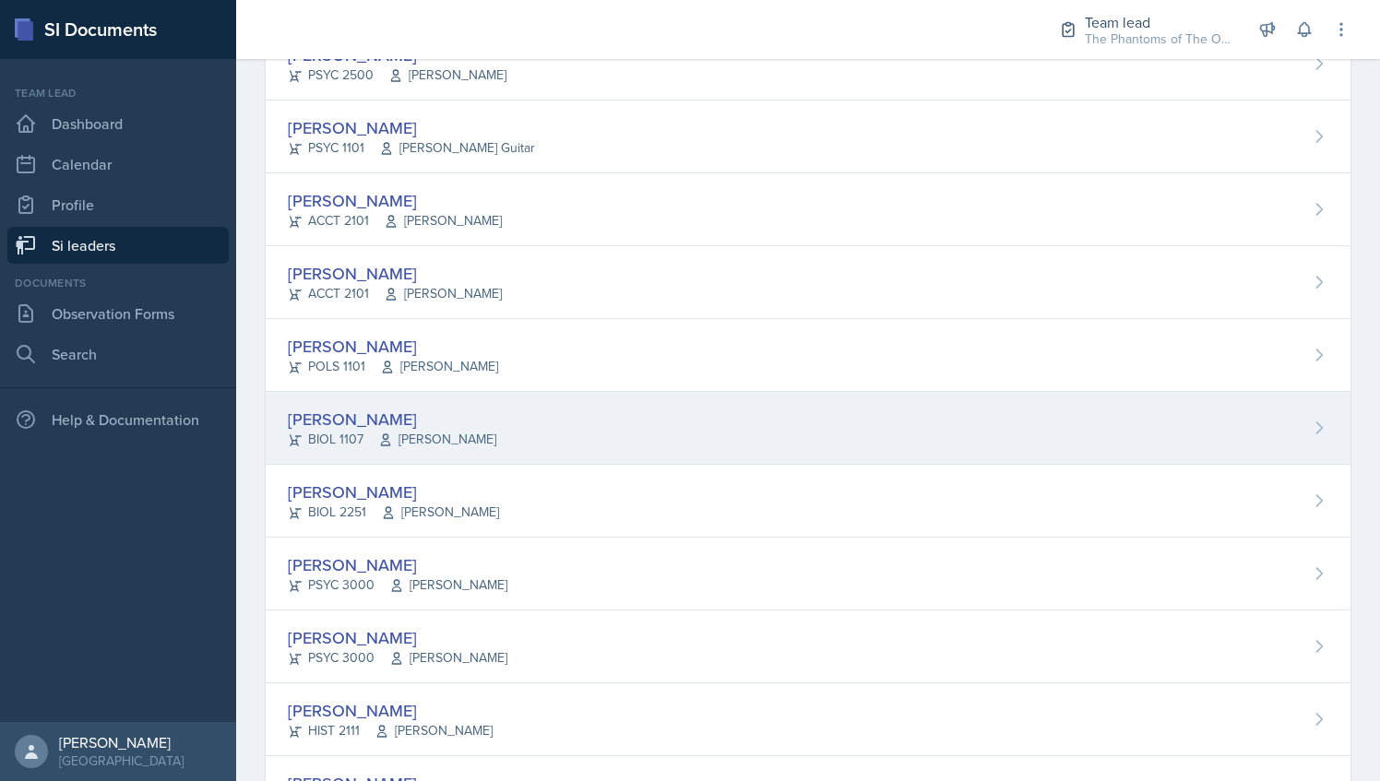
click at [496, 419] on div "Emily Clarke BIOL 1107 Joy Brookshire" at bounding box center [808, 428] width 1085 height 73
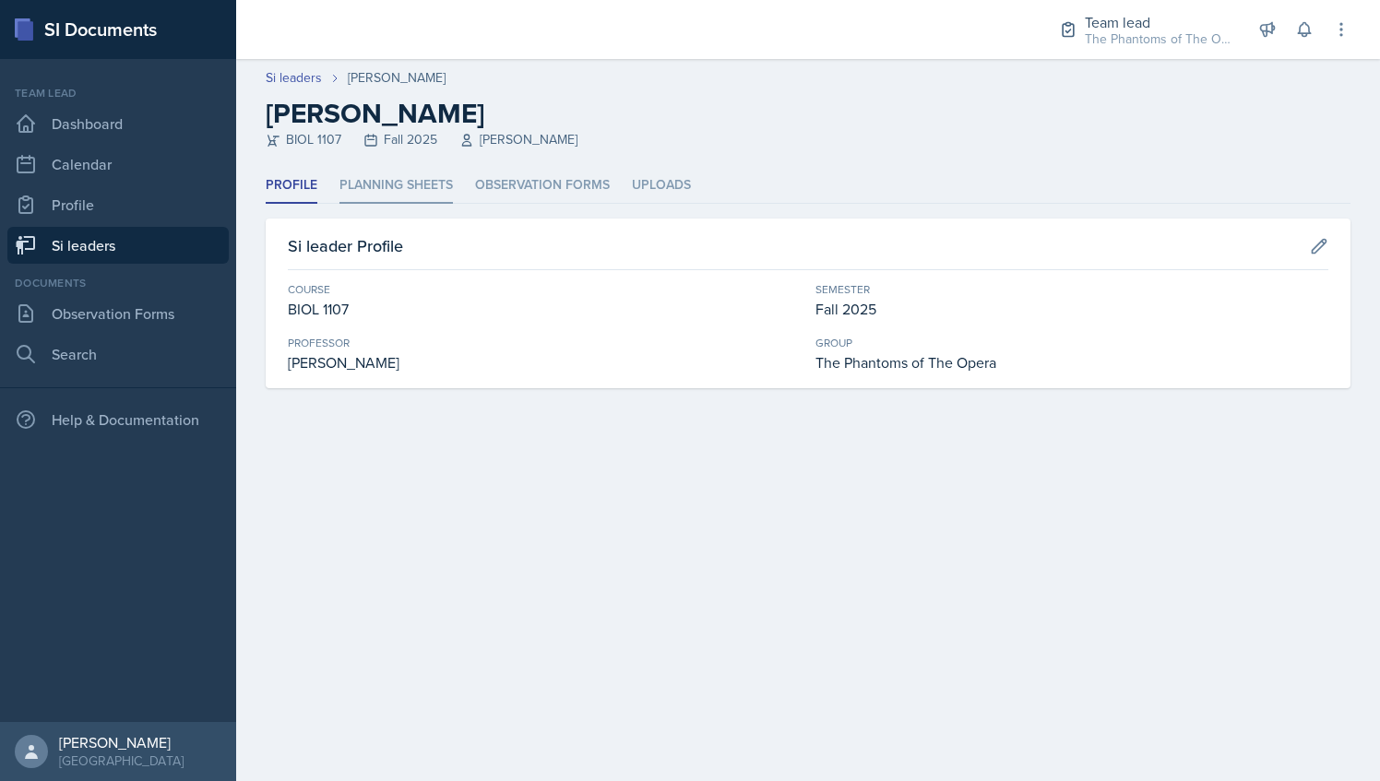
click at [442, 192] on li "Planning Sheets" at bounding box center [395, 186] width 113 height 36
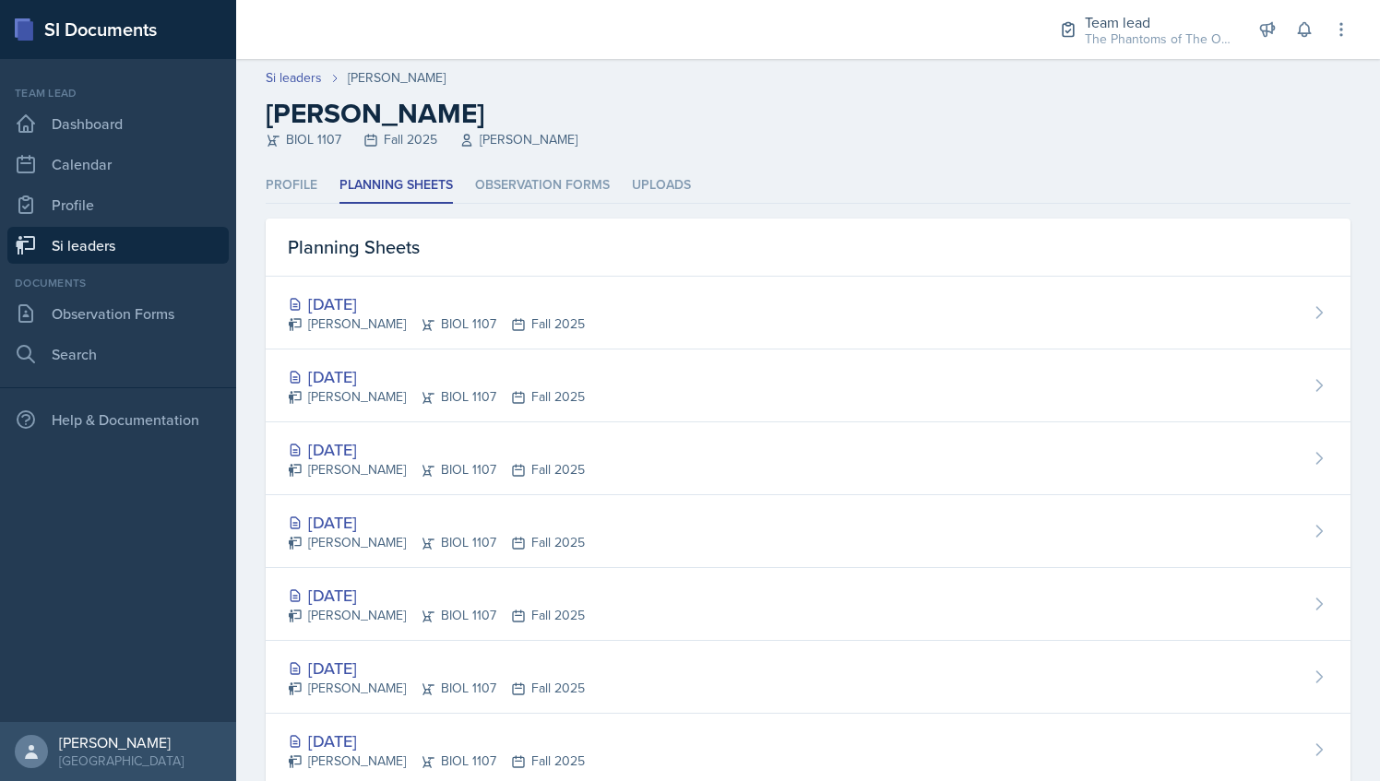
click at [108, 251] on link "Si leaders" at bounding box center [117, 245] width 221 height 37
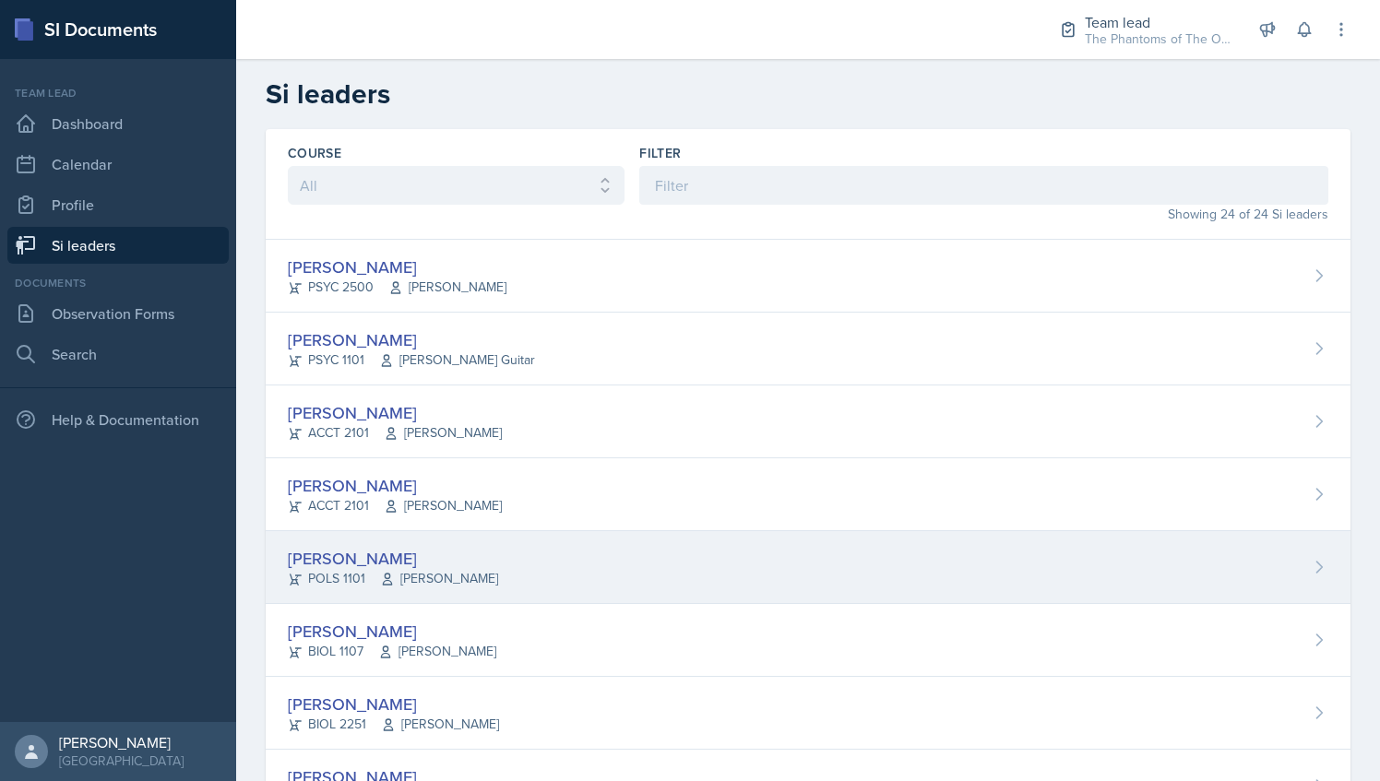
scroll to position [586, 0]
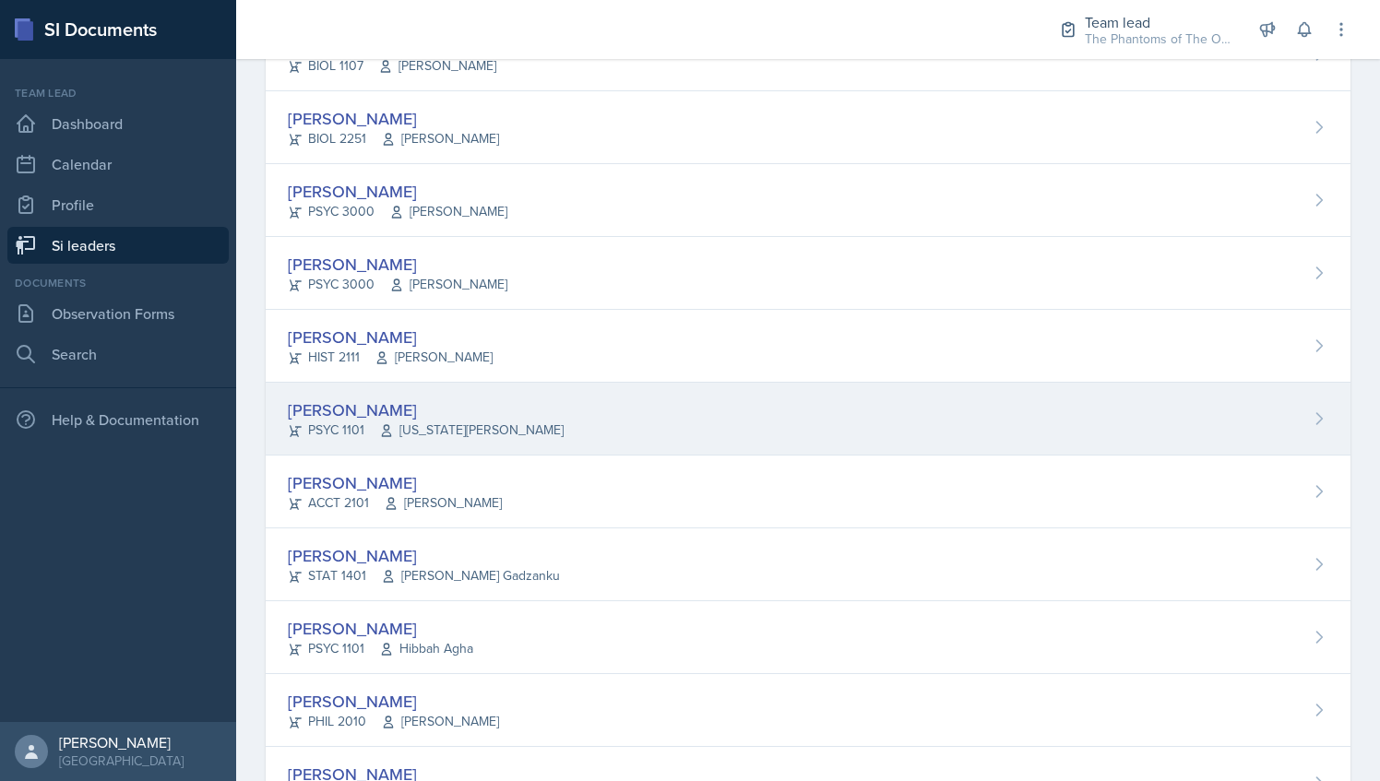
click at [526, 439] on div "Athena Dudek PSYC 1101 Virginia Wood" at bounding box center [808, 419] width 1085 height 73
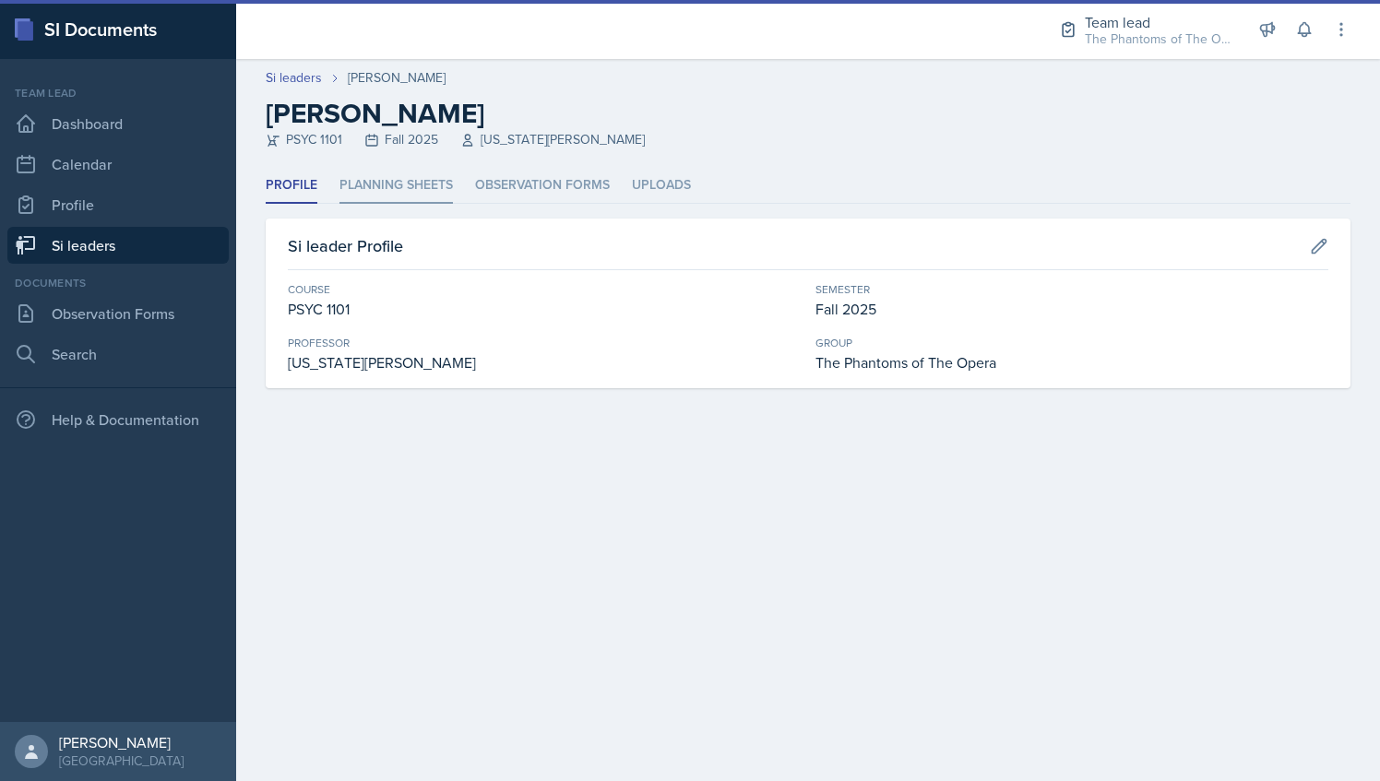
click at [411, 184] on li "Planning Sheets" at bounding box center [395, 186] width 113 height 36
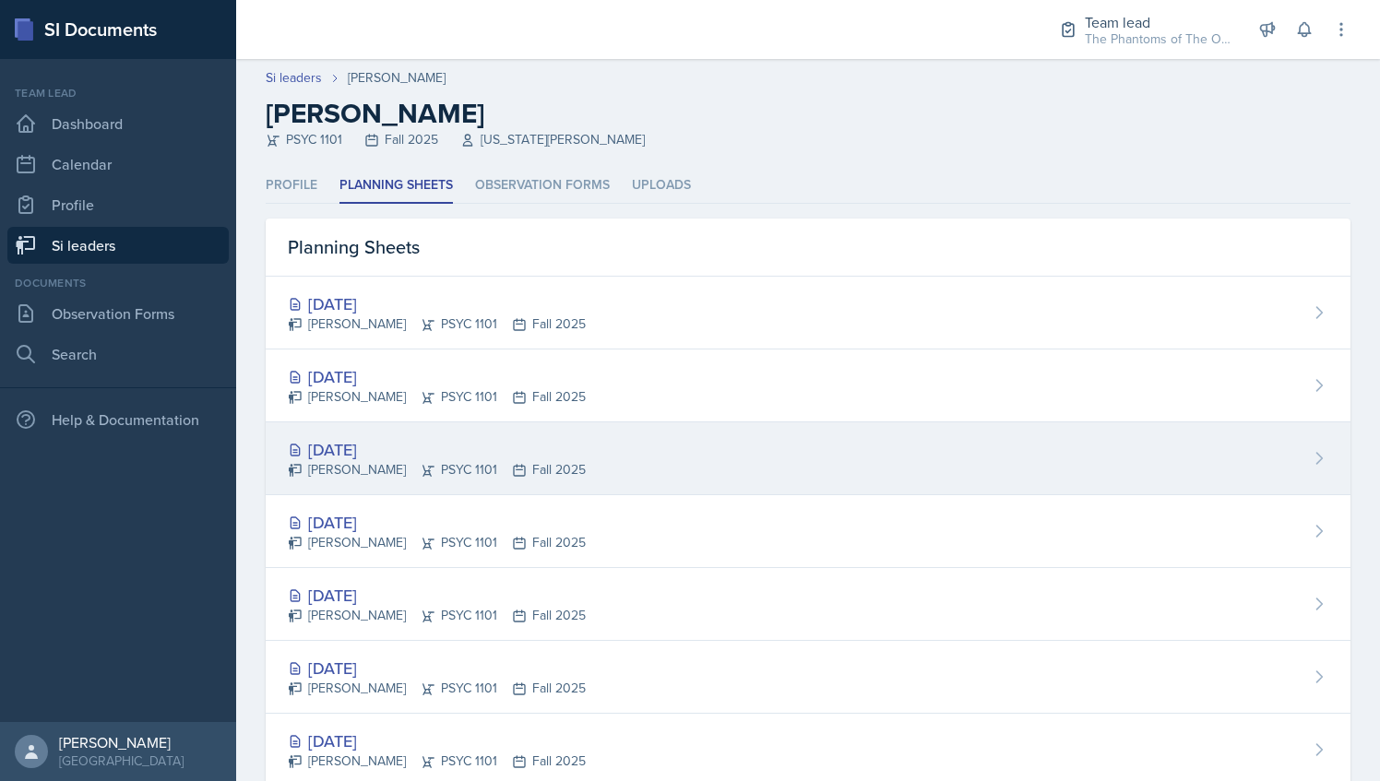
scroll to position [118, 0]
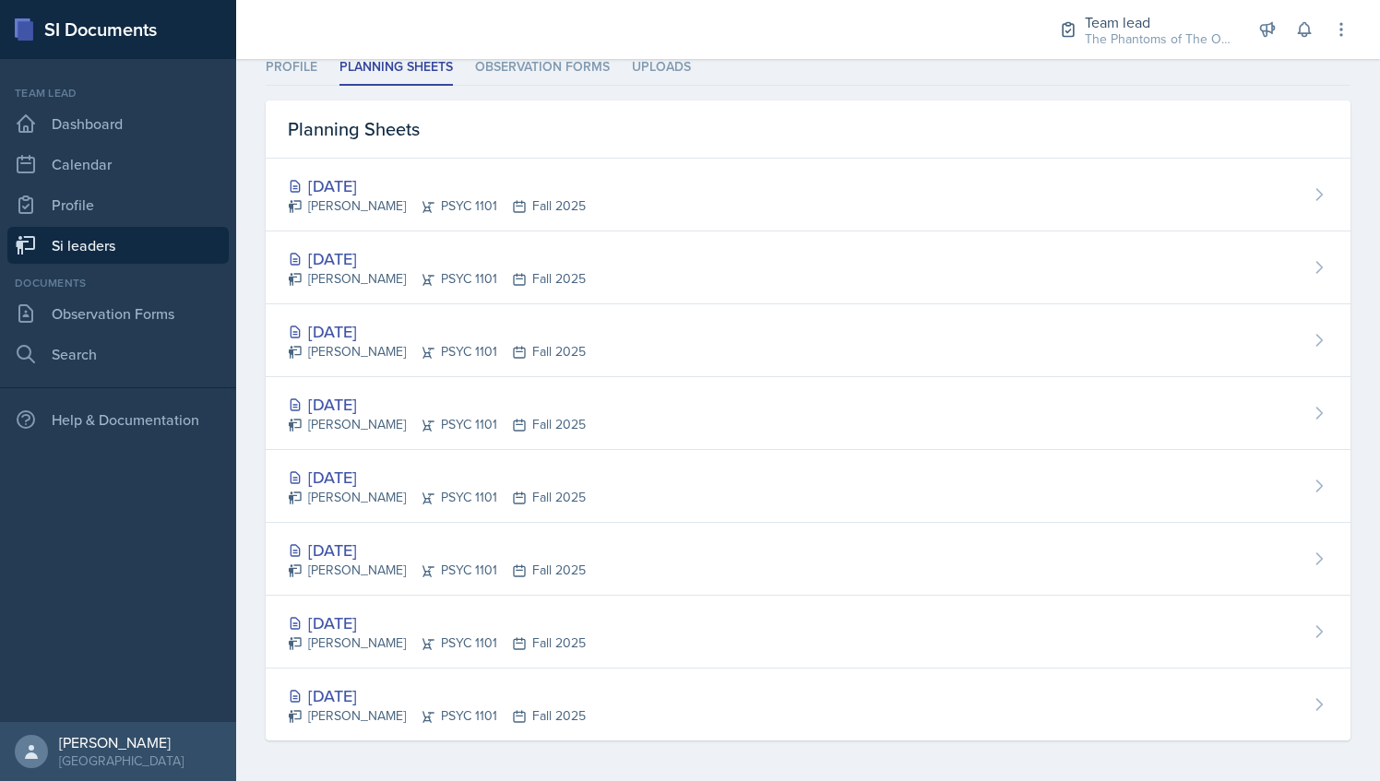
click at [135, 240] on link "Si leaders" at bounding box center [117, 245] width 221 height 37
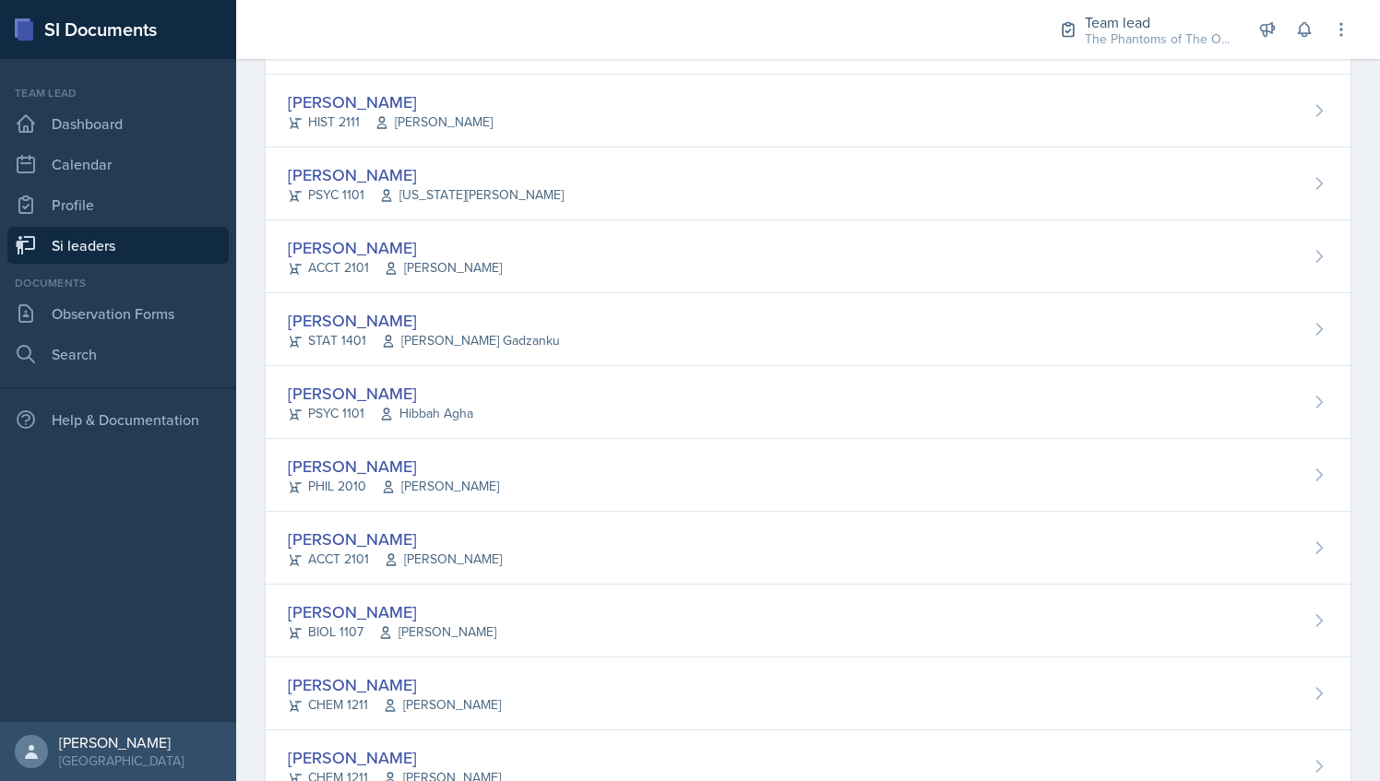
scroll to position [821, 0]
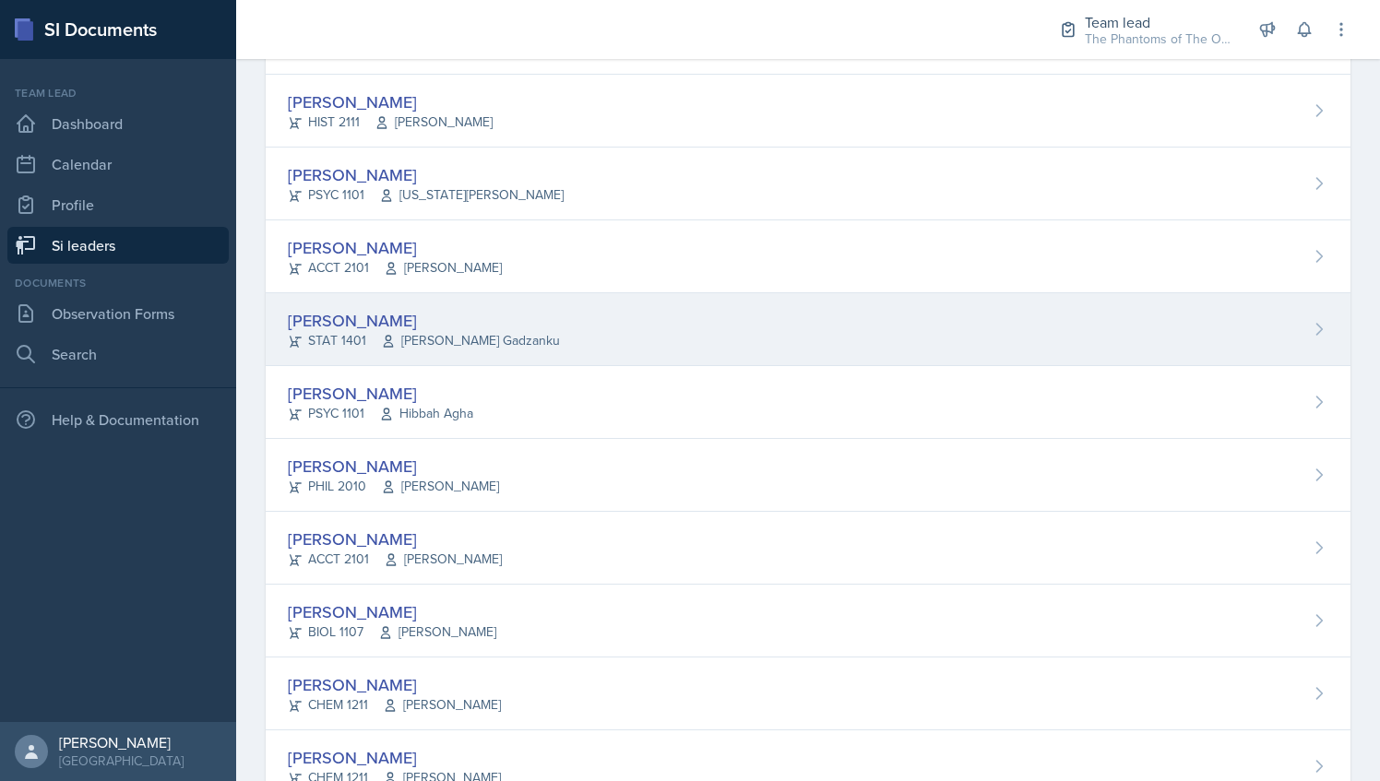
click at [452, 351] on div "Nyome Fox STAT 1401 Livingstone Gadzanku" at bounding box center [808, 329] width 1085 height 73
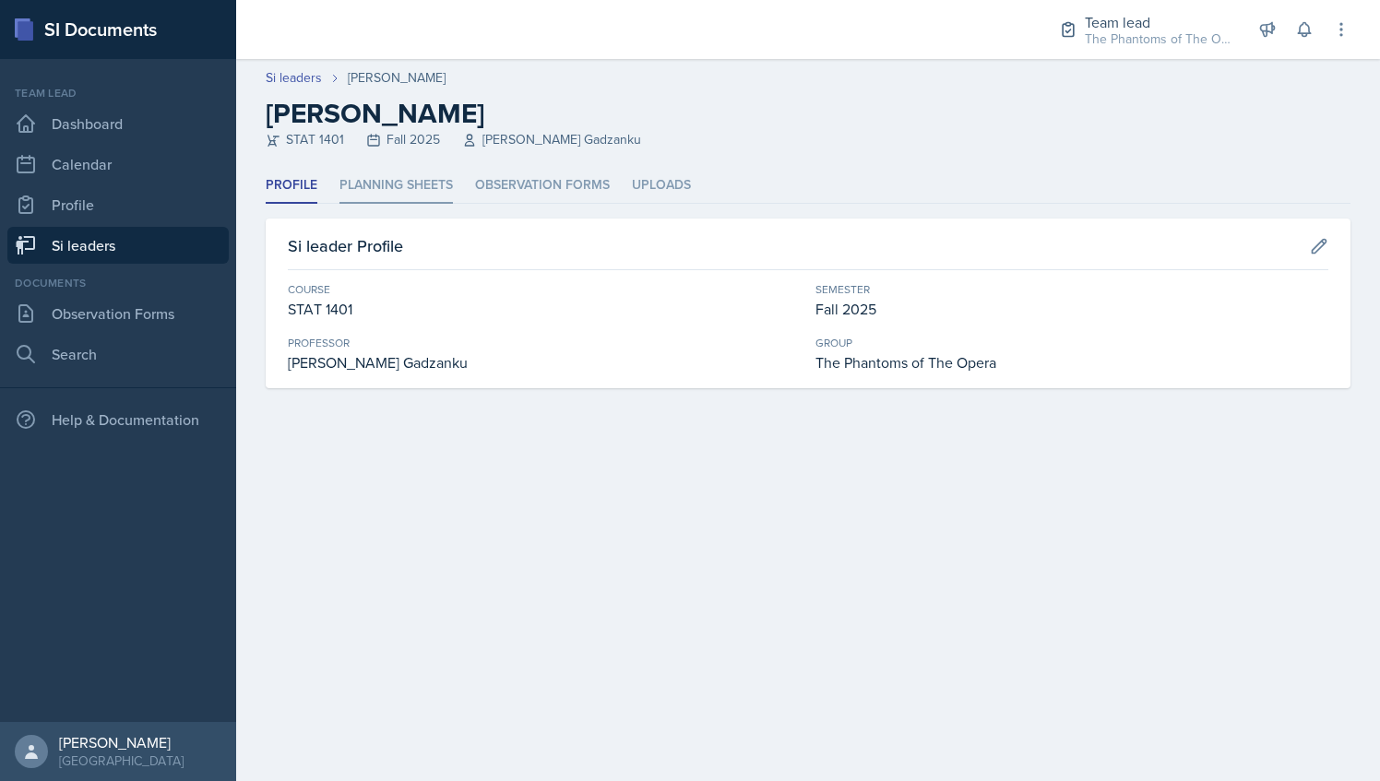
click at [419, 183] on li "Planning Sheets" at bounding box center [395, 186] width 113 height 36
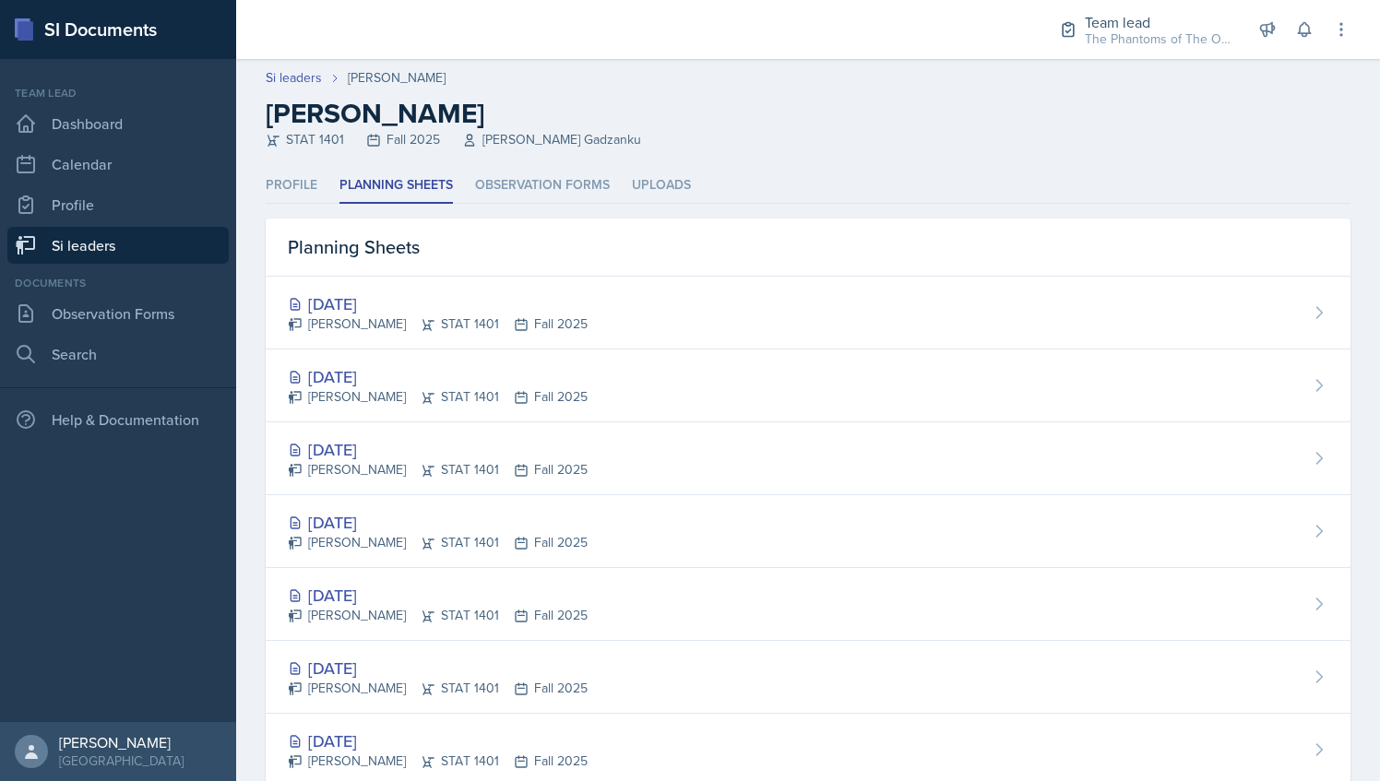
click at [155, 241] on link "Si leaders" at bounding box center [117, 245] width 221 height 37
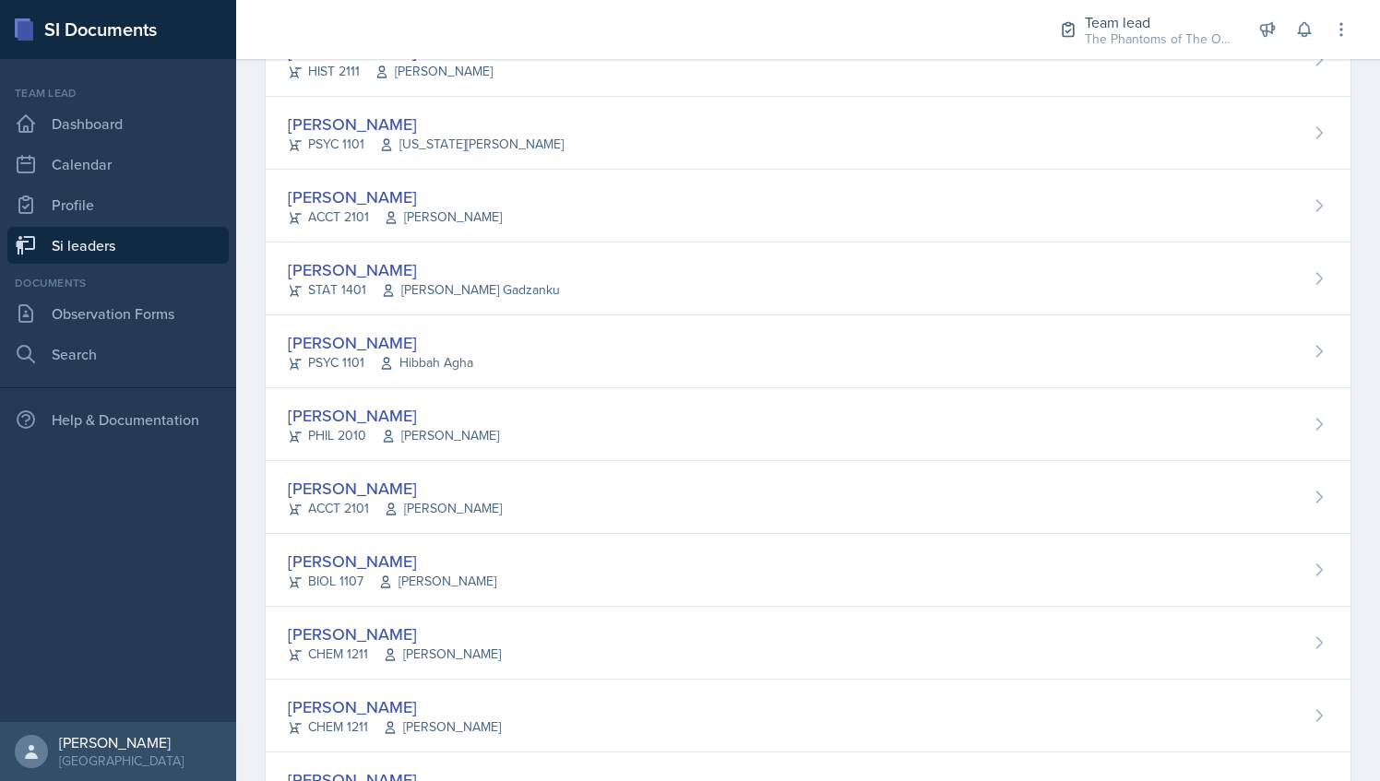
scroll to position [874, 0]
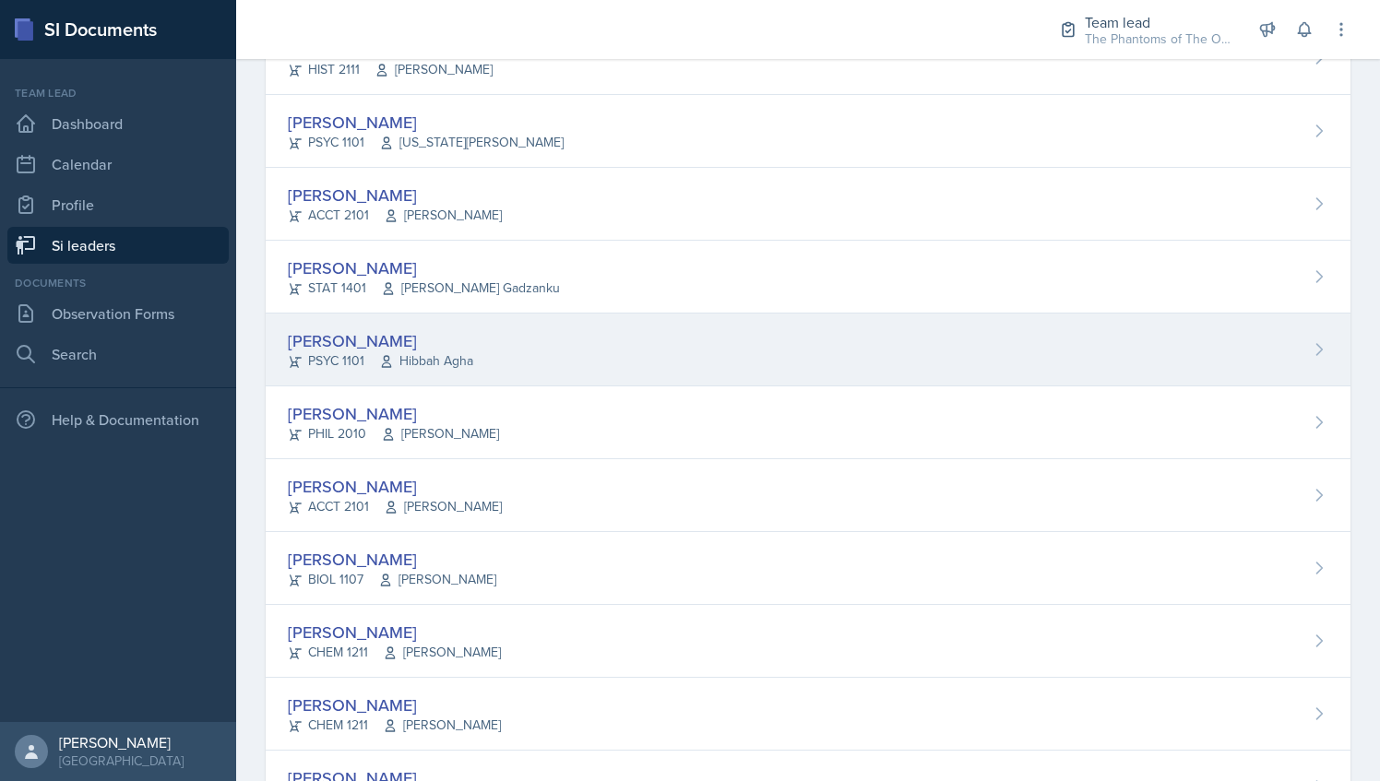
click at [488, 352] on div "Kendall Gibson PSYC 1101 Hibbah Agha" at bounding box center [808, 350] width 1085 height 73
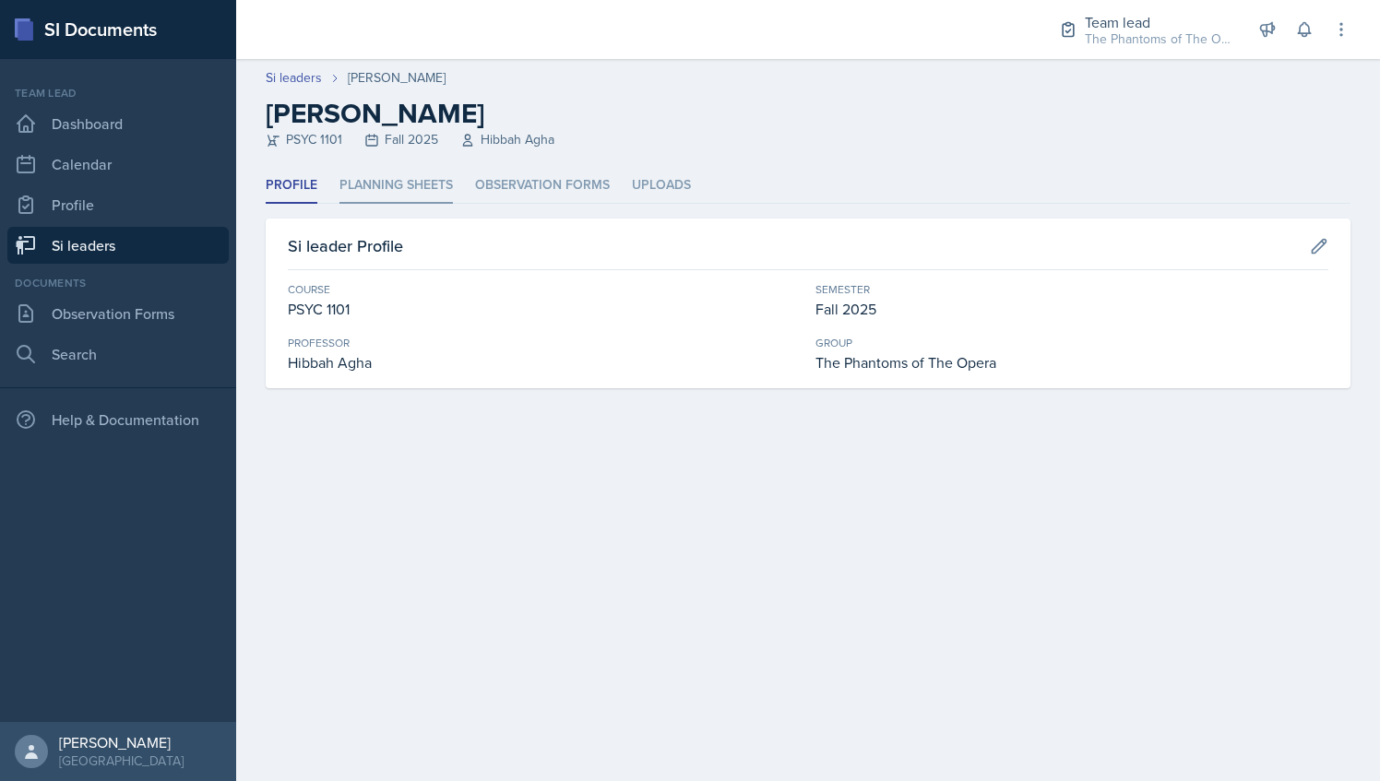
click at [440, 183] on li "Planning Sheets" at bounding box center [395, 186] width 113 height 36
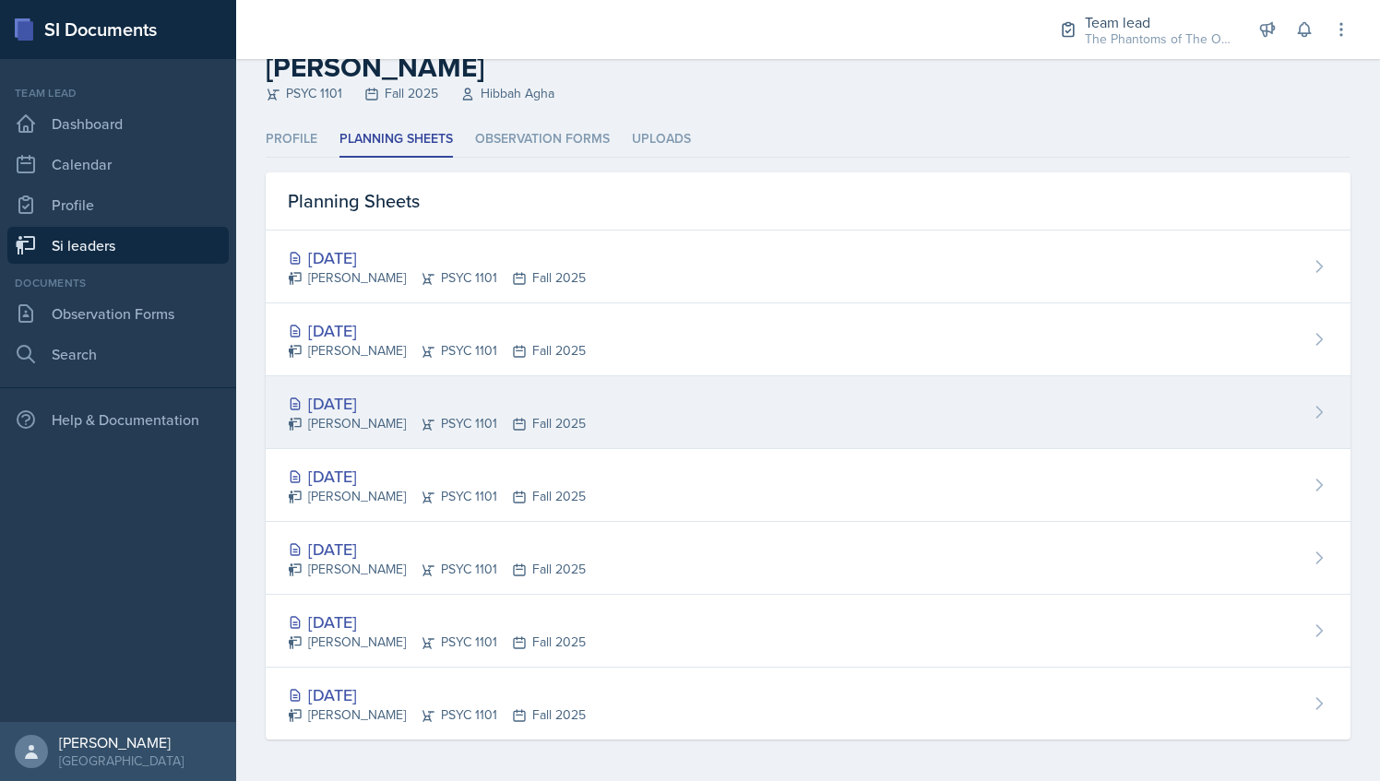
scroll to position [45, 0]
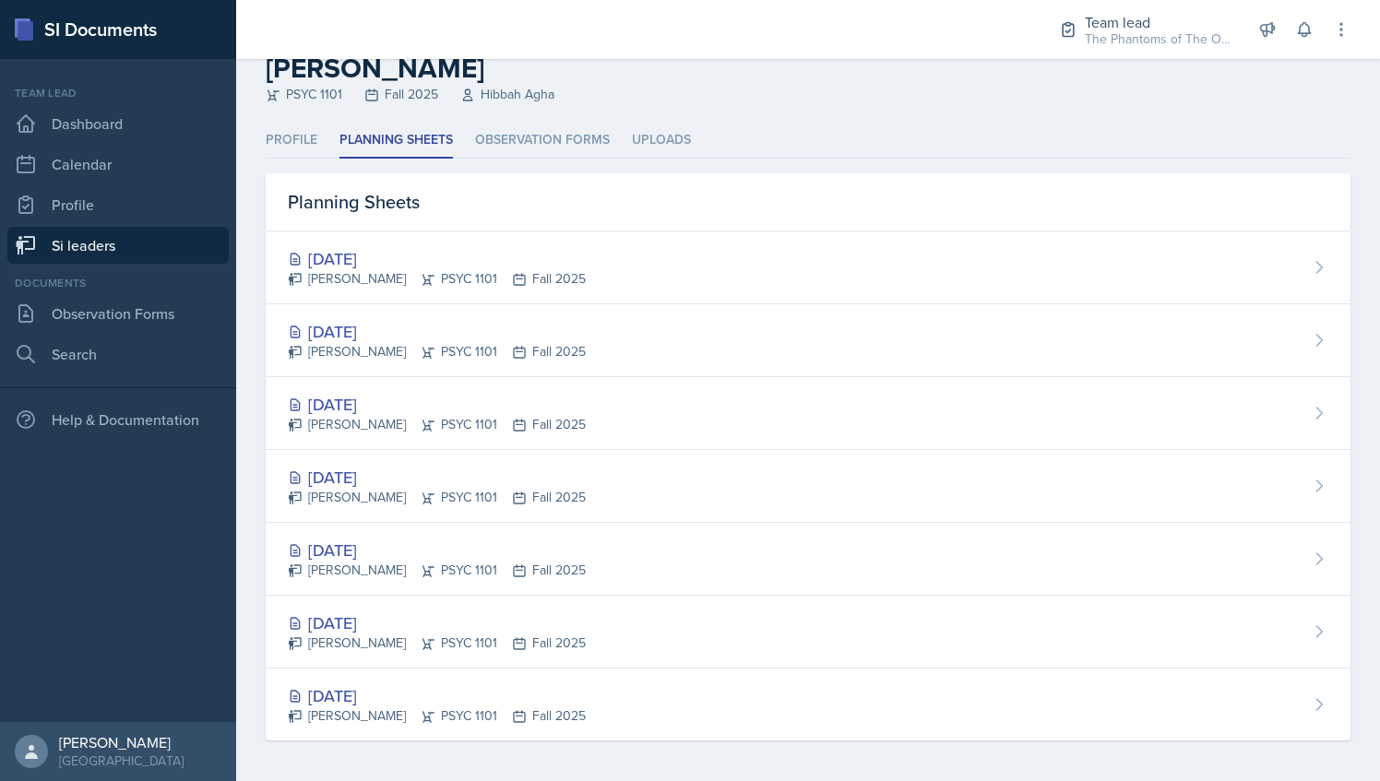
click at [107, 236] on link "Si leaders" at bounding box center [117, 245] width 221 height 37
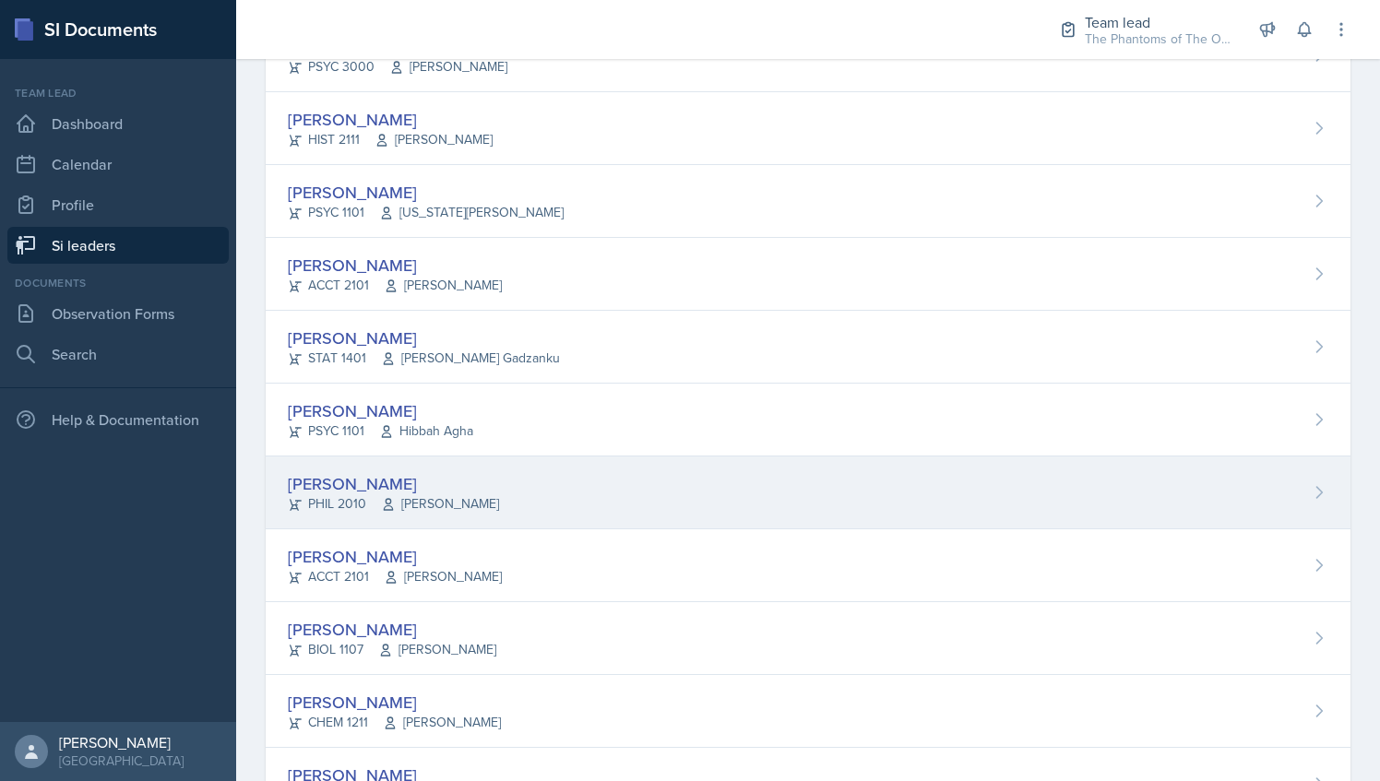
scroll to position [804, 0]
click at [548, 473] on div "Emily Herzner PHIL 2010 James Fontini" at bounding box center [808, 492] width 1085 height 73
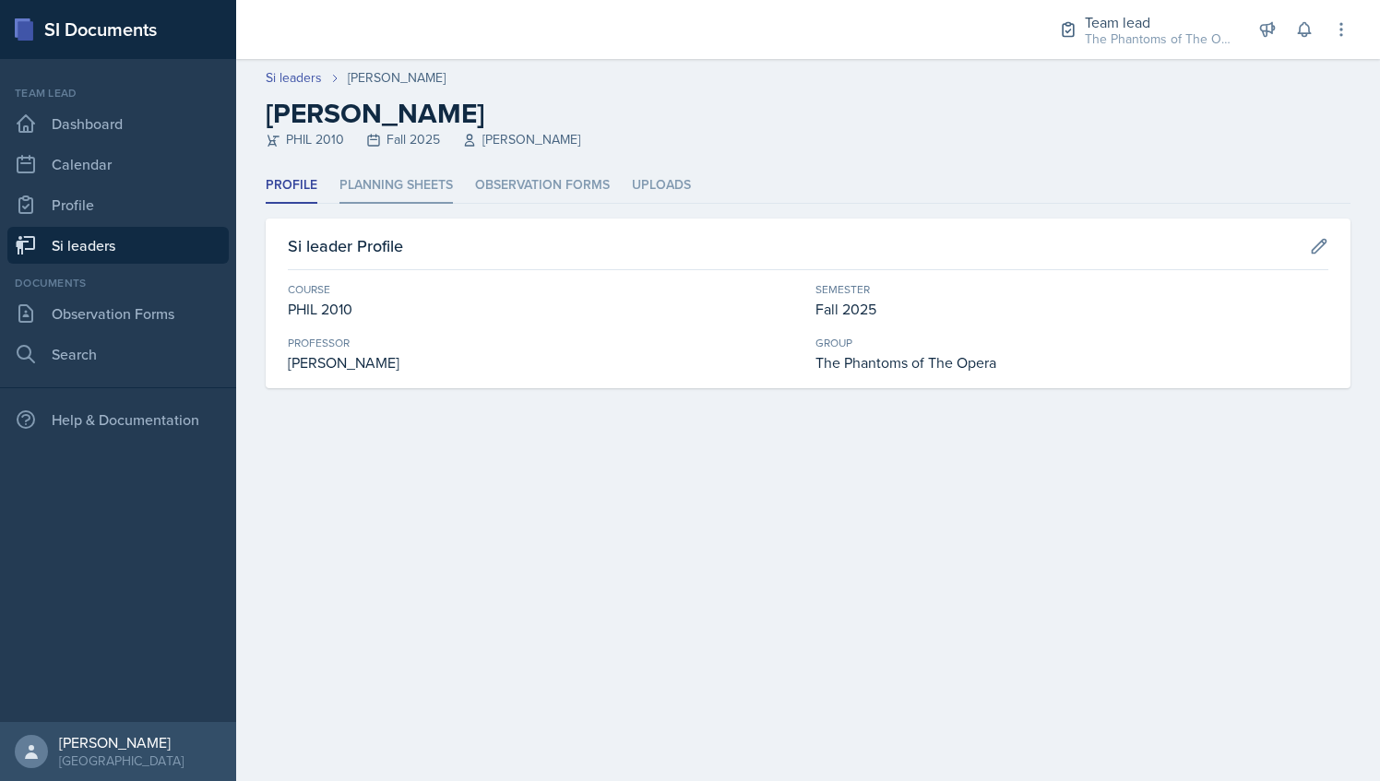
click at [421, 175] on li "Planning Sheets" at bounding box center [395, 186] width 113 height 36
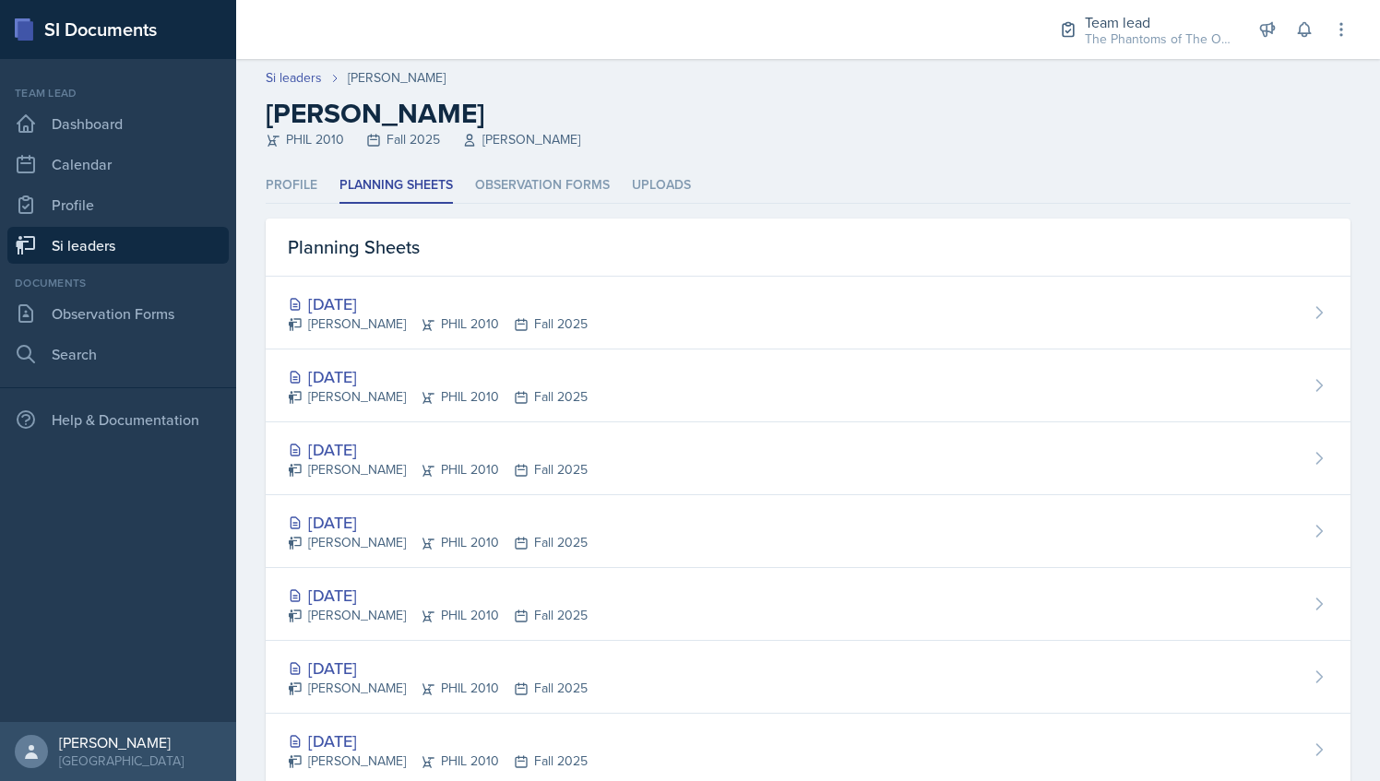
click at [148, 245] on link "Si leaders" at bounding box center [117, 245] width 221 height 37
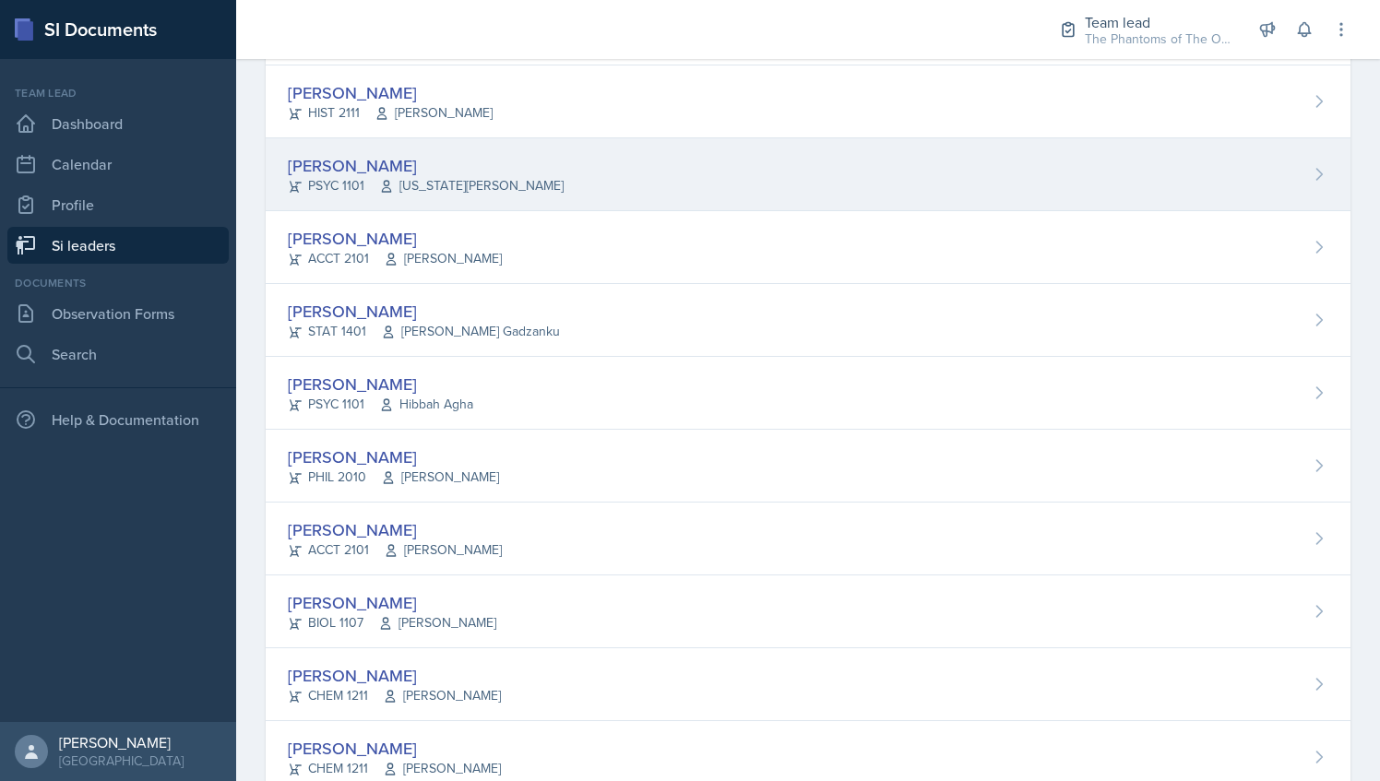
scroll to position [831, 0]
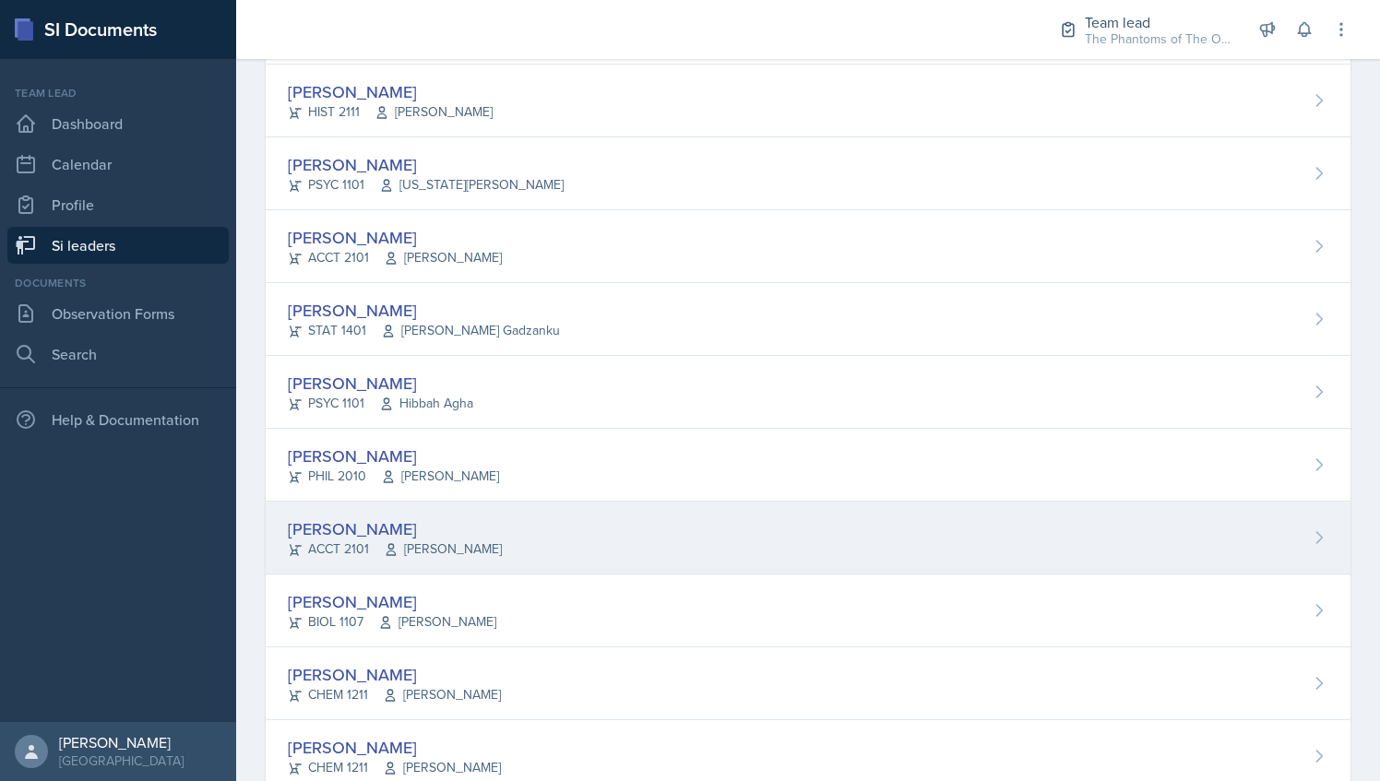
click at [456, 518] on div "[PERSON_NAME]" at bounding box center [395, 529] width 214 height 25
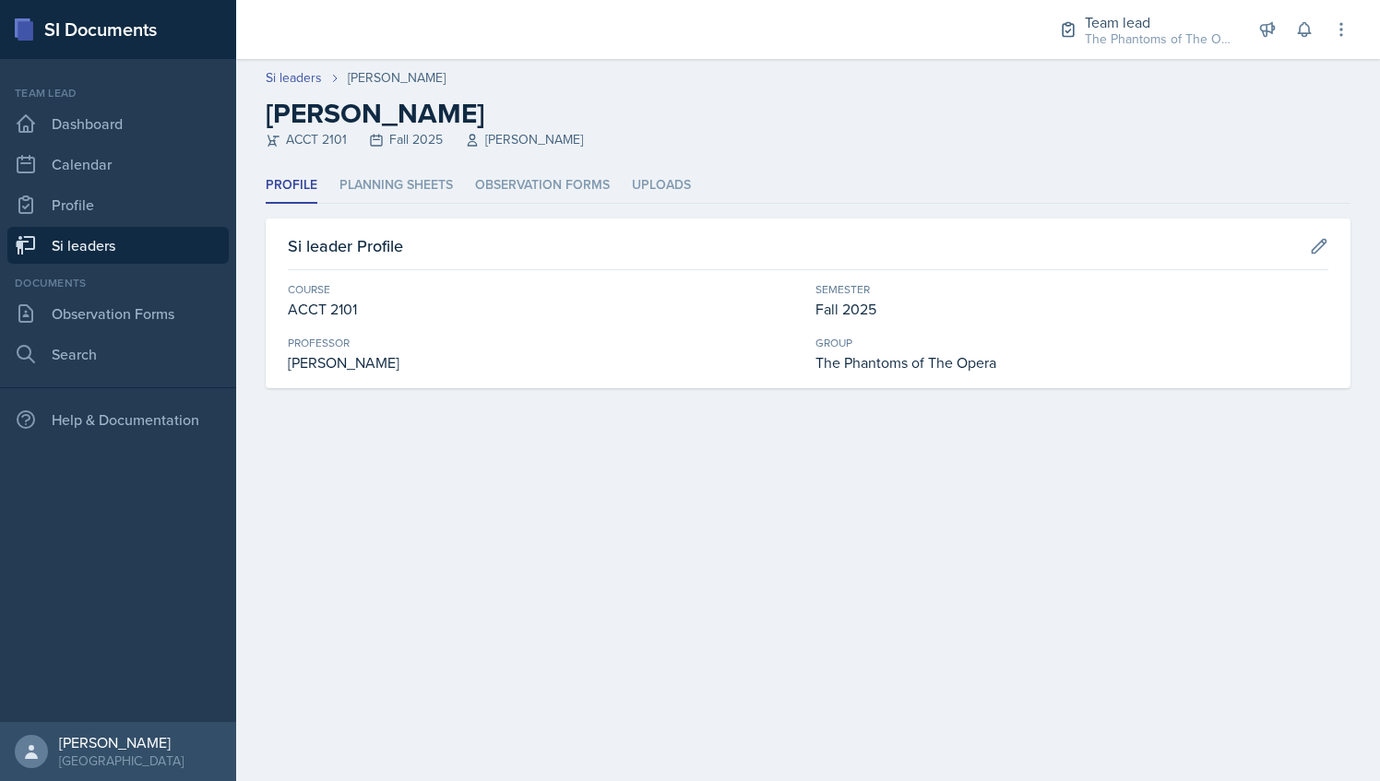
click at [424, 164] on header "Si leaders Abeer Kayser Abeer Kayser ACCT 2101 Fall 2025 Michelle Shutty" at bounding box center [808, 113] width 1144 height 109
click at [428, 175] on li "Planning Sheets" at bounding box center [395, 186] width 113 height 36
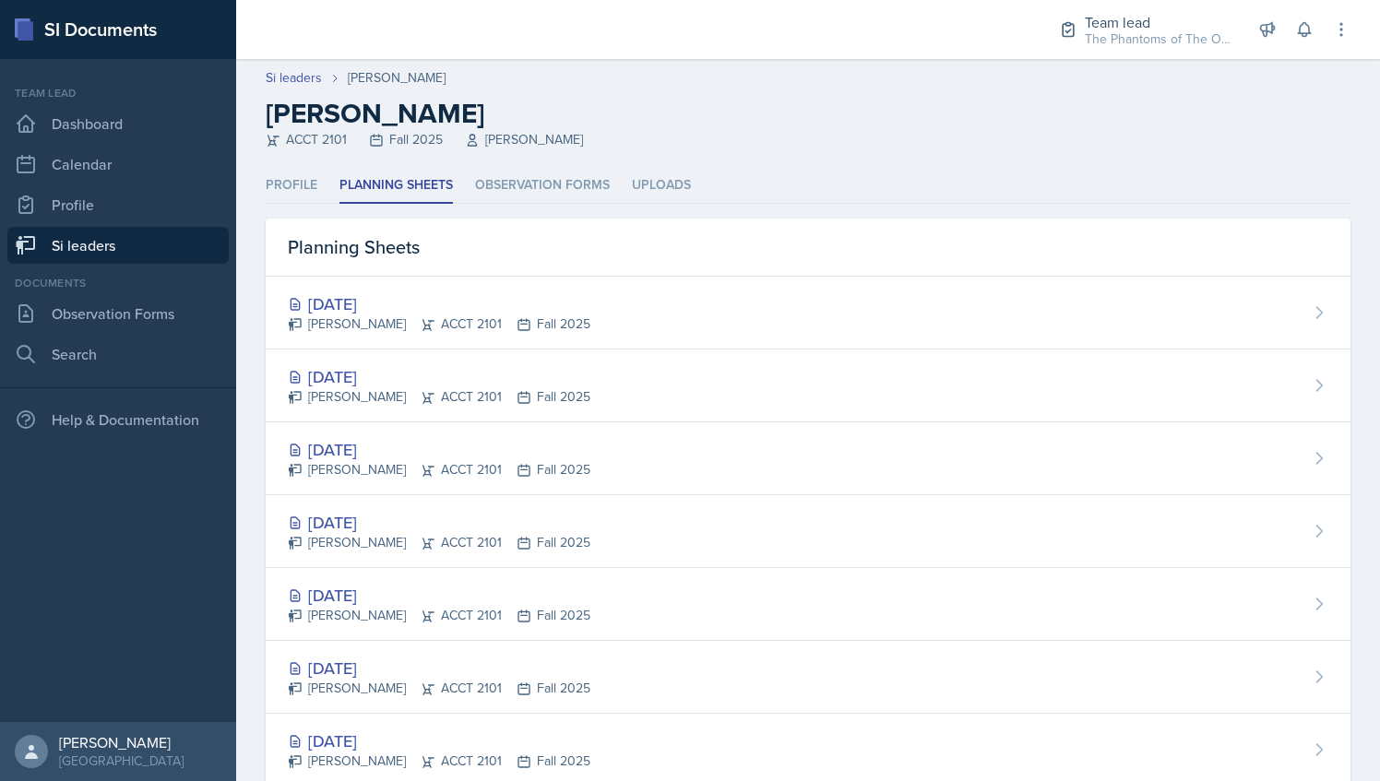
click at [150, 235] on link "Si leaders" at bounding box center [117, 245] width 221 height 37
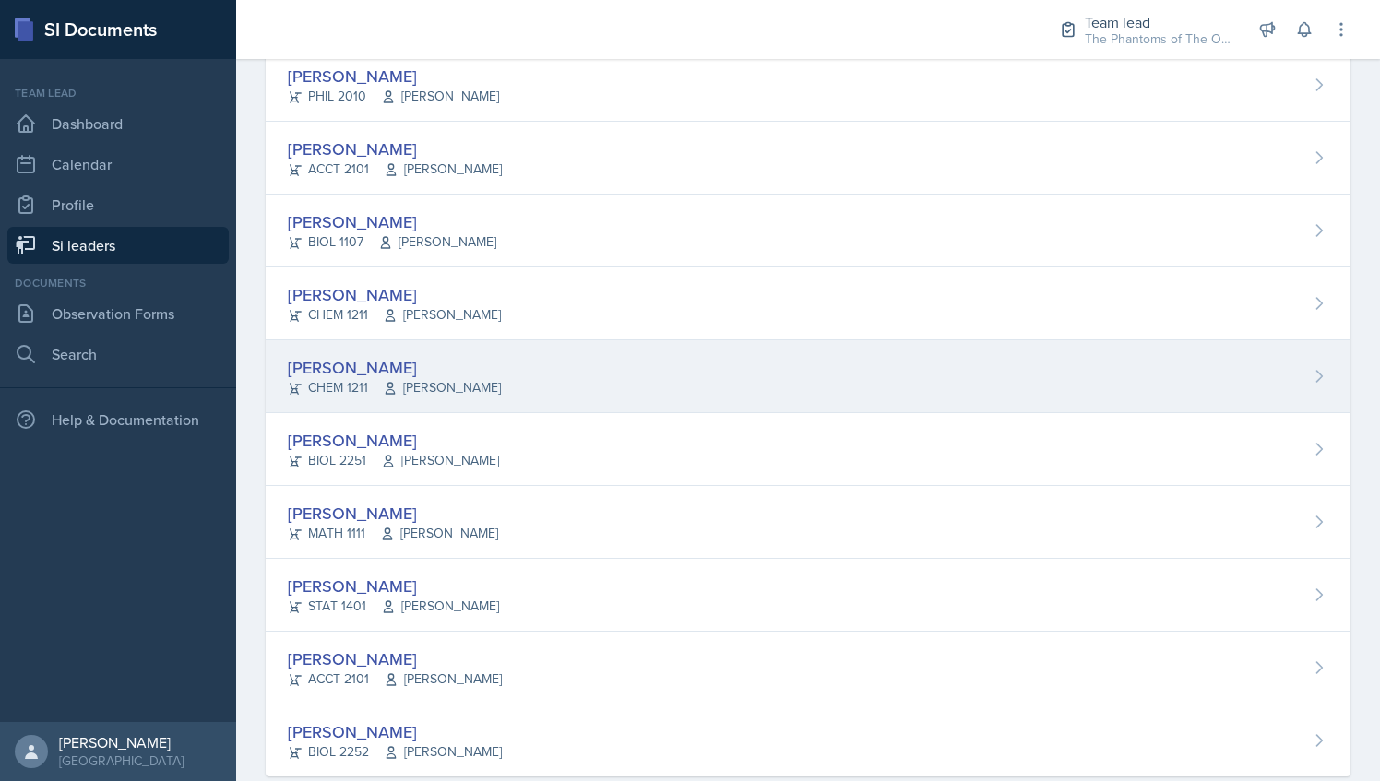
scroll to position [1212, 0]
click at [588, 375] on div "Suki Lewis CHEM 1211 John Cody" at bounding box center [808, 375] width 1085 height 73
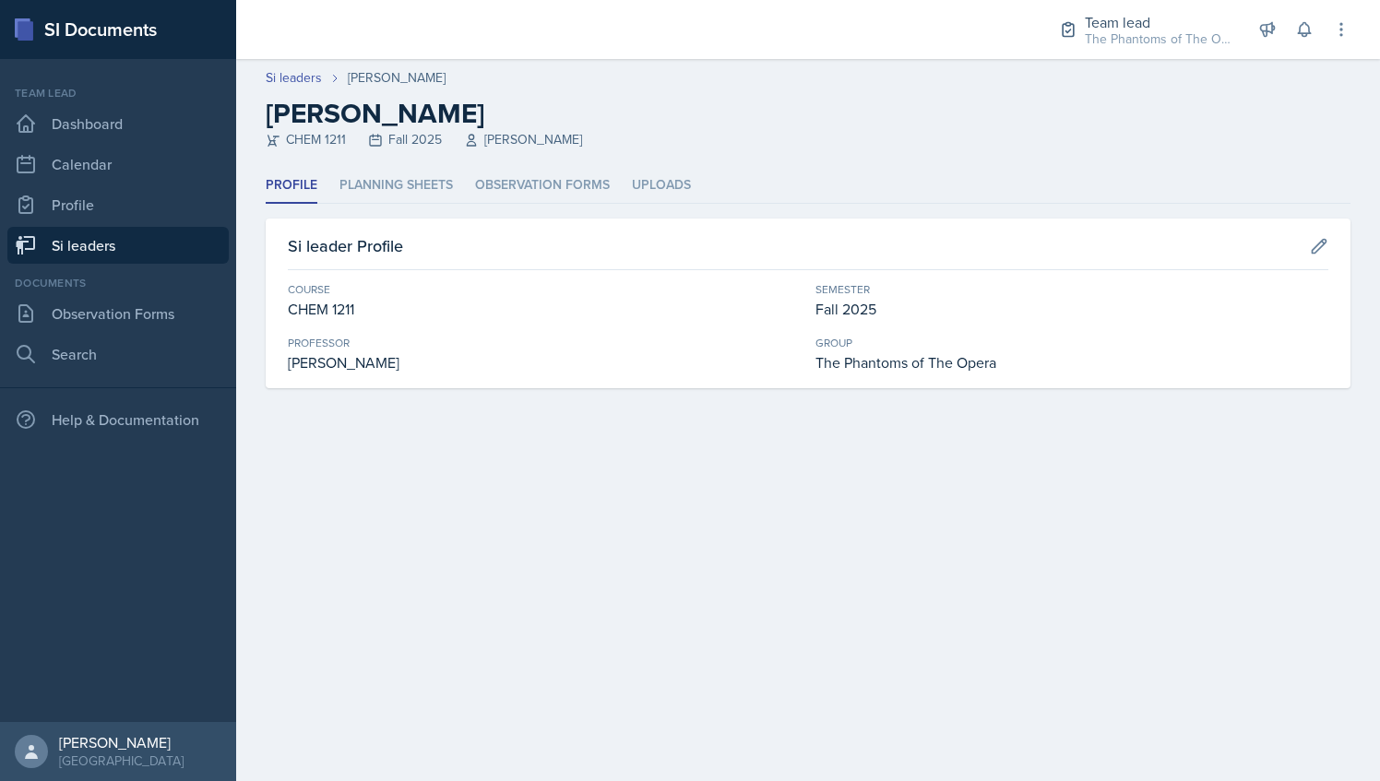
click at [410, 213] on div "Profile Planning Sheets Observation Forms Uploads Profile Planning Sheets Obser…" at bounding box center [808, 278] width 1085 height 220
click at [408, 195] on li "Planning Sheets" at bounding box center [395, 186] width 113 height 36
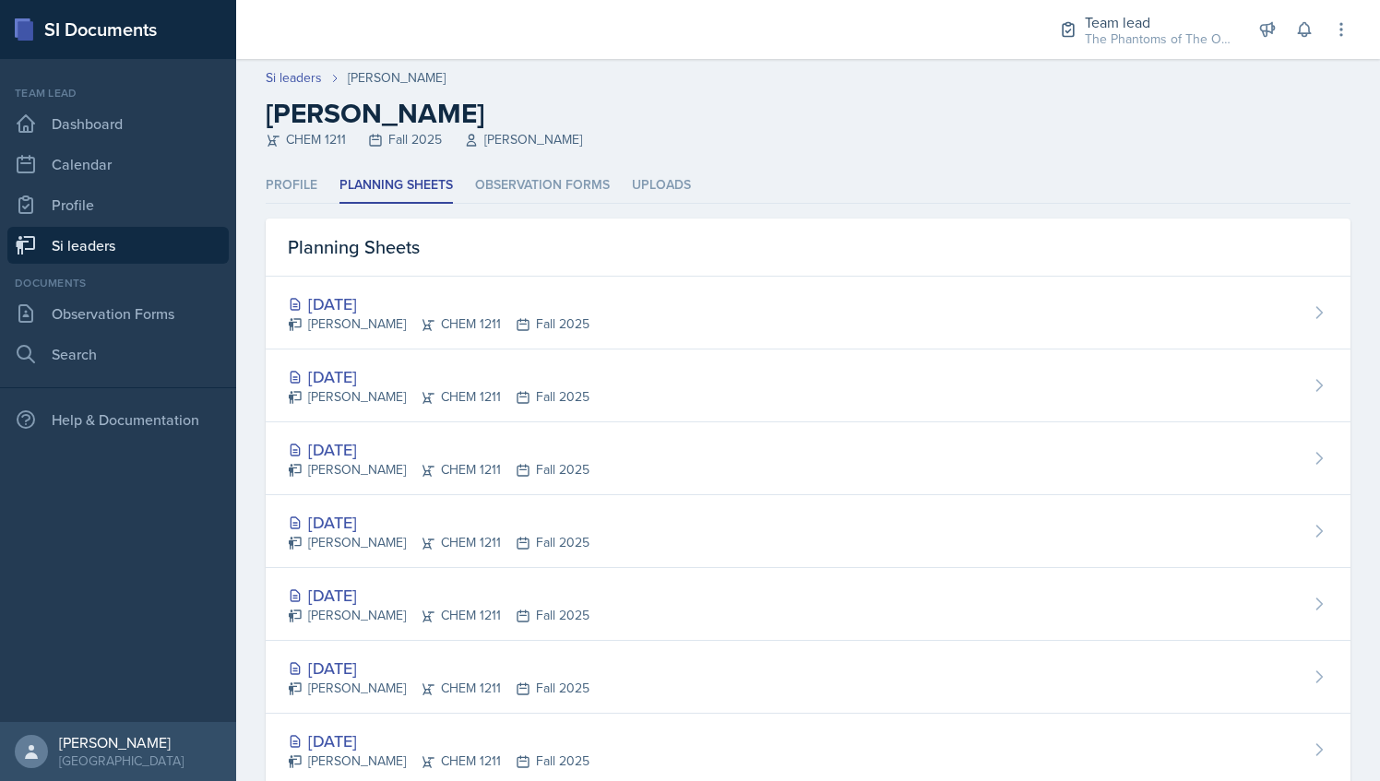
click at [60, 235] on link "Si leaders" at bounding box center [117, 245] width 221 height 37
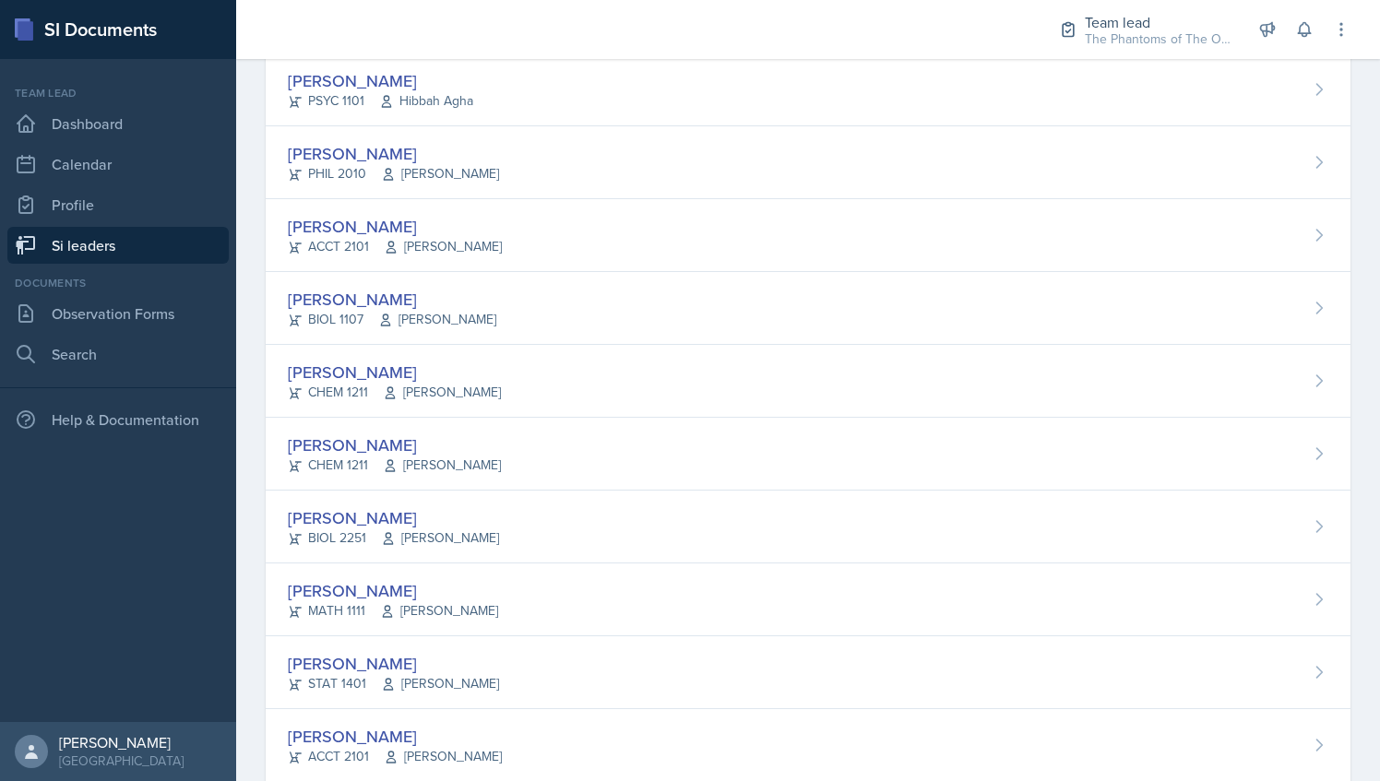
scroll to position [1243, 0]
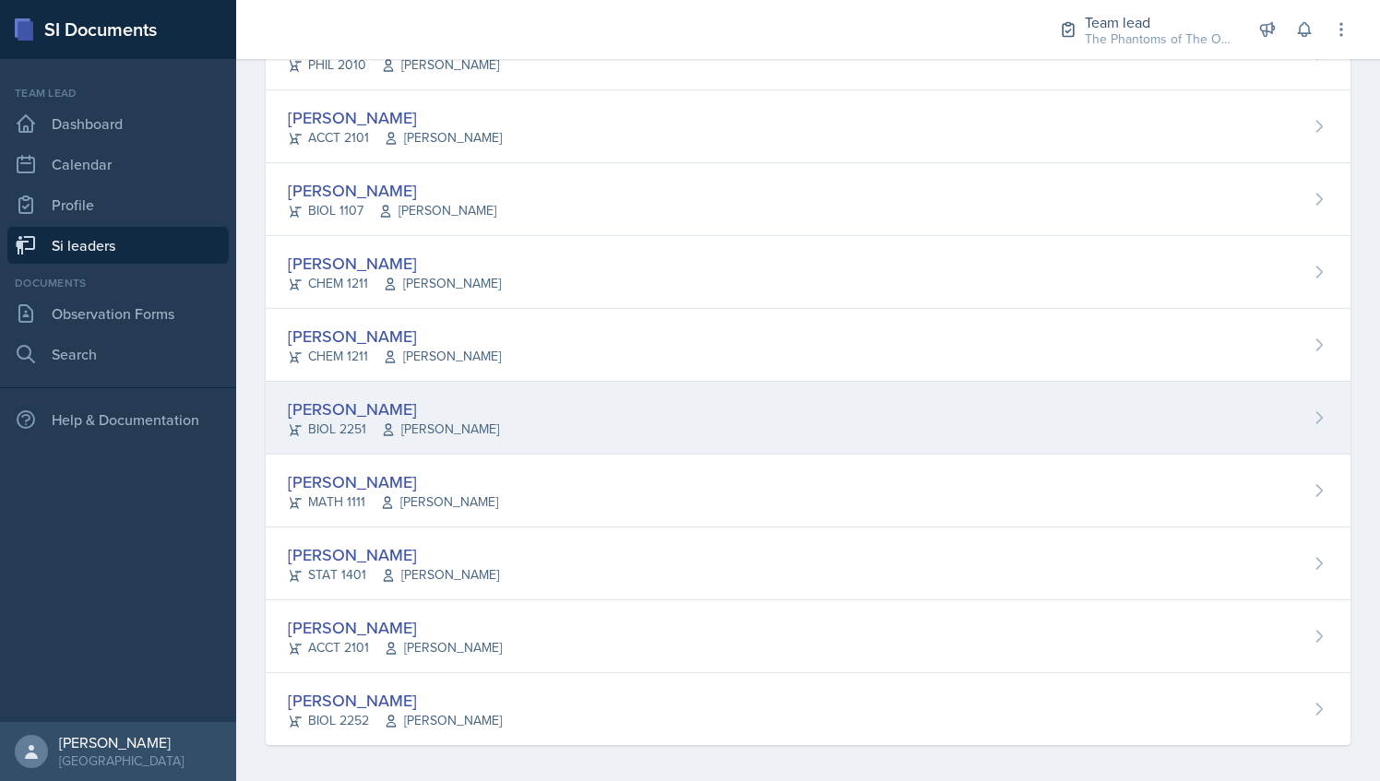
click at [446, 428] on span "[PERSON_NAME]" at bounding box center [440, 429] width 118 height 19
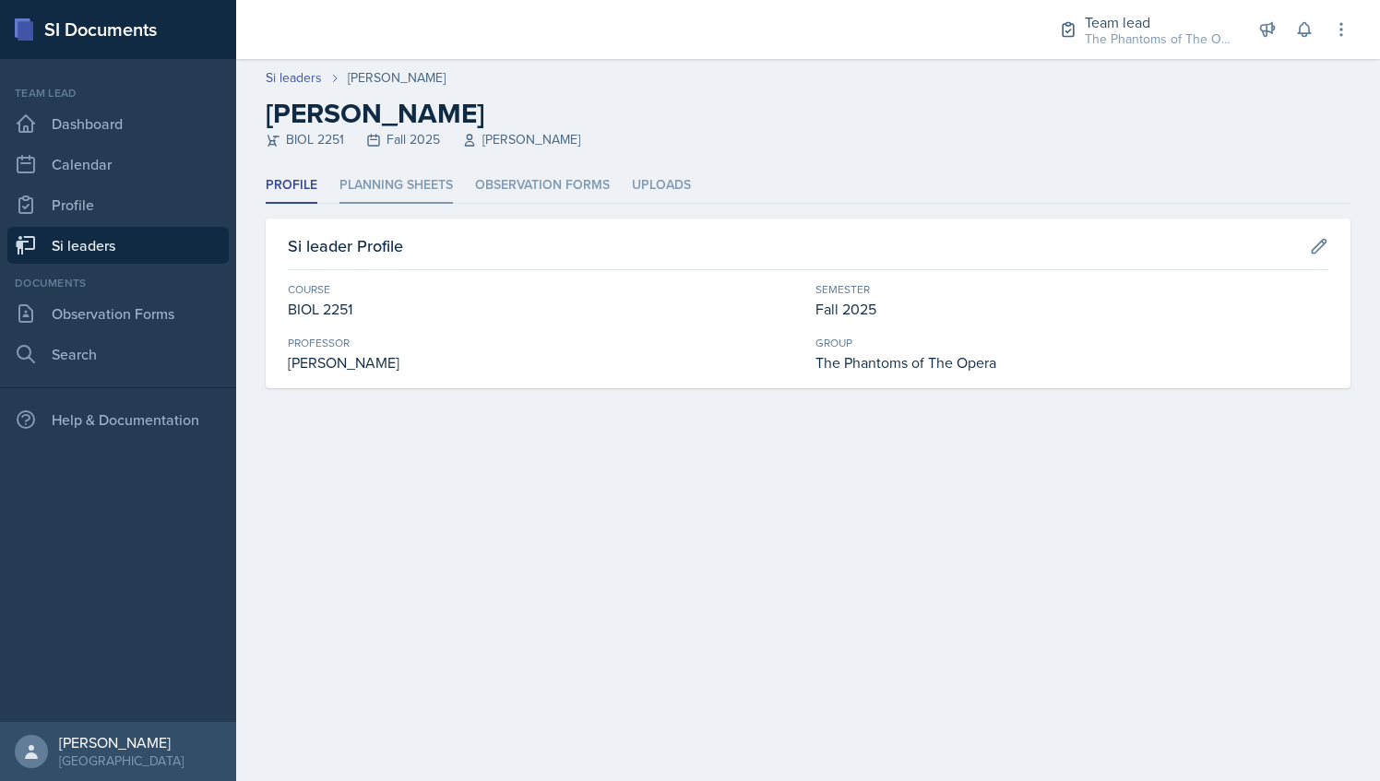
click at [443, 168] on li "Planning Sheets" at bounding box center [395, 186] width 113 height 36
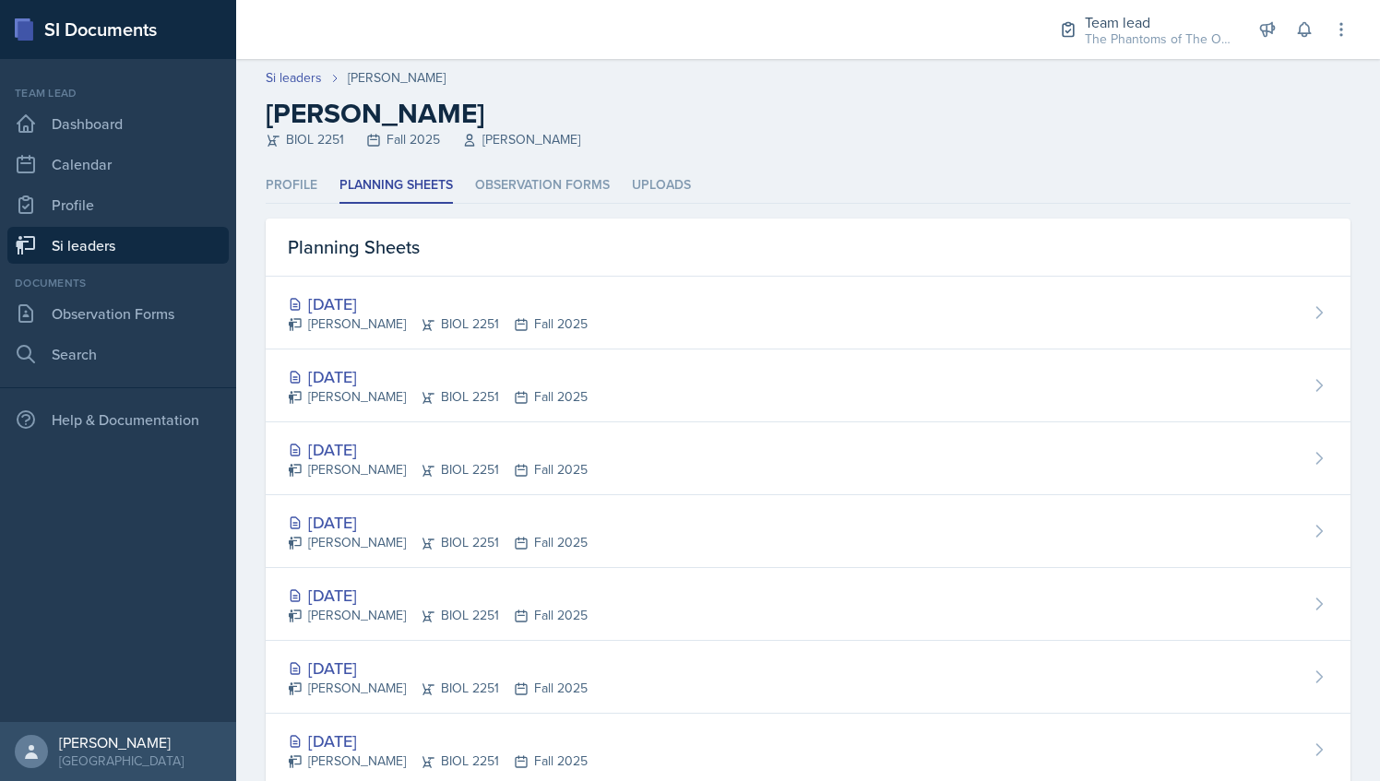
click at [157, 238] on link "Si leaders" at bounding box center [117, 245] width 221 height 37
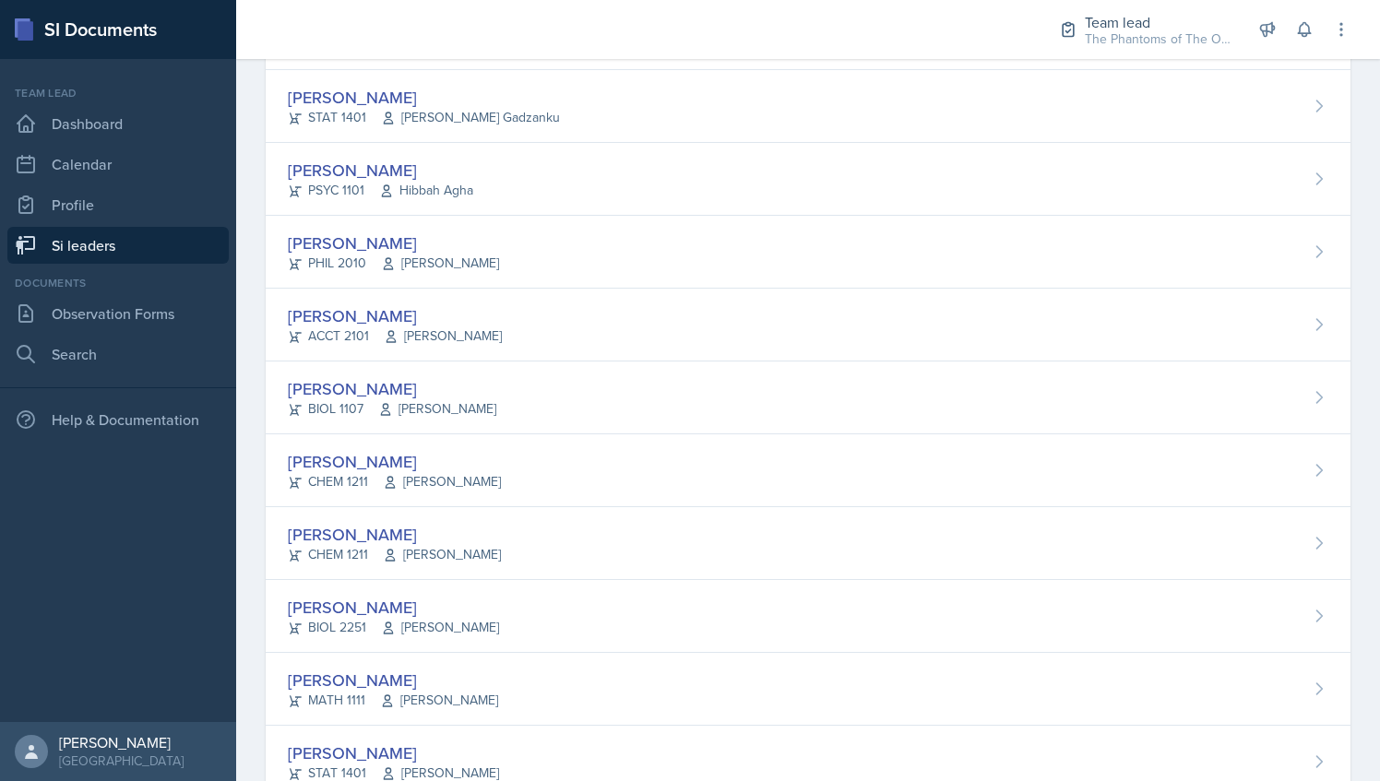
scroll to position [1243, 0]
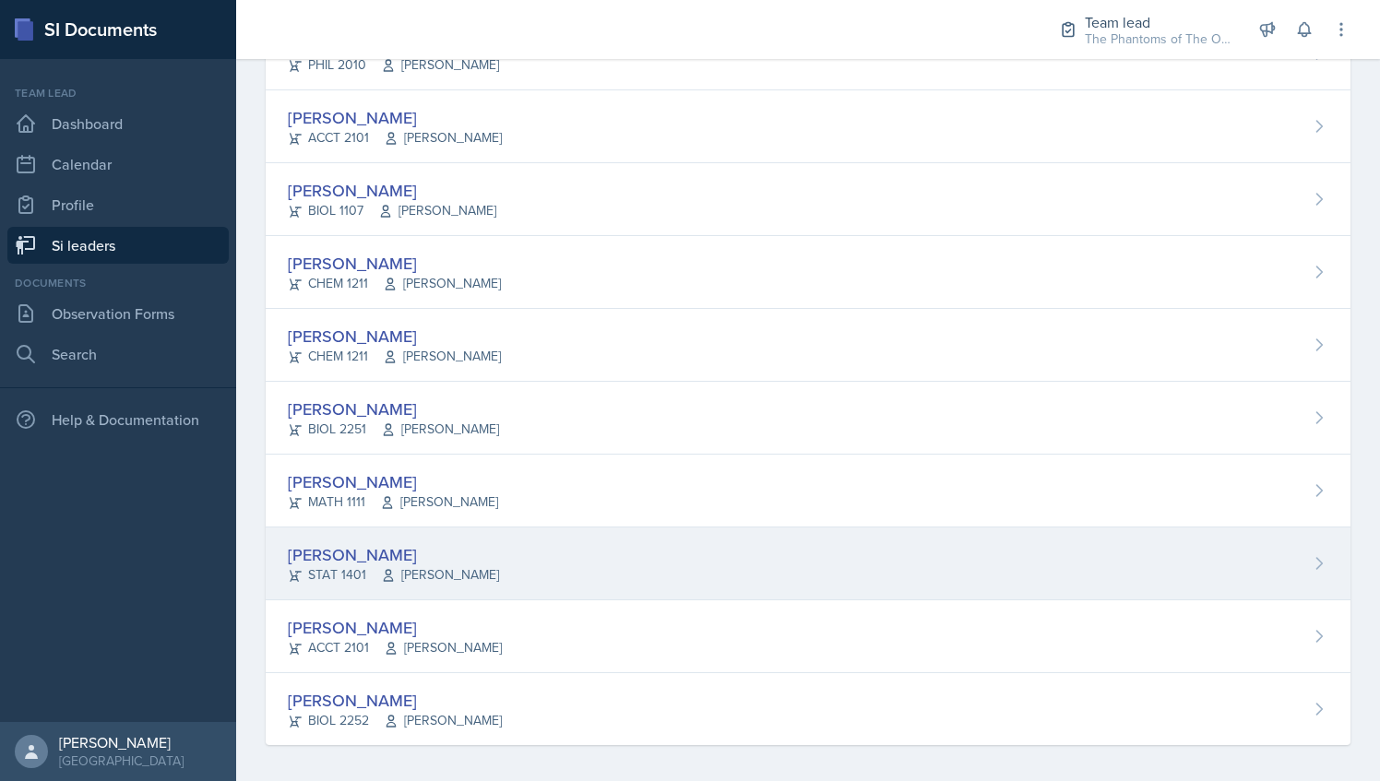
click at [391, 552] on div "[PERSON_NAME]" at bounding box center [393, 554] width 211 height 25
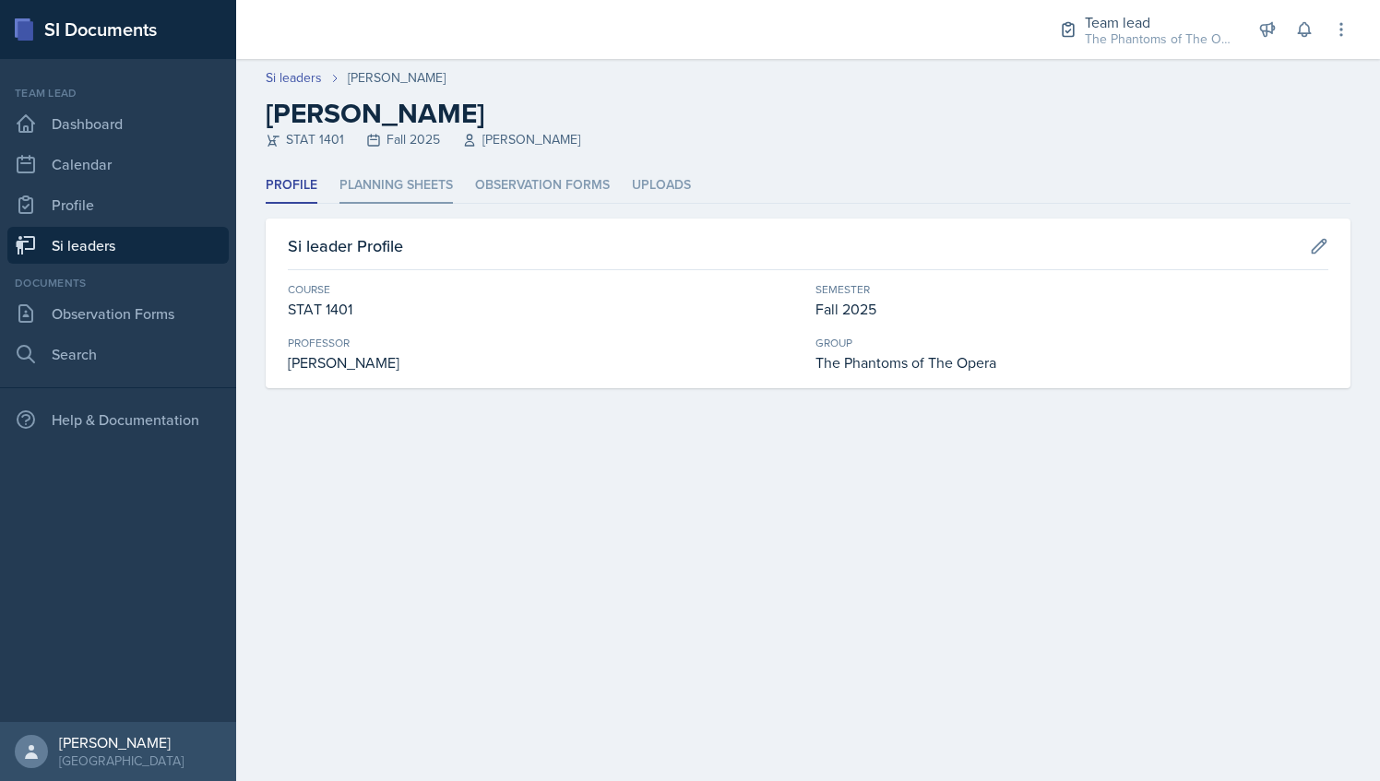
click at [395, 192] on li "Planning Sheets" at bounding box center [395, 186] width 113 height 36
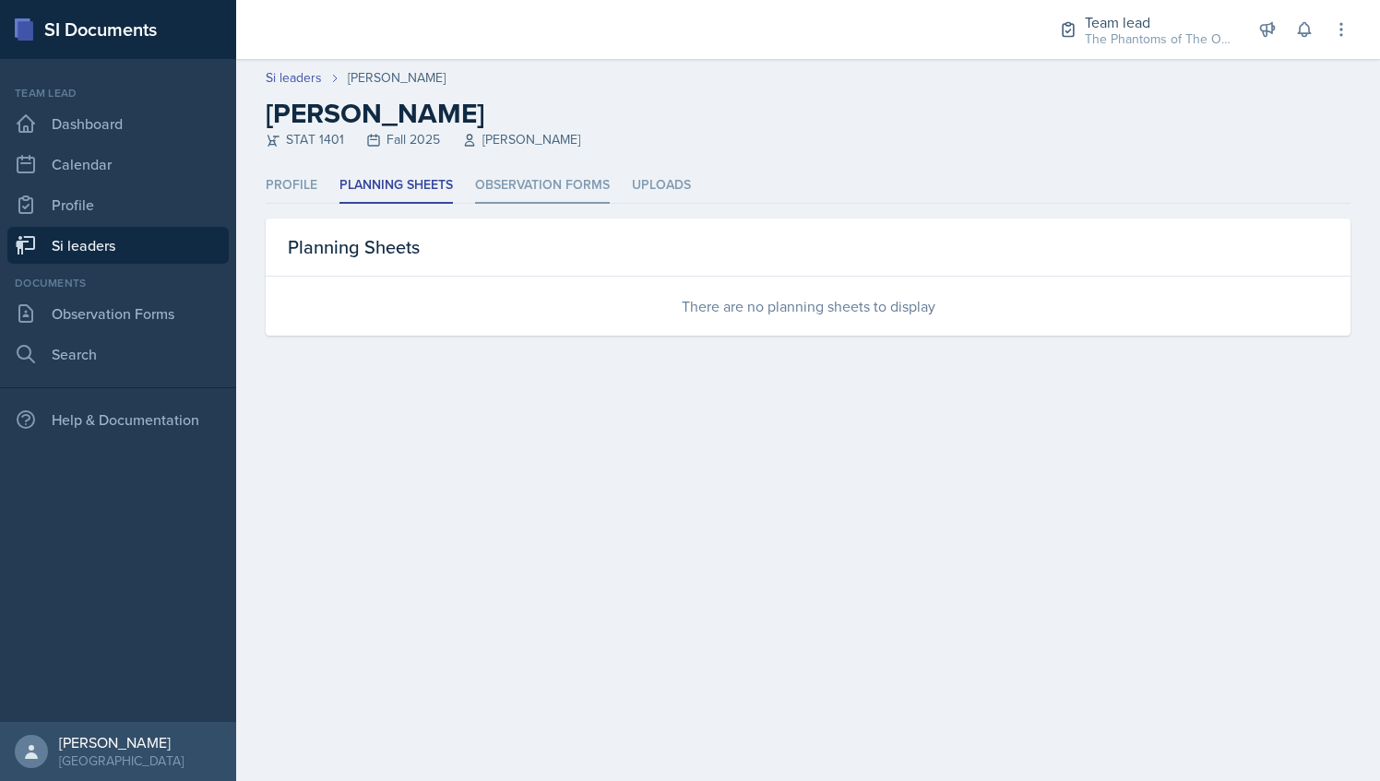
click at [555, 181] on li "Observation Forms" at bounding box center [542, 186] width 135 height 36
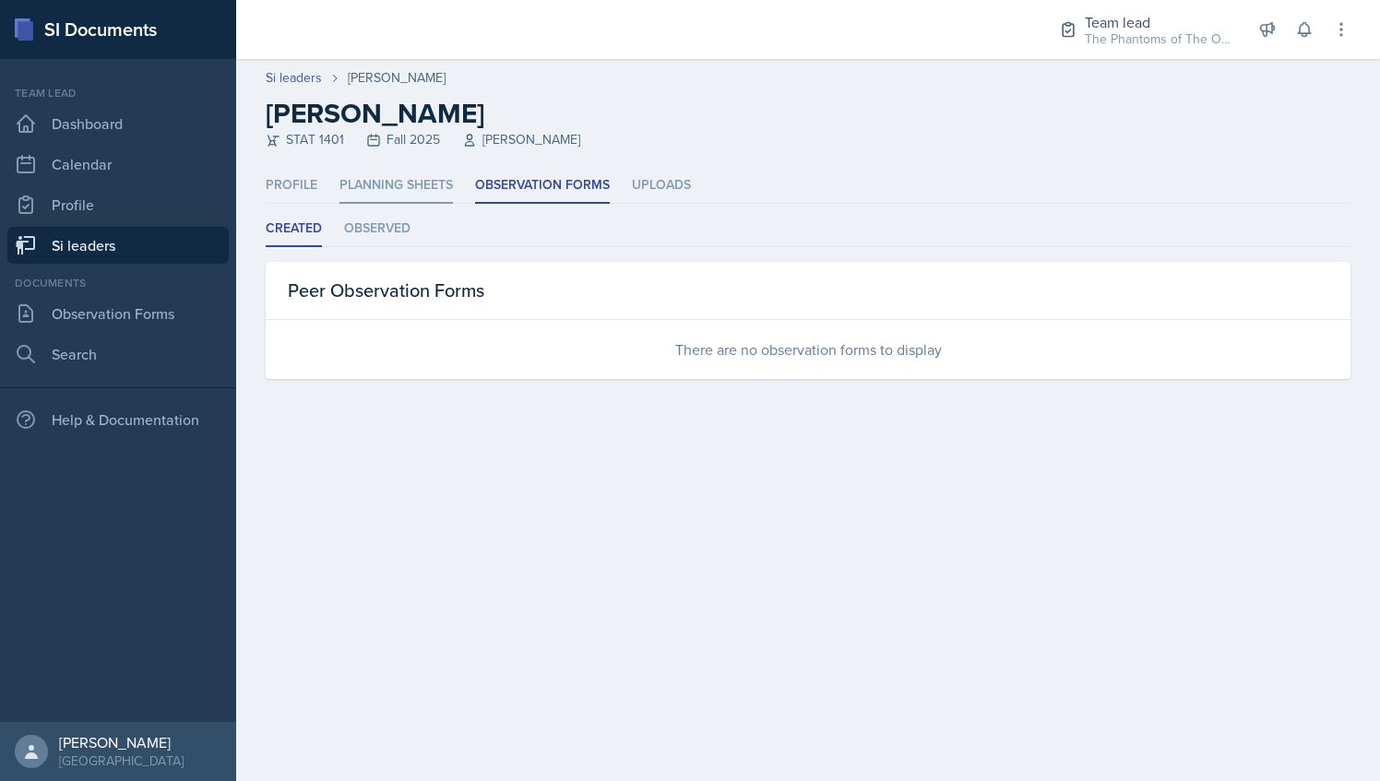
click at [384, 178] on li "Planning Sheets" at bounding box center [395, 186] width 113 height 36
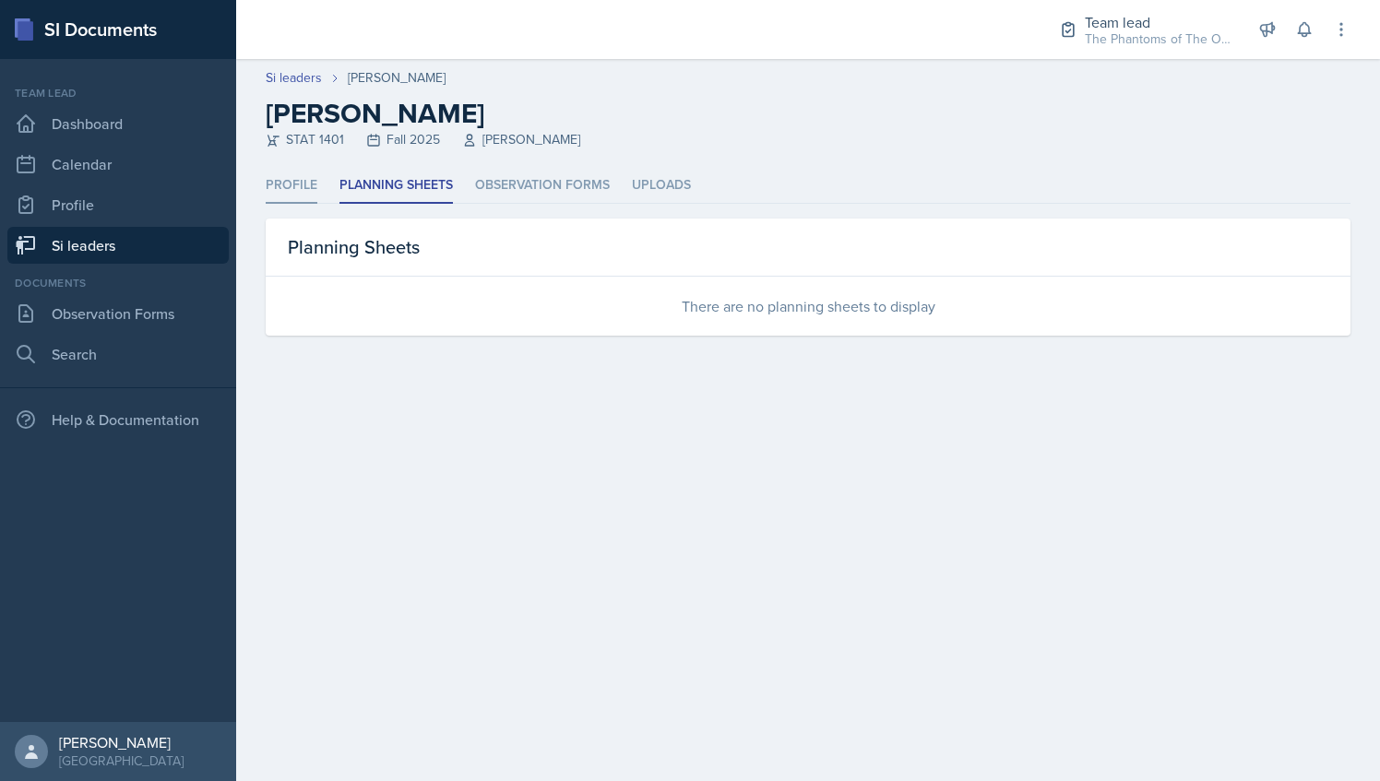
click at [292, 197] on li "Profile" at bounding box center [292, 186] width 52 height 36
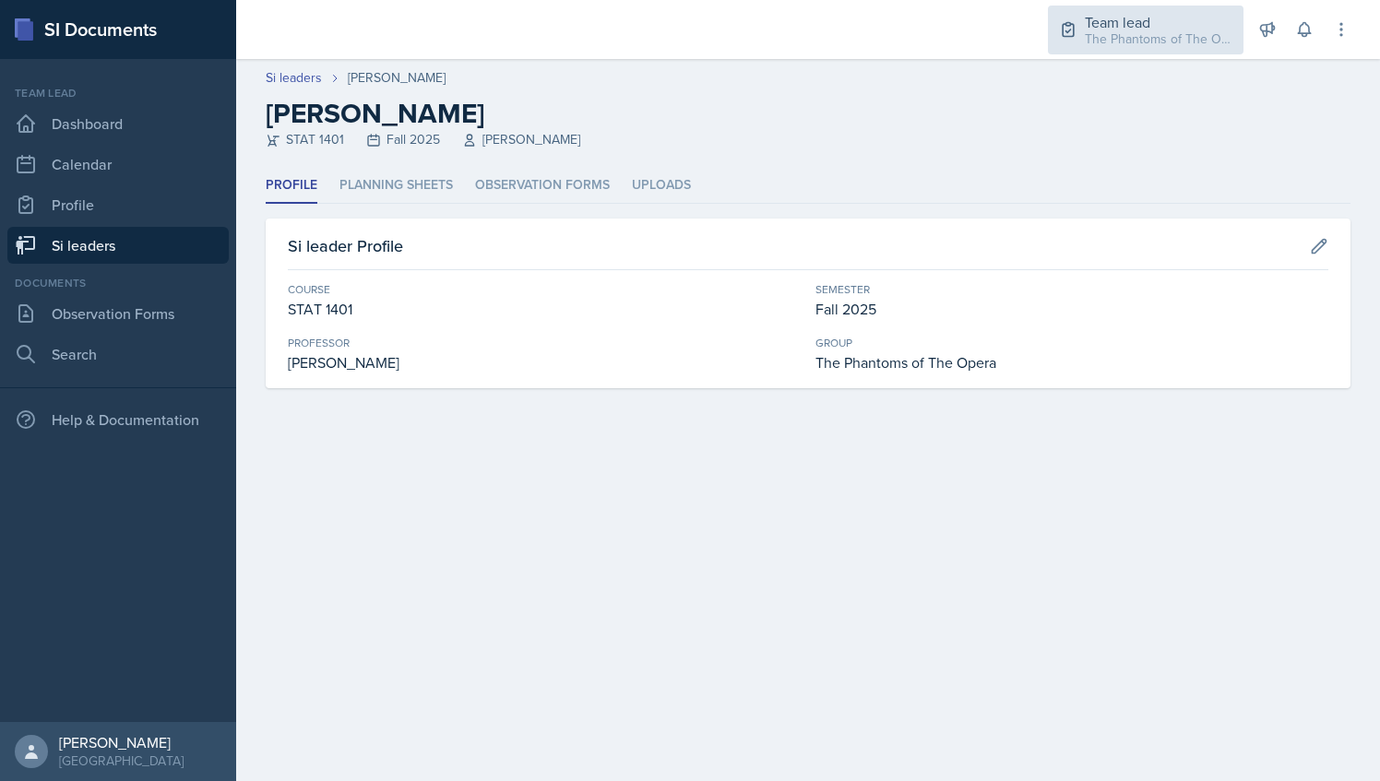
click at [1166, 41] on div "The Phantoms of The Opera / Fall 2025" at bounding box center [1159, 39] width 148 height 19
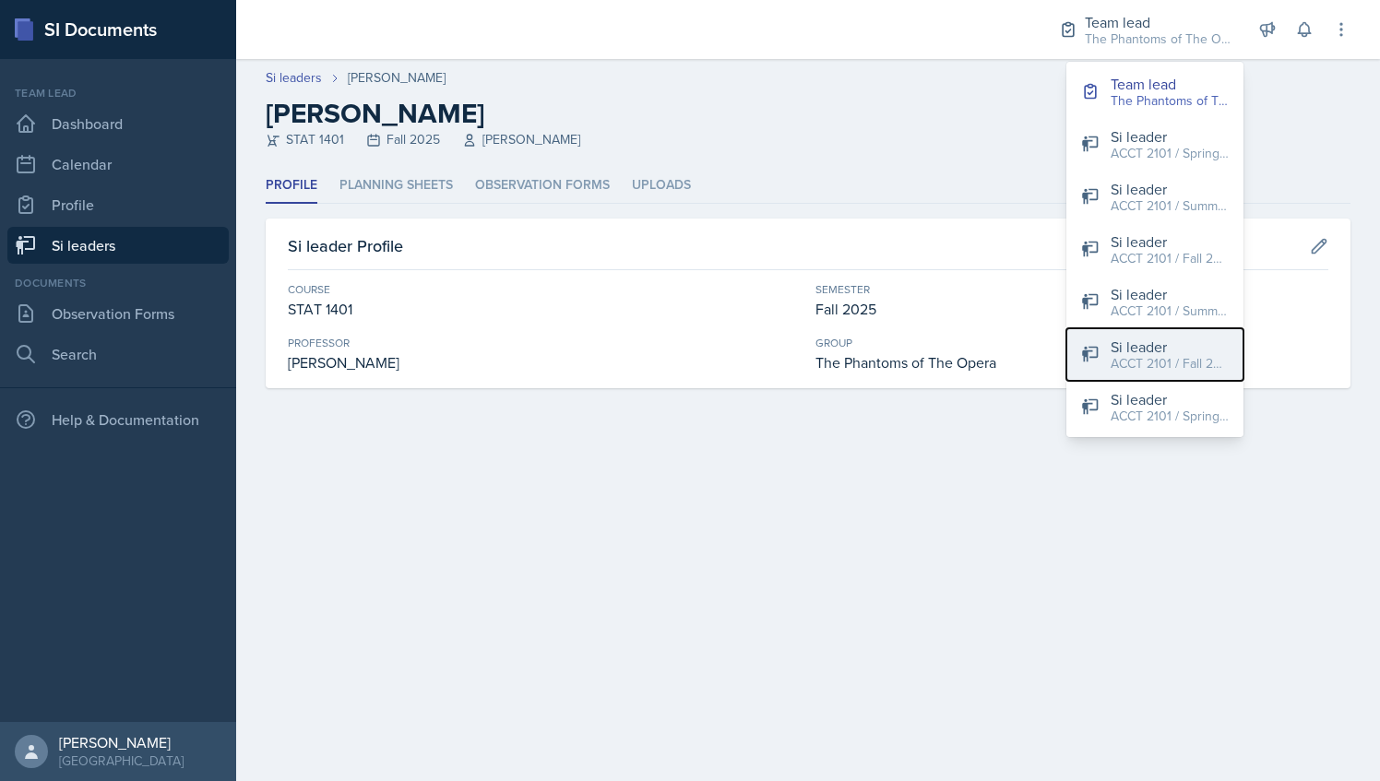
click at [1135, 338] on div "Si leader" at bounding box center [1170, 347] width 118 height 22
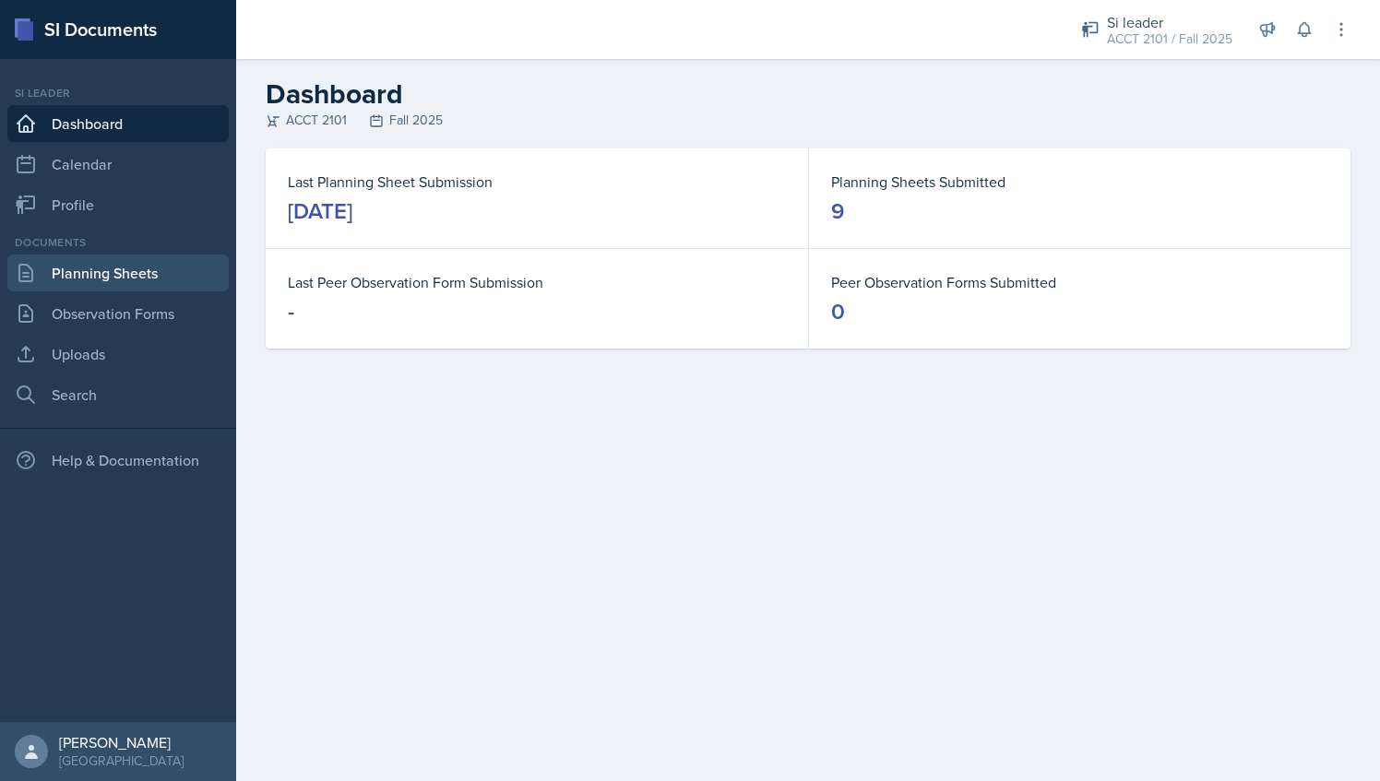
click at [137, 268] on link "Planning Sheets" at bounding box center [117, 273] width 221 height 37
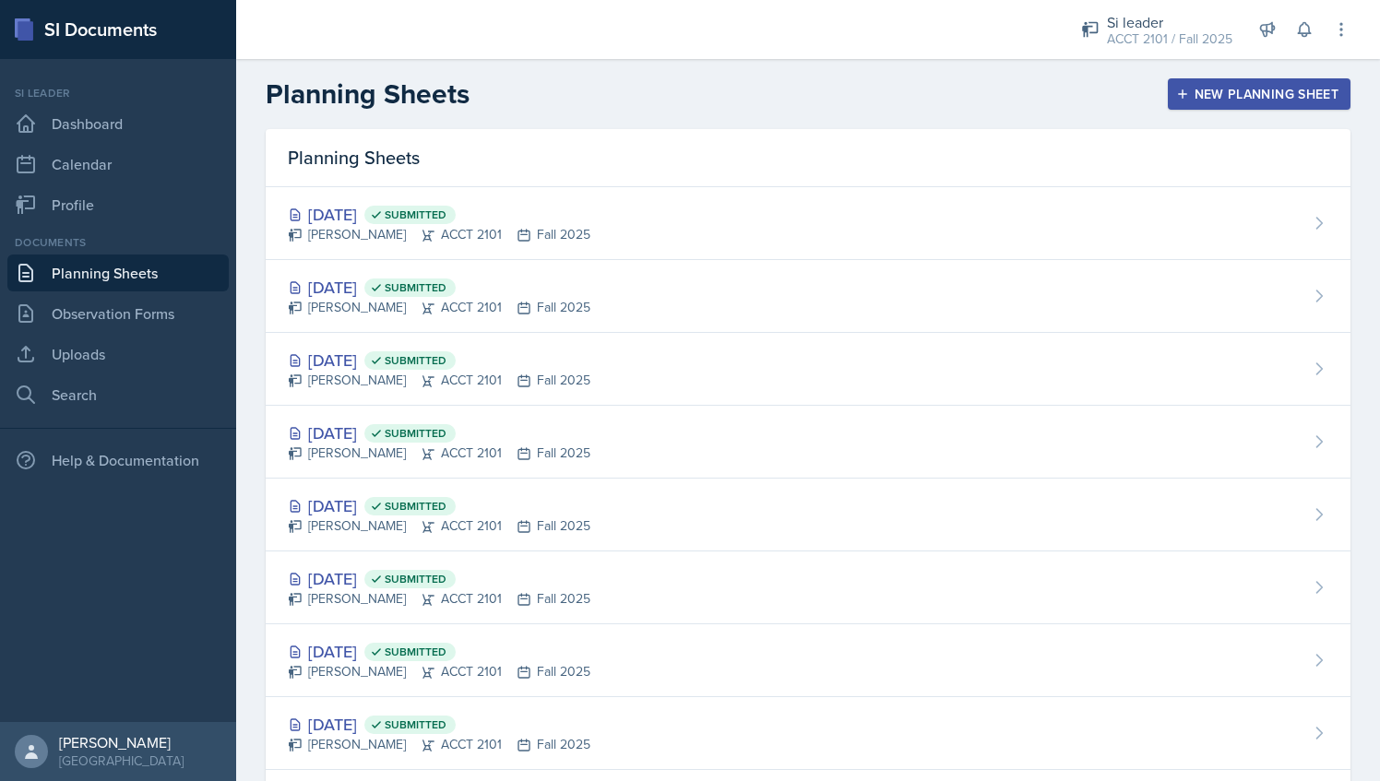
scroll to position [27, 0]
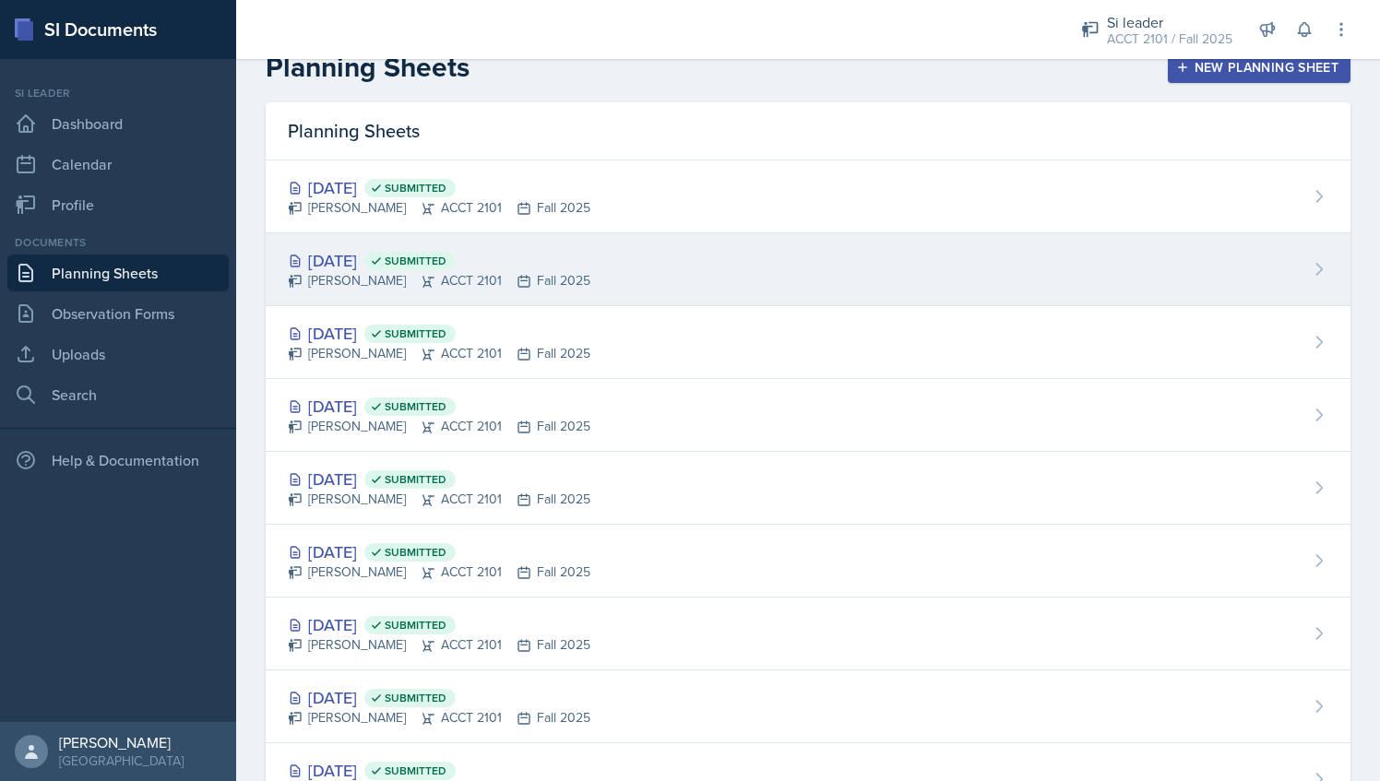
click at [744, 259] on div "Sep 18th, 2025 Submitted Milla Eldridge ACCT 2101 Fall 2025" at bounding box center [808, 269] width 1085 height 73
